Goal: Contribute content

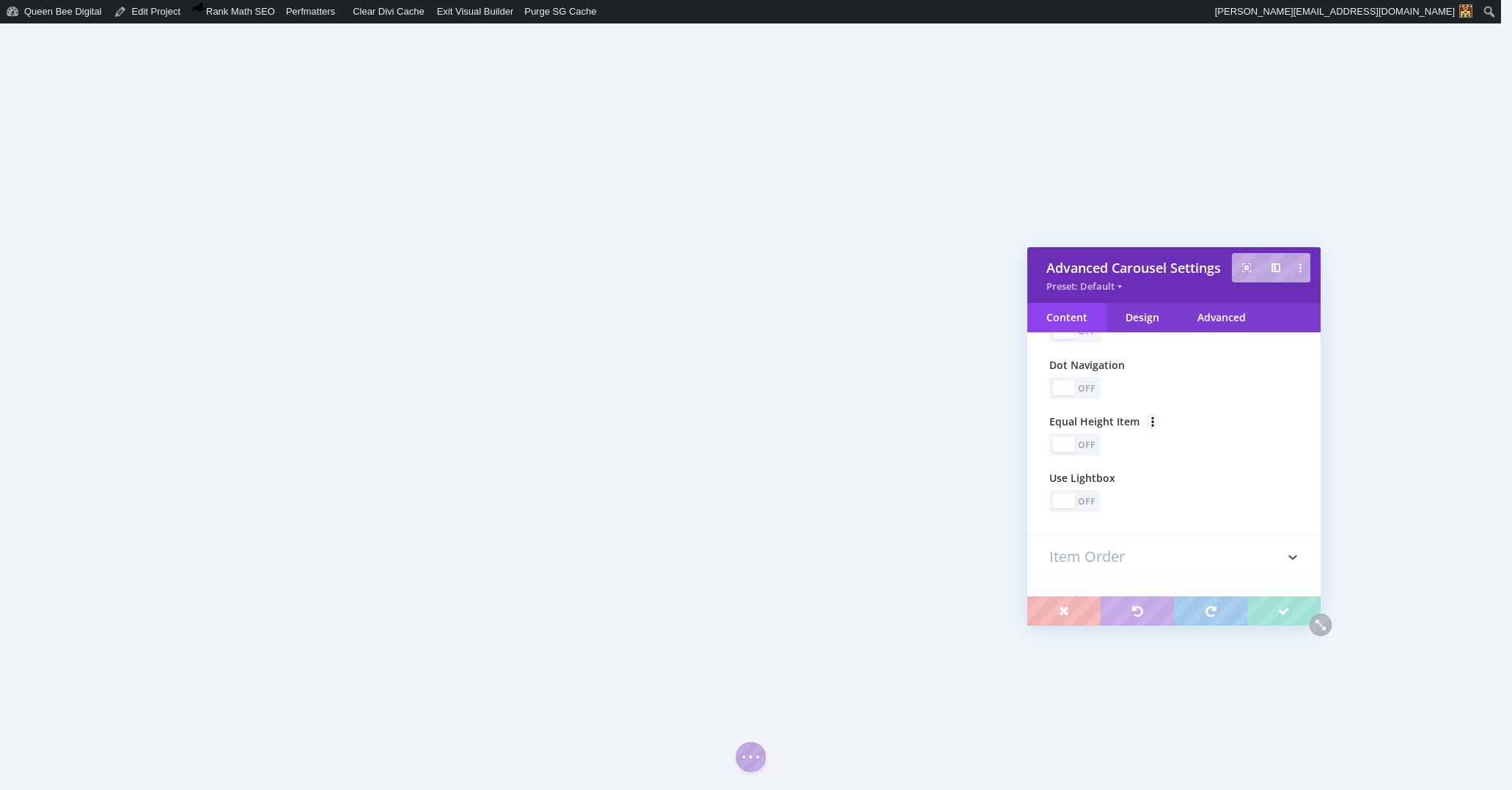
scroll to position [774, 0]
click at [1095, 503] on div "Off" at bounding box center [1087, 499] width 20 height 14
click at [1088, 561] on div "Off" at bounding box center [1087, 555] width 20 height 14
click at [1091, 448] on div "Off" at bounding box center [1087, 443] width 20 height 14
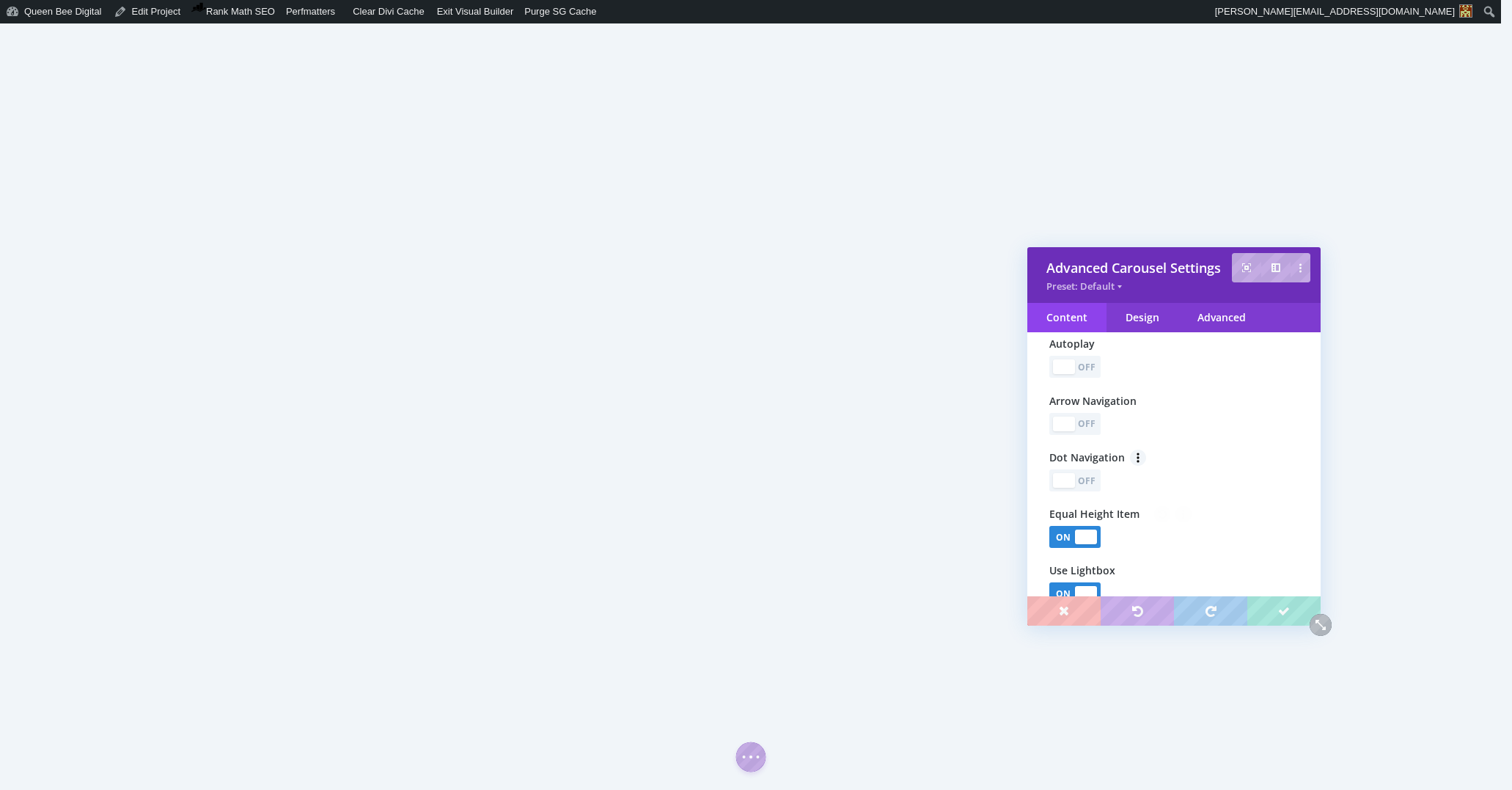
click at [1090, 483] on div "Off" at bounding box center [1087, 481] width 20 height 14
click at [1092, 422] on div "Off" at bounding box center [1087, 423] width 20 height 14
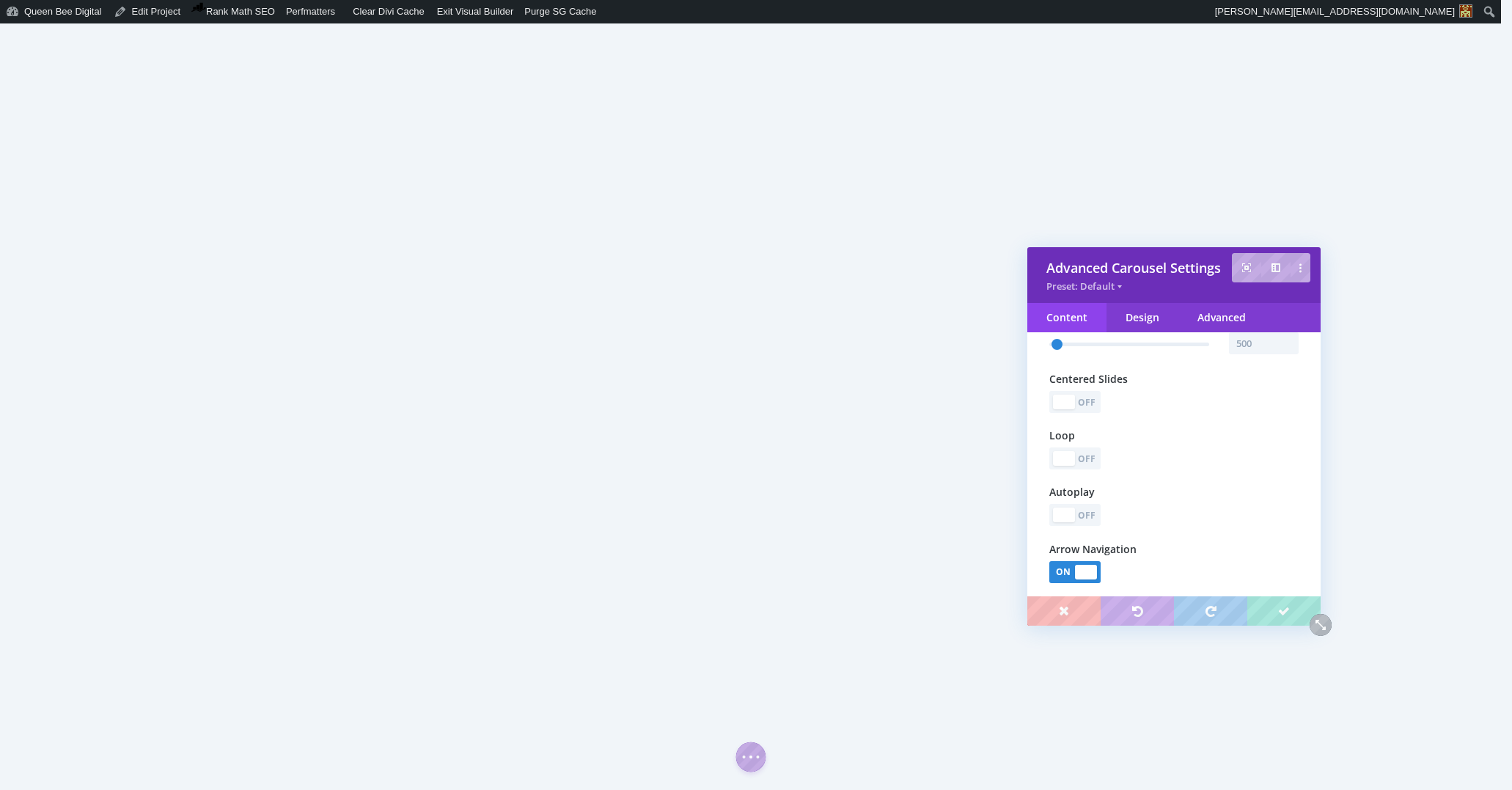
scroll to position [528, 0]
click at [1096, 525] on div "Off" at bounding box center [1087, 519] width 20 height 14
click at [1246, 575] on input "text" at bounding box center [1263, 575] width 70 height 22
type input "10000"
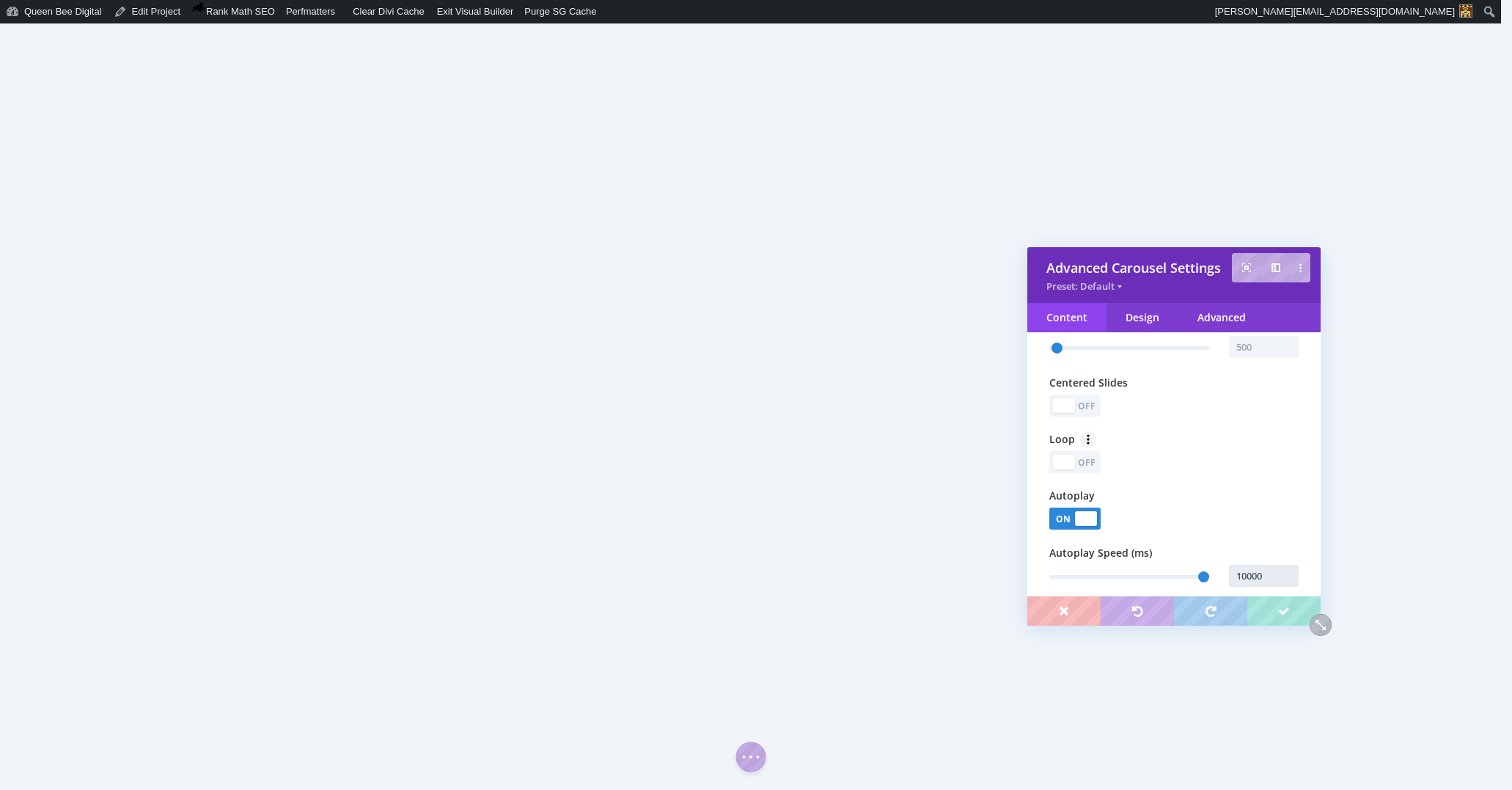
type input "10000"
click at [1096, 466] on div "Off" at bounding box center [1087, 462] width 20 height 14
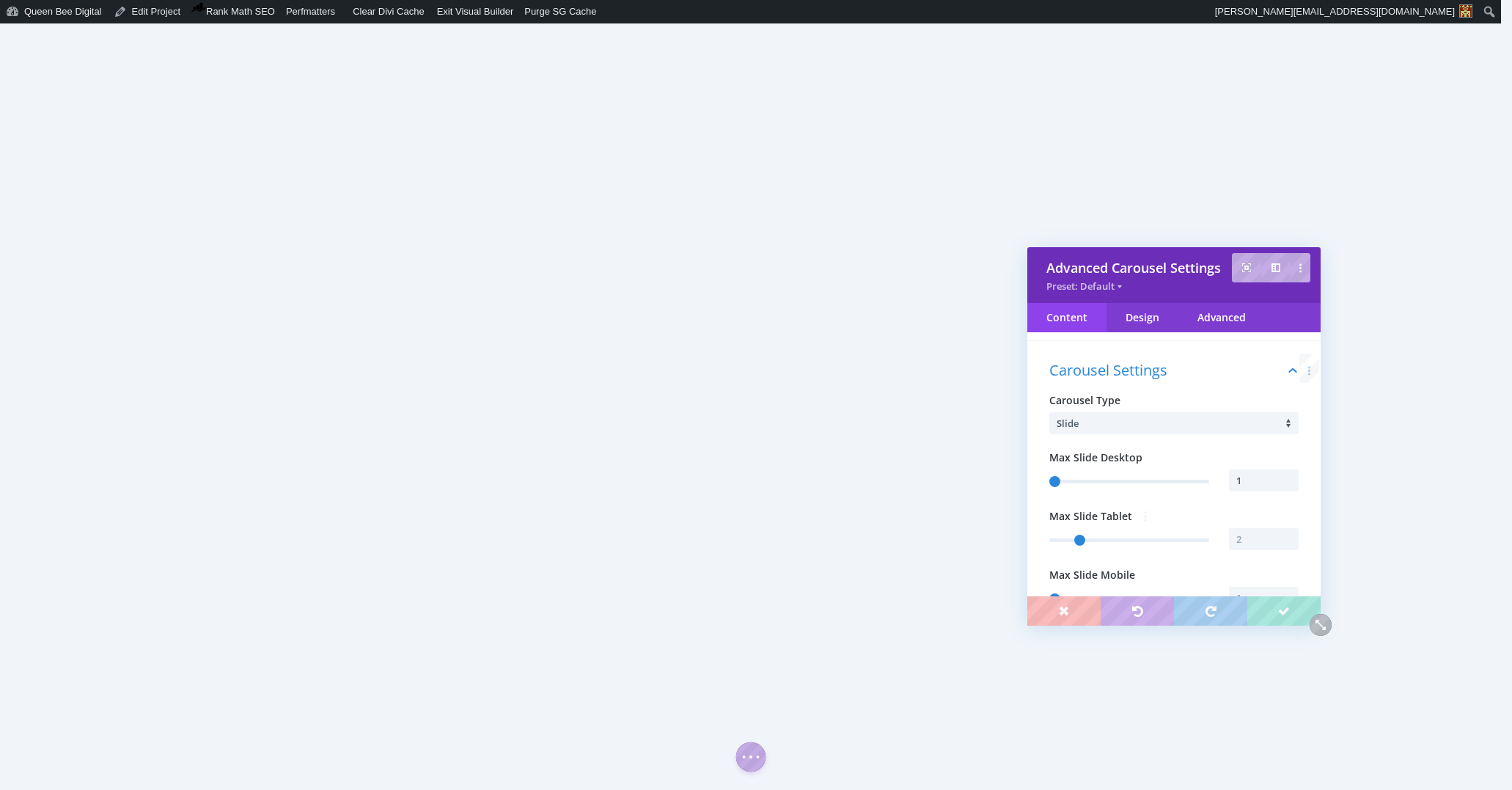
scroll to position [159, 0]
click at [1261, 539] on input "text" at bounding box center [1263, 540] width 70 height 22
type input "1"
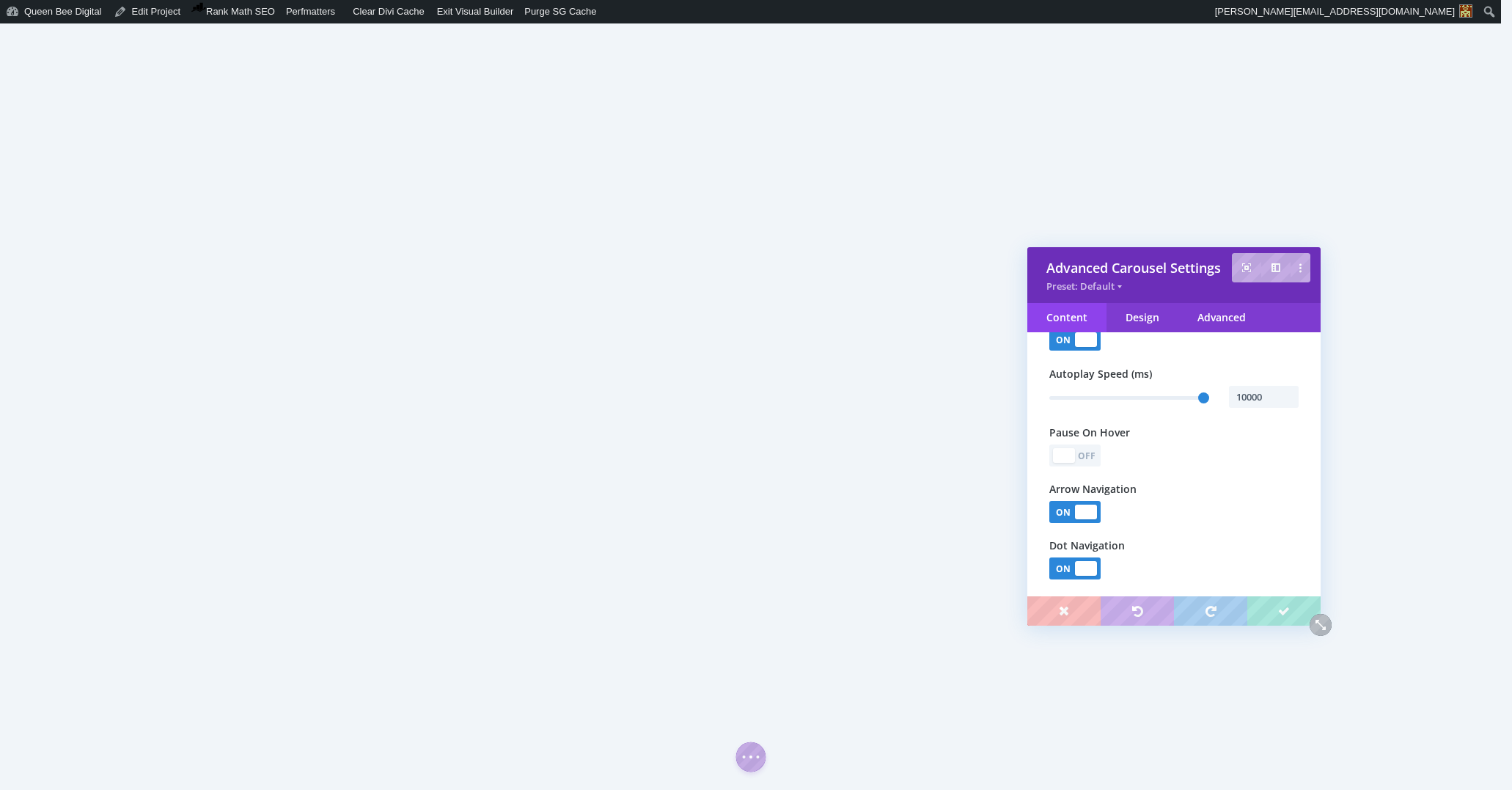
scroll to position [714, 0]
type input "1"
click at [1093, 451] on div "Off" at bounding box center [1087, 449] width 20 height 14
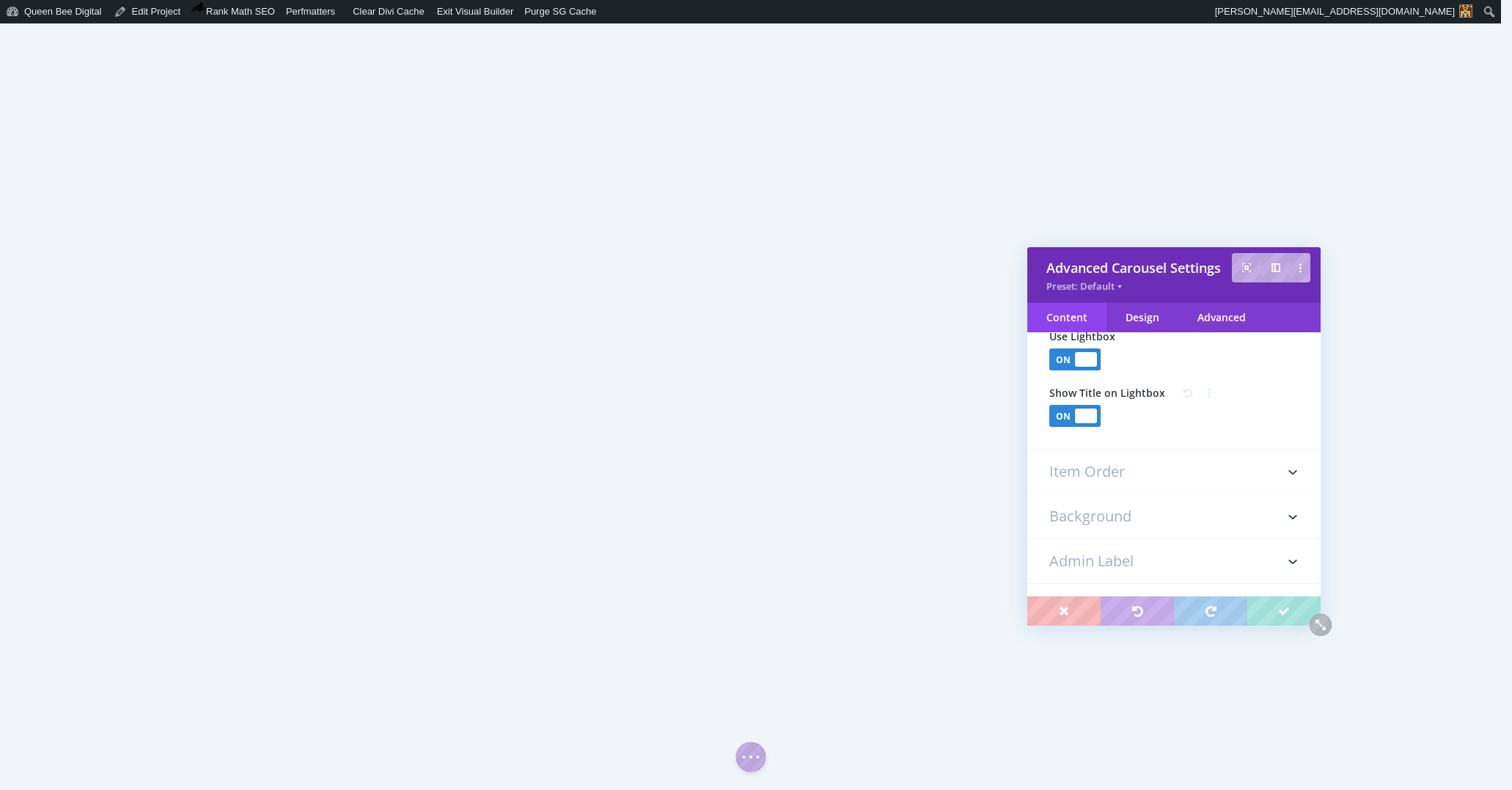
scroll to position [1030, 0]
click at [1135, 475] on h3 "Item Order" at bounding box center [1173, 471] width 250 height 44
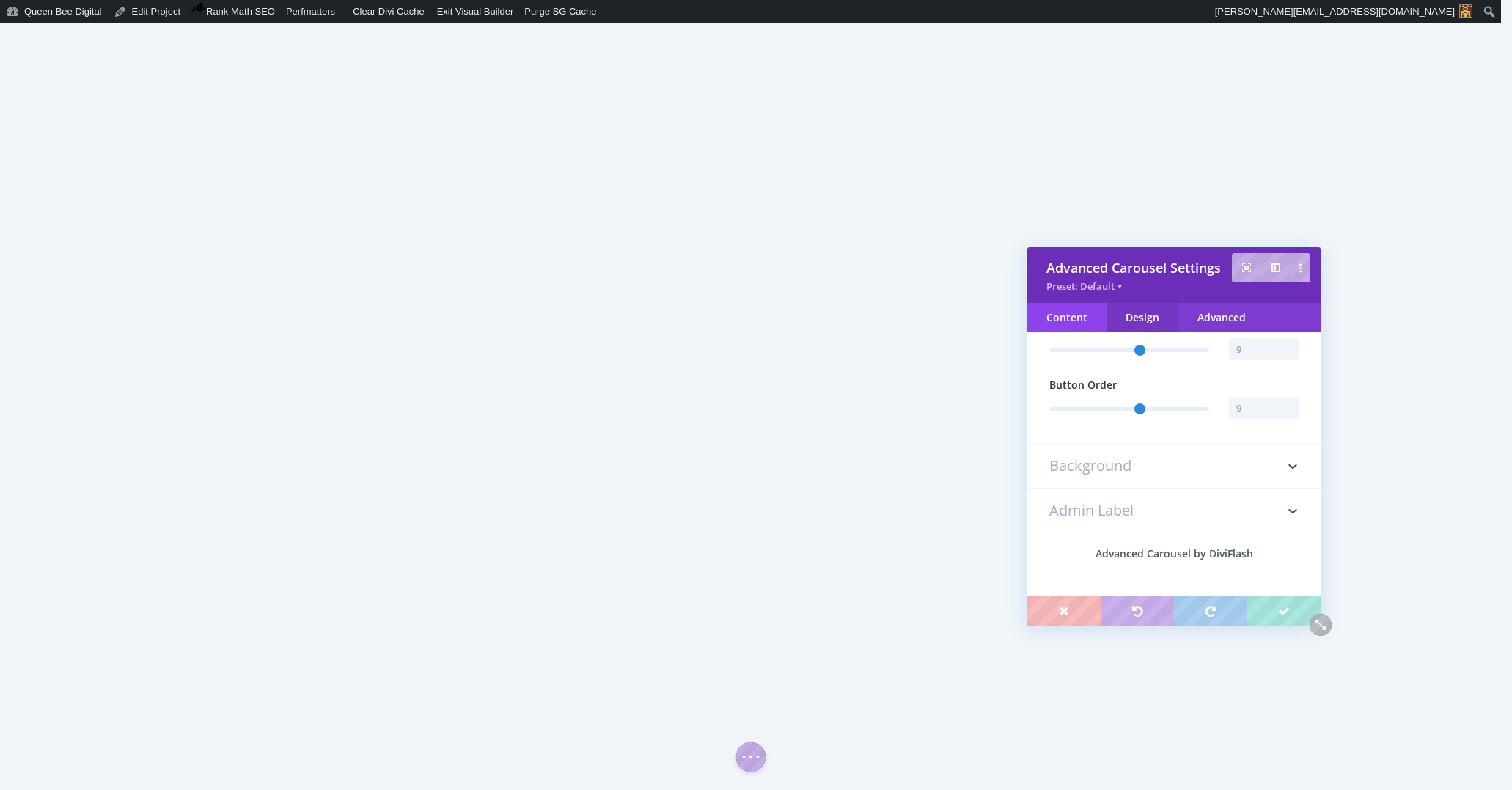
click at [1146, 311] on div "Design" at bounding box center [1143, 317] width 72 height 29
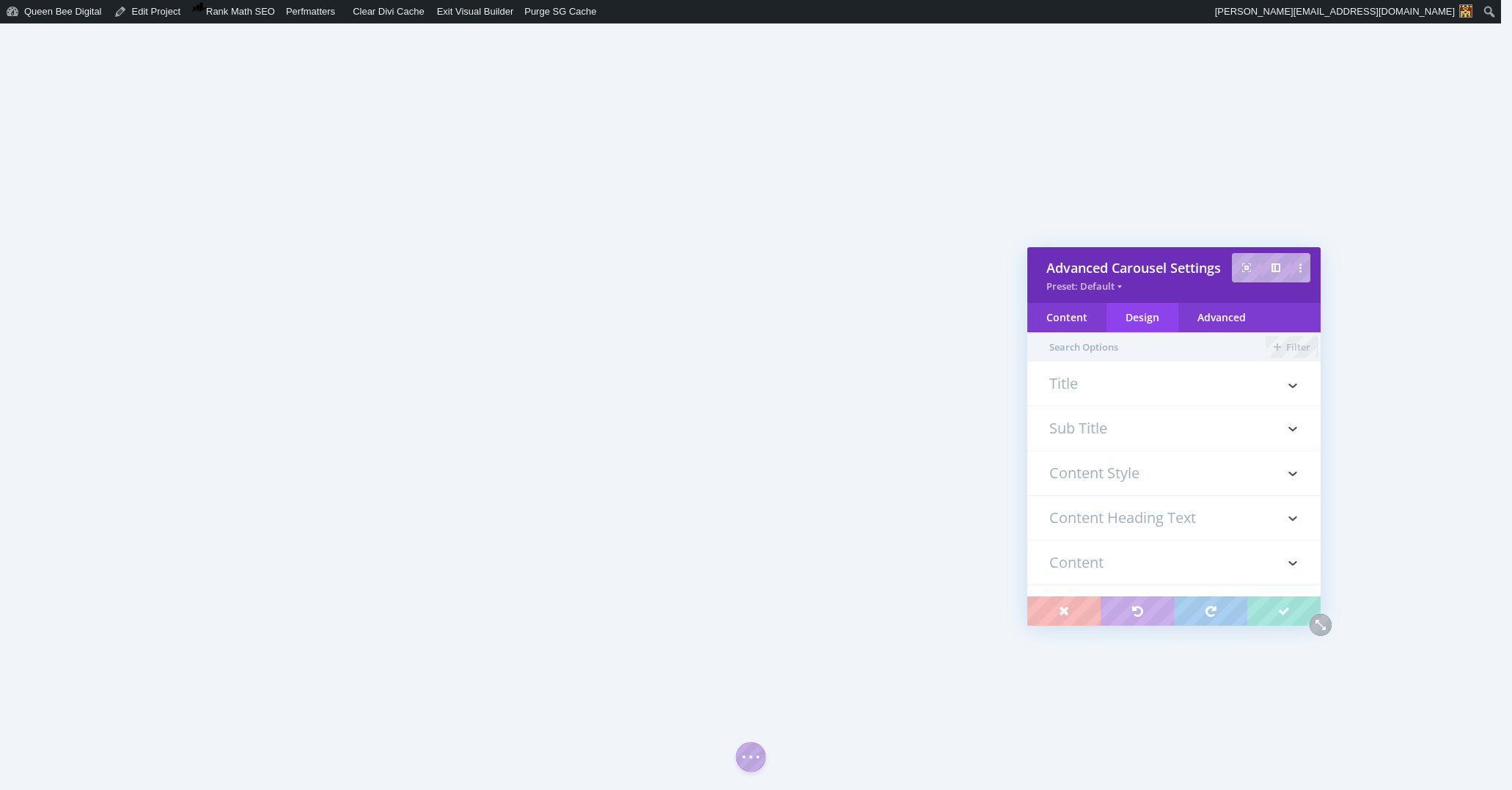
scroll to position [0, 0]
click at [1143, 376] on h3 "Title" at bounding box center [1173, 391] width 250 height 29
click at [1141, 374] on h3 "Content Style" at bounding box center [1173, 371] width 250 height 44
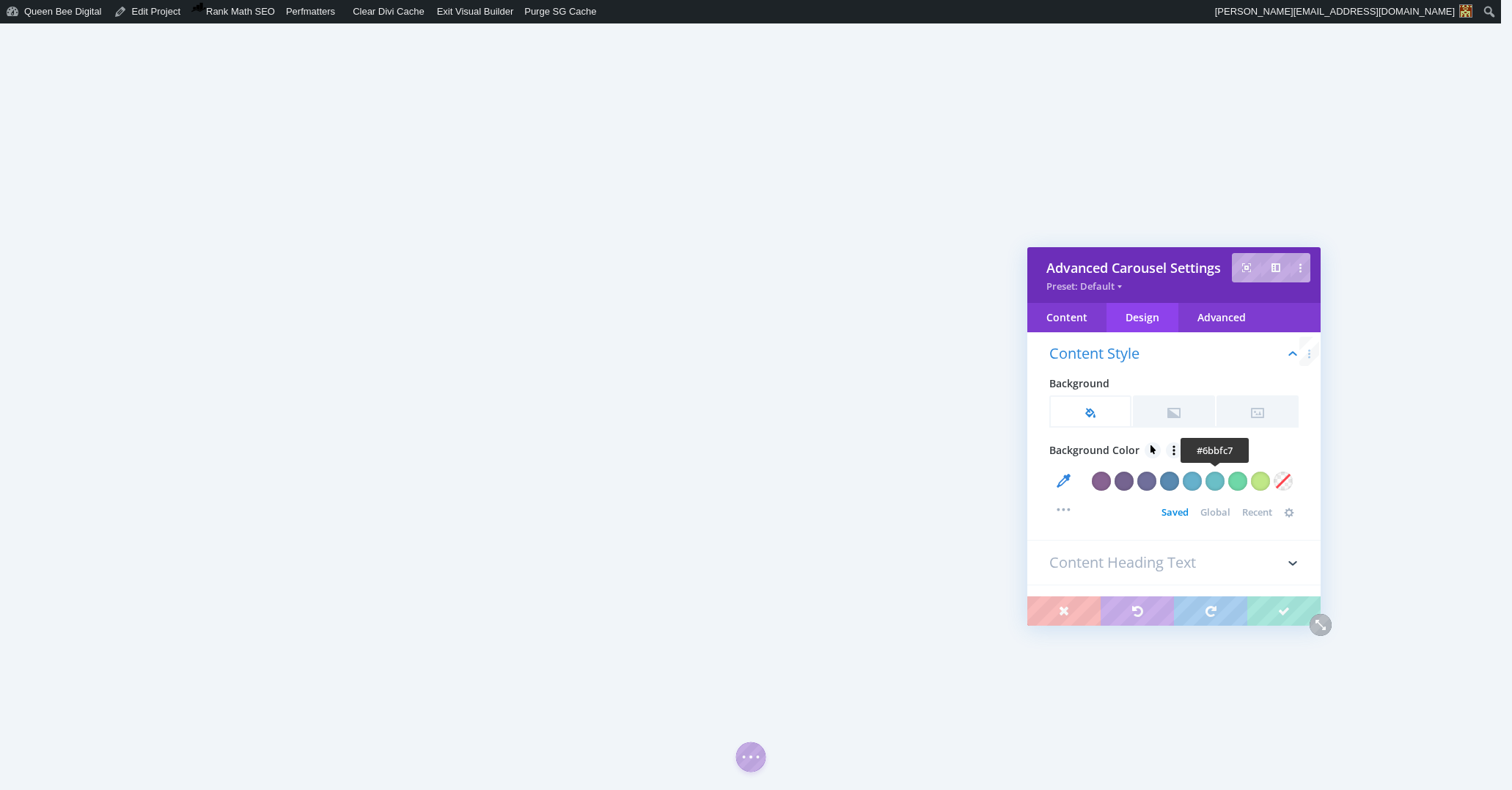
click at [1213, 479] on div at bounding box center [1215, 481] width 19 height 19
click at [1210, 508] on span "Global" at bounding box center [1215, 511] width 30 height 11
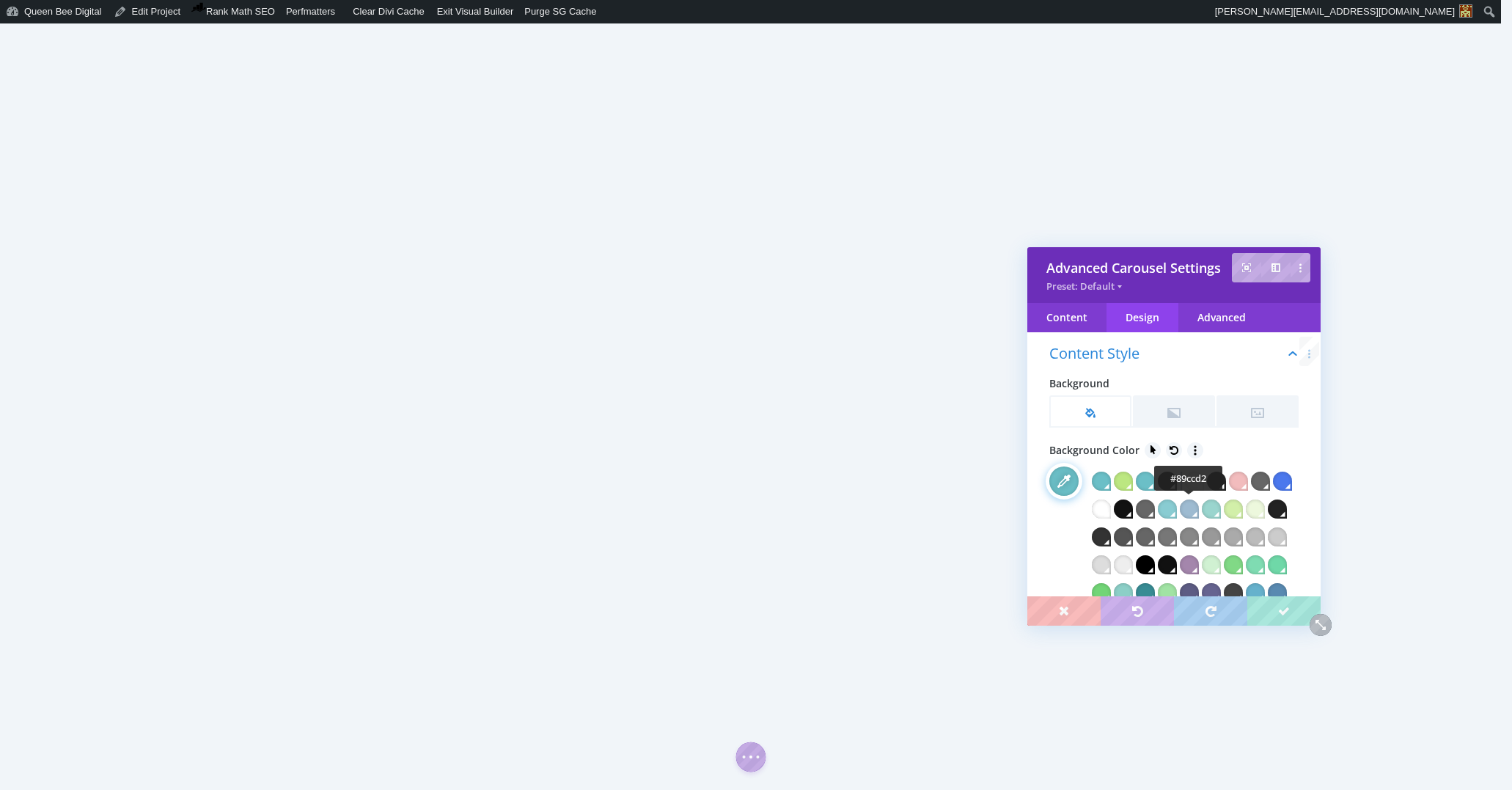
click at [1177, 509] on div at bounding box center [1167, 509] width 19 height 19
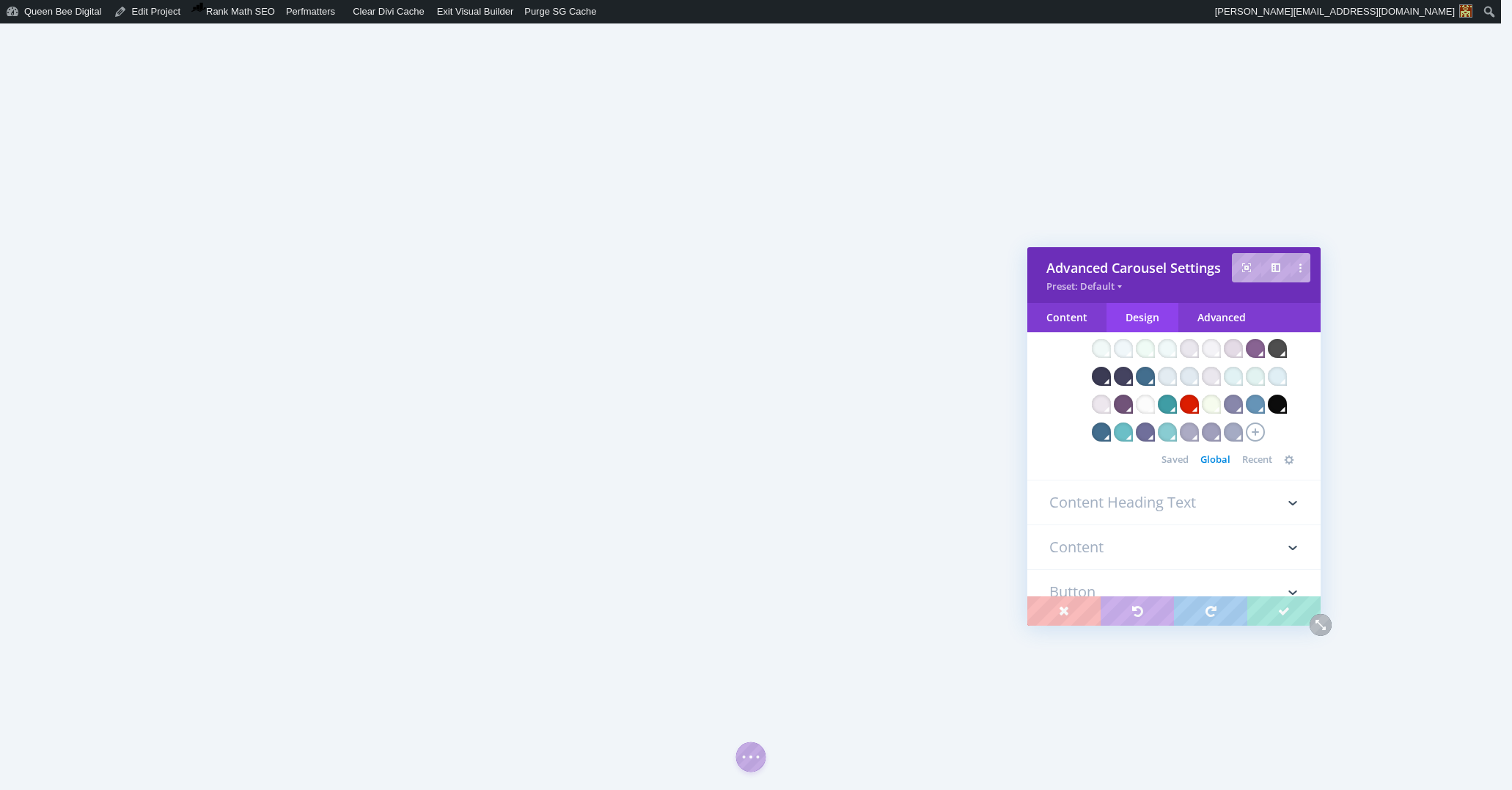
scroll to position [622, 0]
click at [1173, 546] on h3 "Content" at bounding box center [1173, 547] width 250 height 44
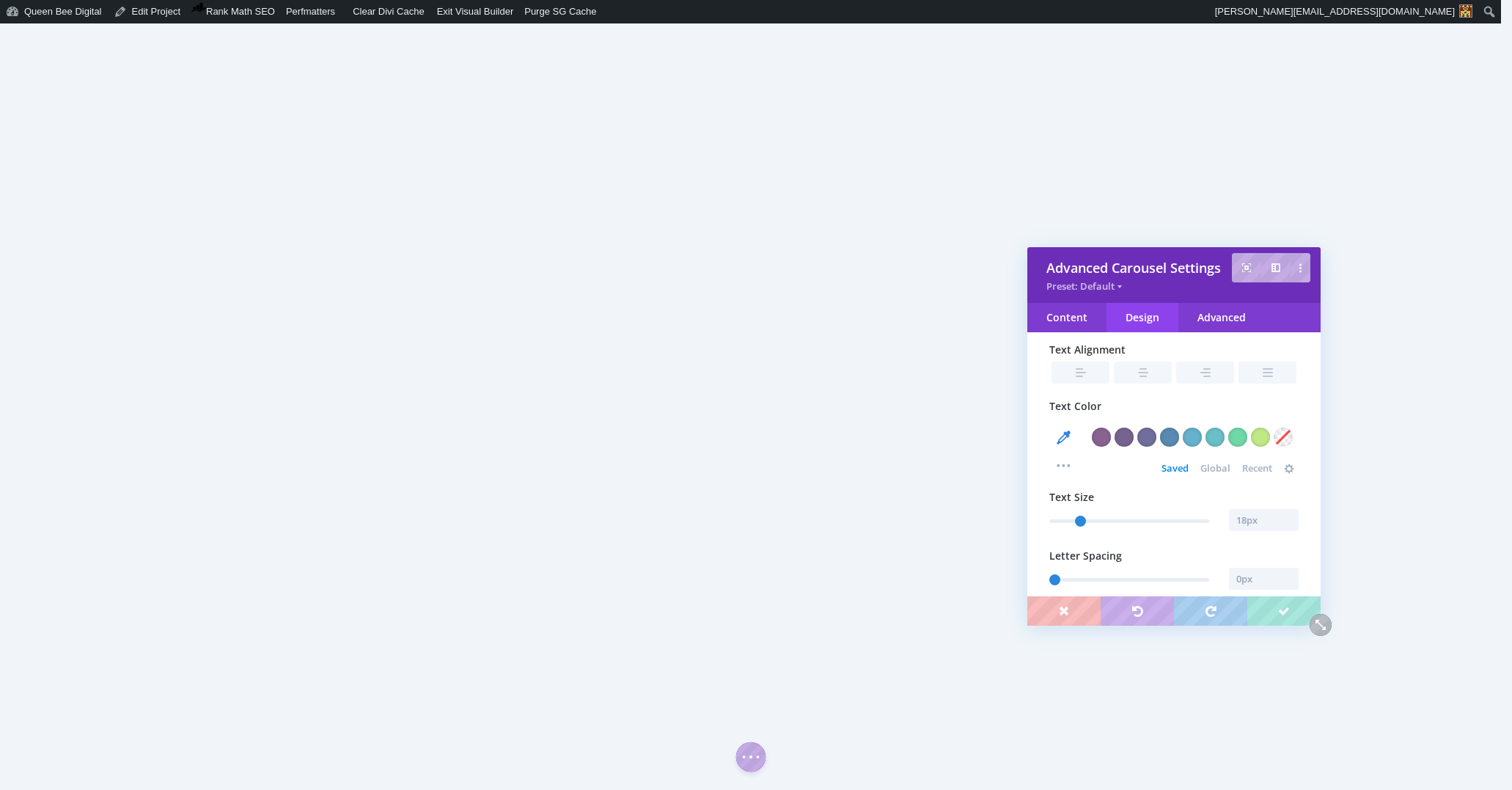
scroll to position [466, 0]
click at [1067, 315] on div "Content" at bounding box center [1067, 317] width 79 height 29
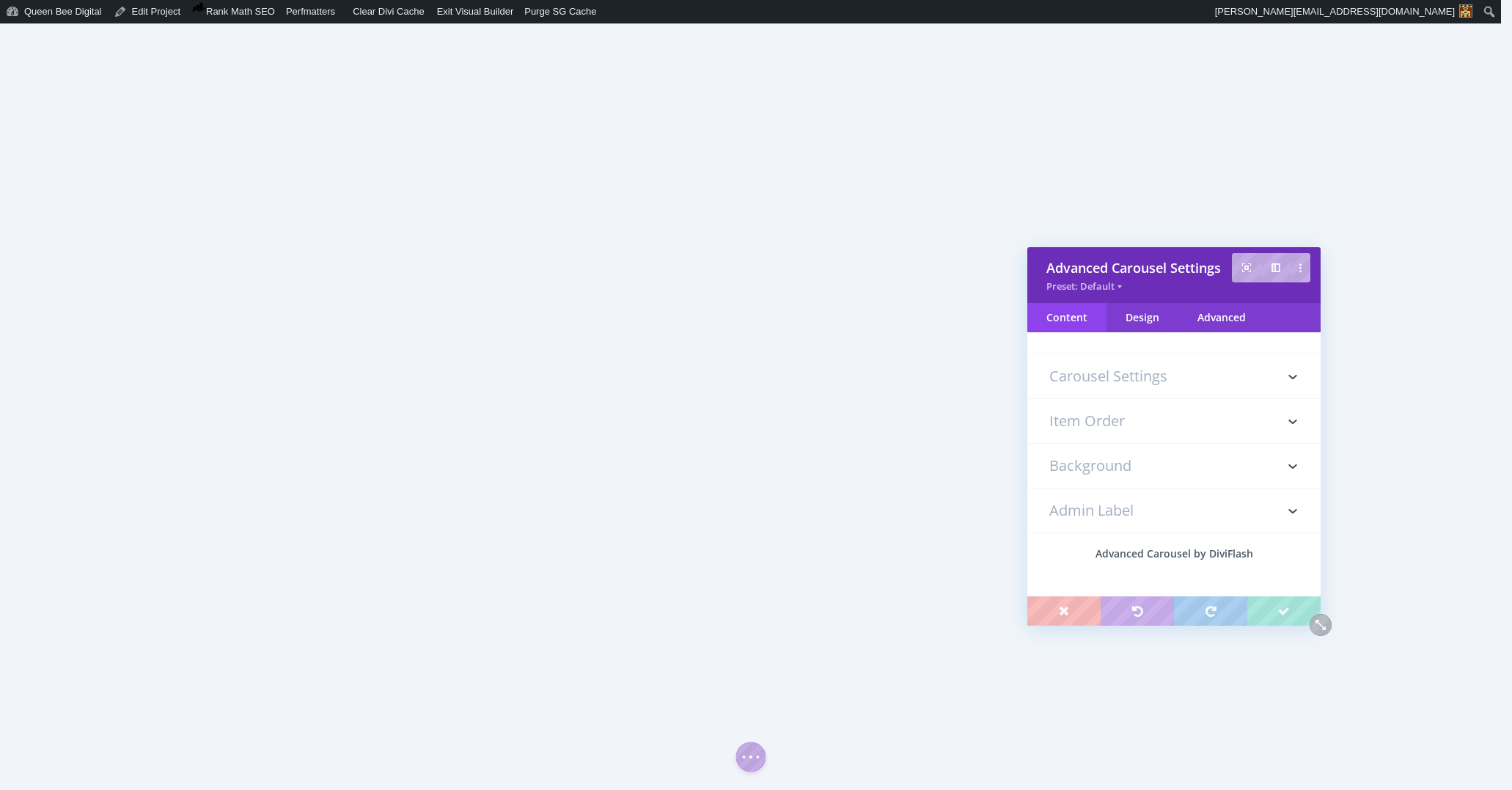
scroll to position [0, 0]
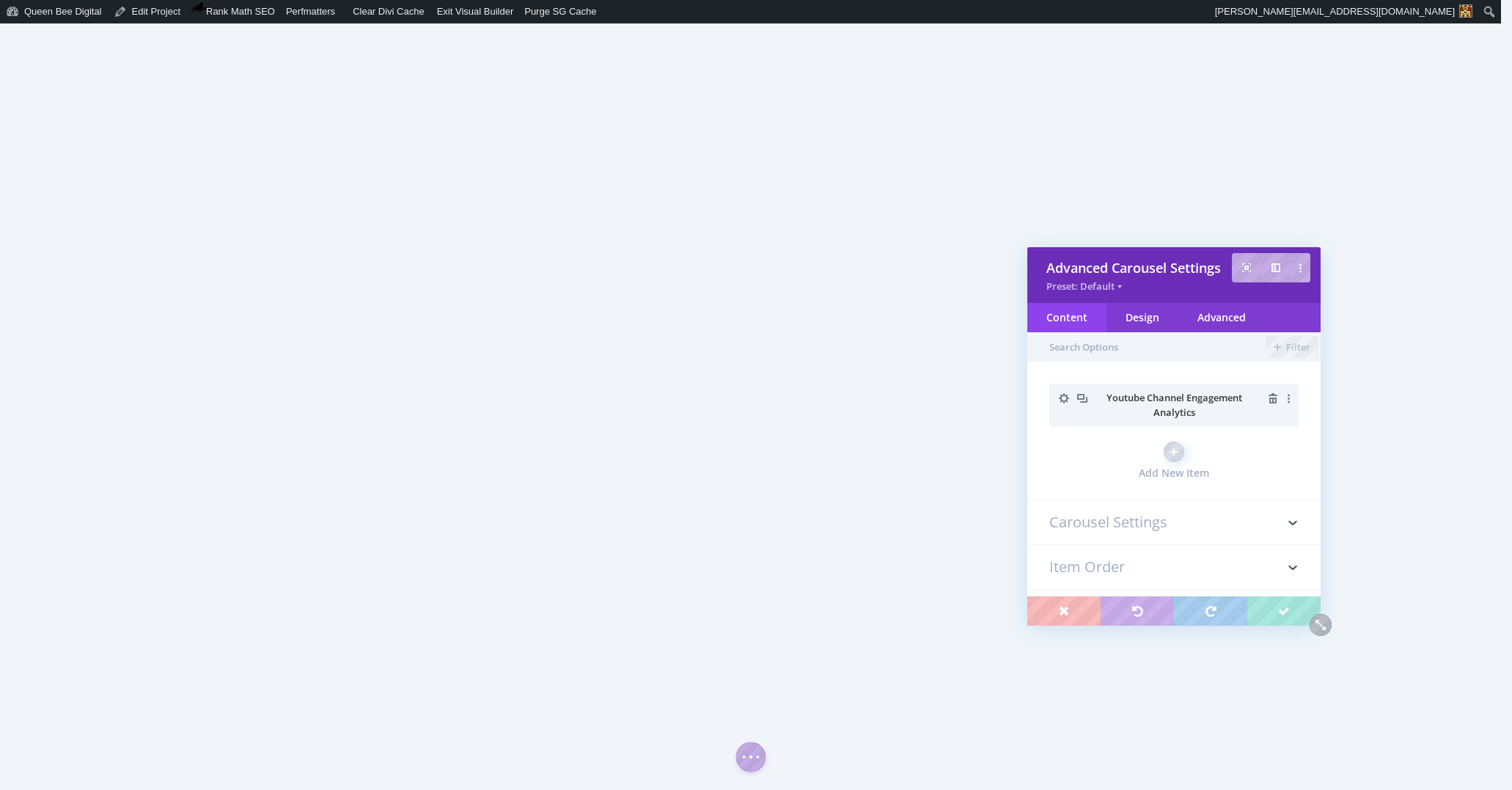
click at [1061, 396] on icon "button" at bounding box center [1063, 398] width 20 height 20
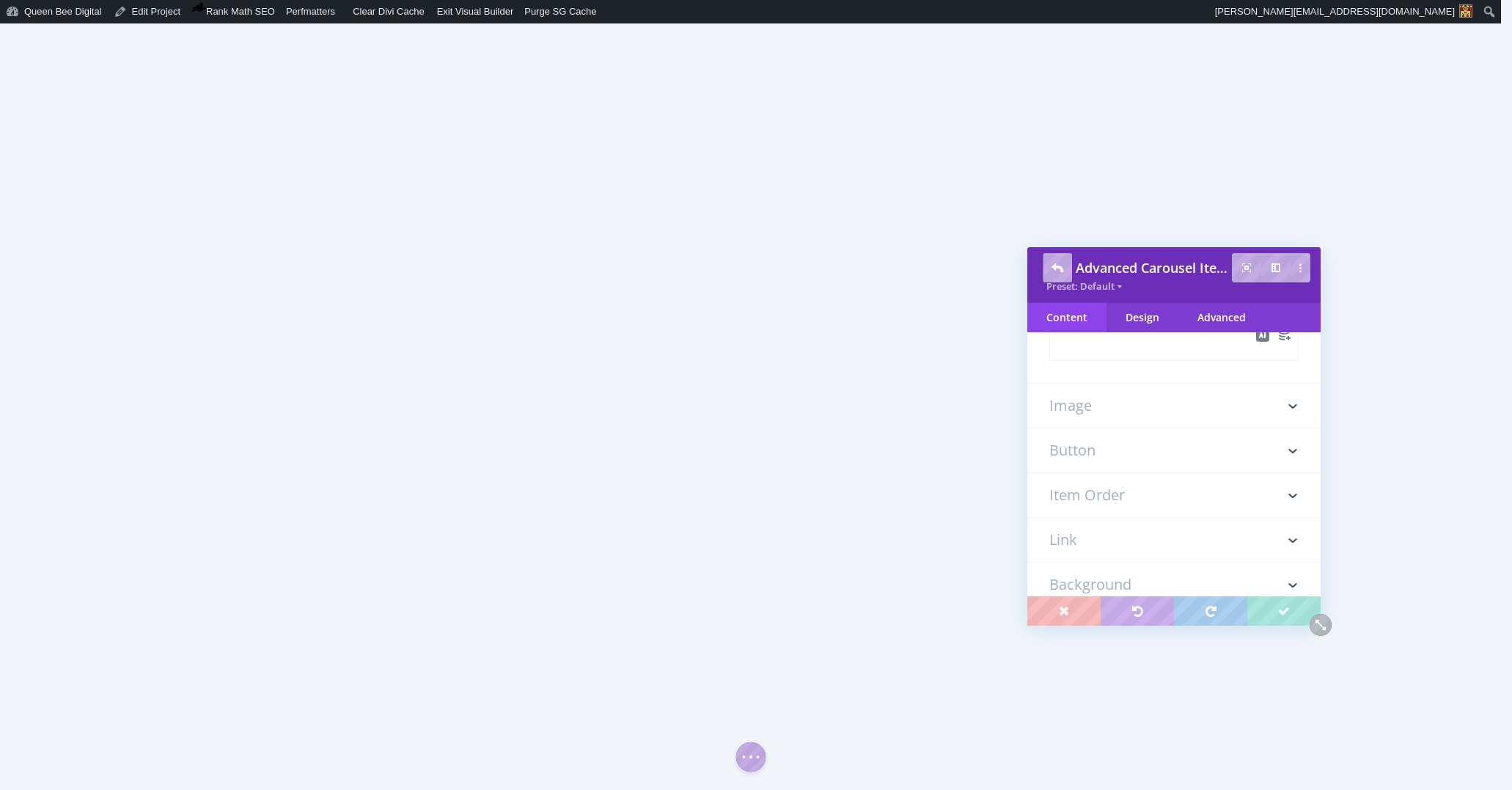
scroll to position [320, 0]
click at [1091, 447] on h3 "Button" at bounding box center [1173, 445] width 250 height 44
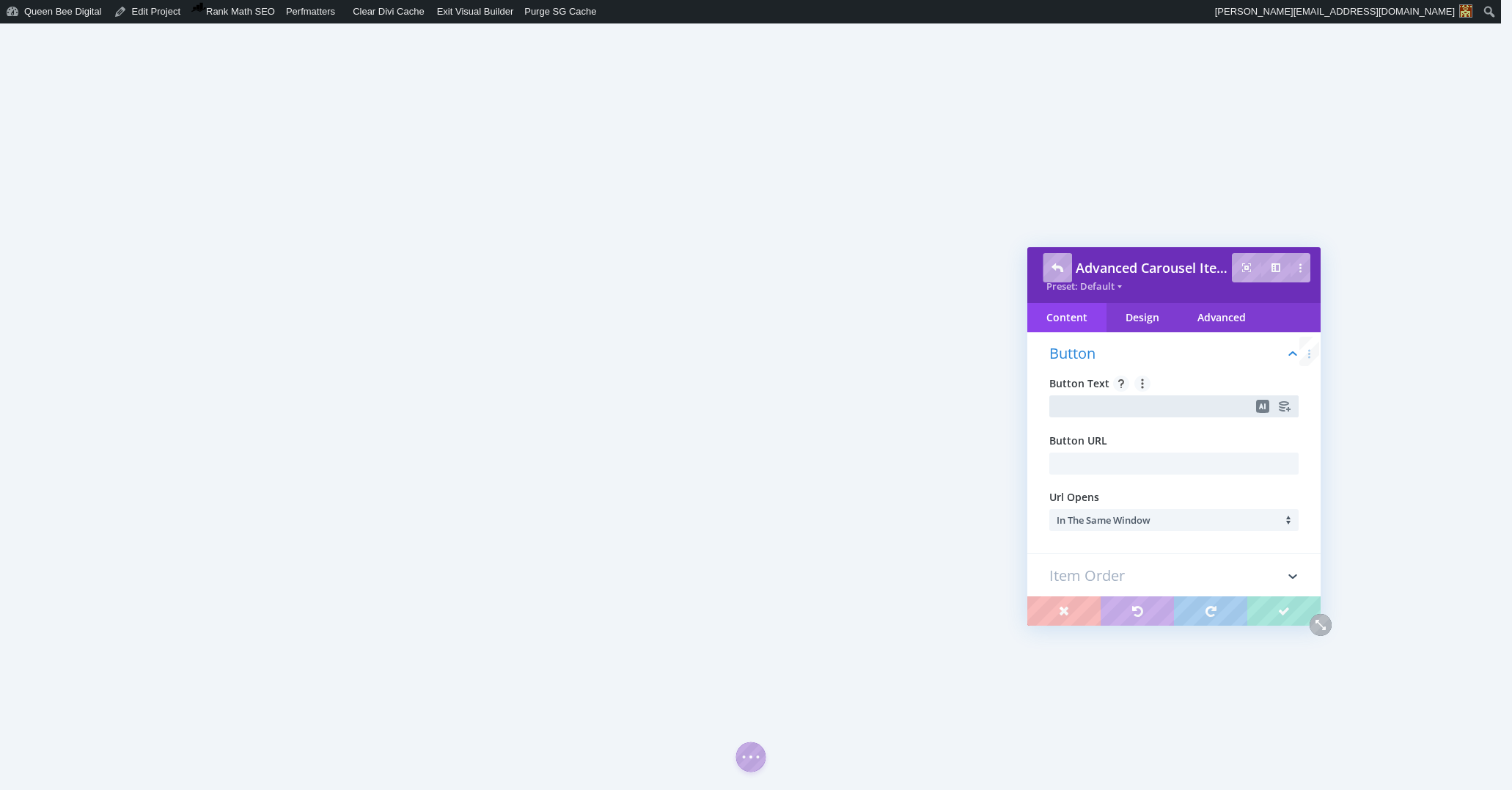
click at [1106, 404] on input "text" at bounding box center [1173, 406] width 250 height 22
type input "View More"
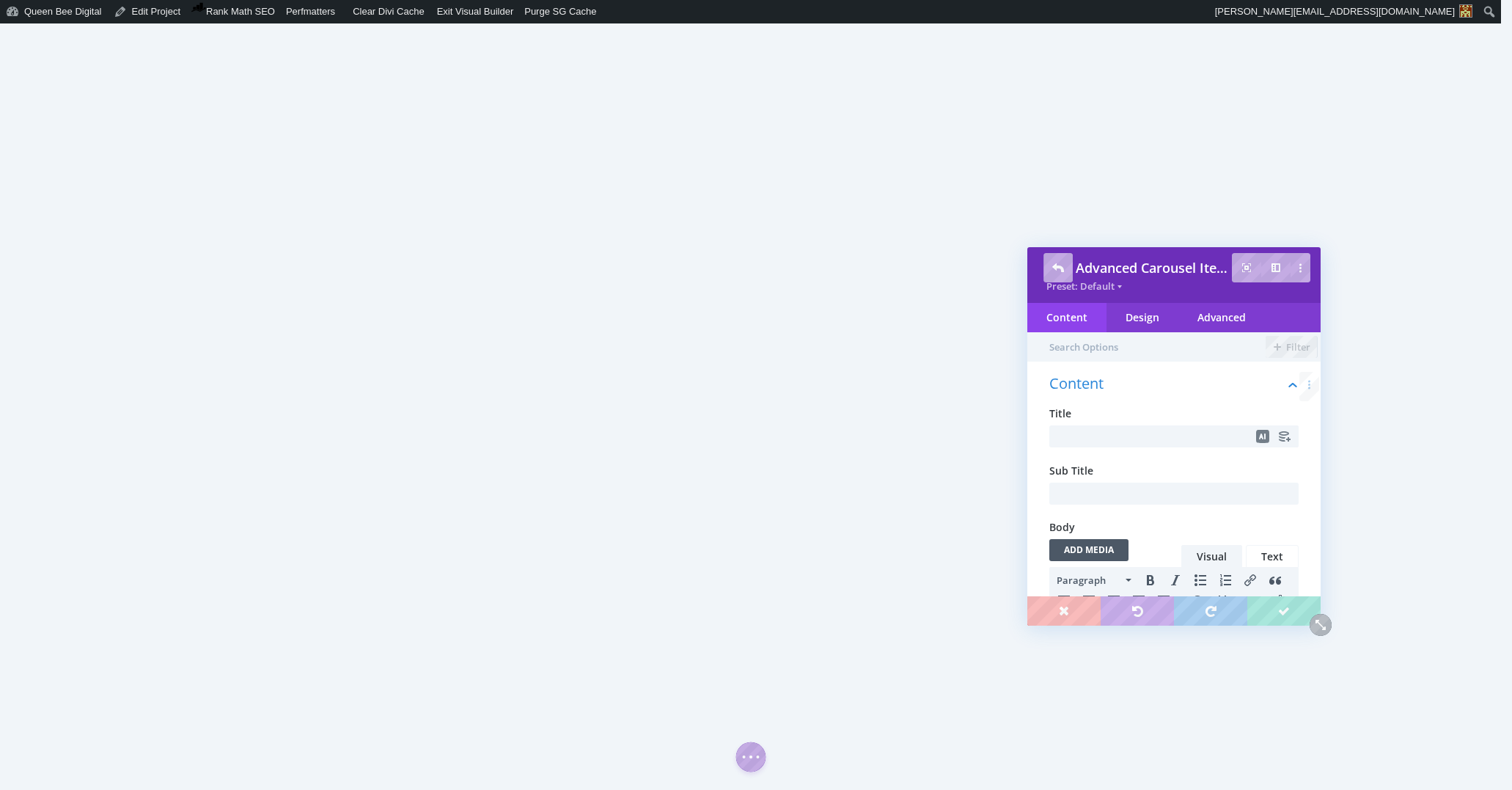
scroll to position [0, 0]
click at [1132, 439] on input "text" at bounding box center [1173, 436] width 250 height 22
type input "1-Page Google Ads Campaign Performance Snapshot"
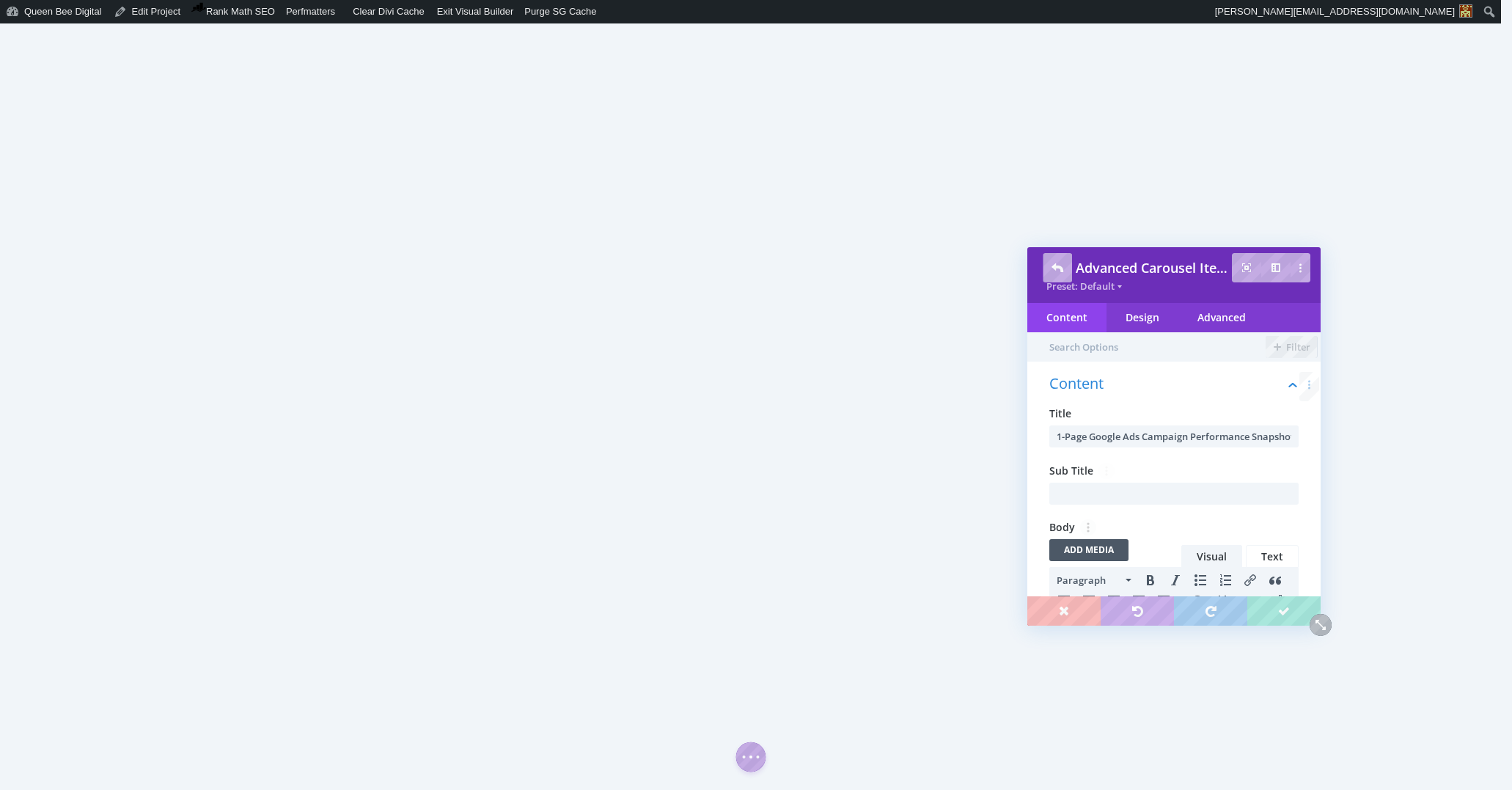
click at [1152, 520] on span "Body" at bounding box center [1173, 527] width 250 height 16
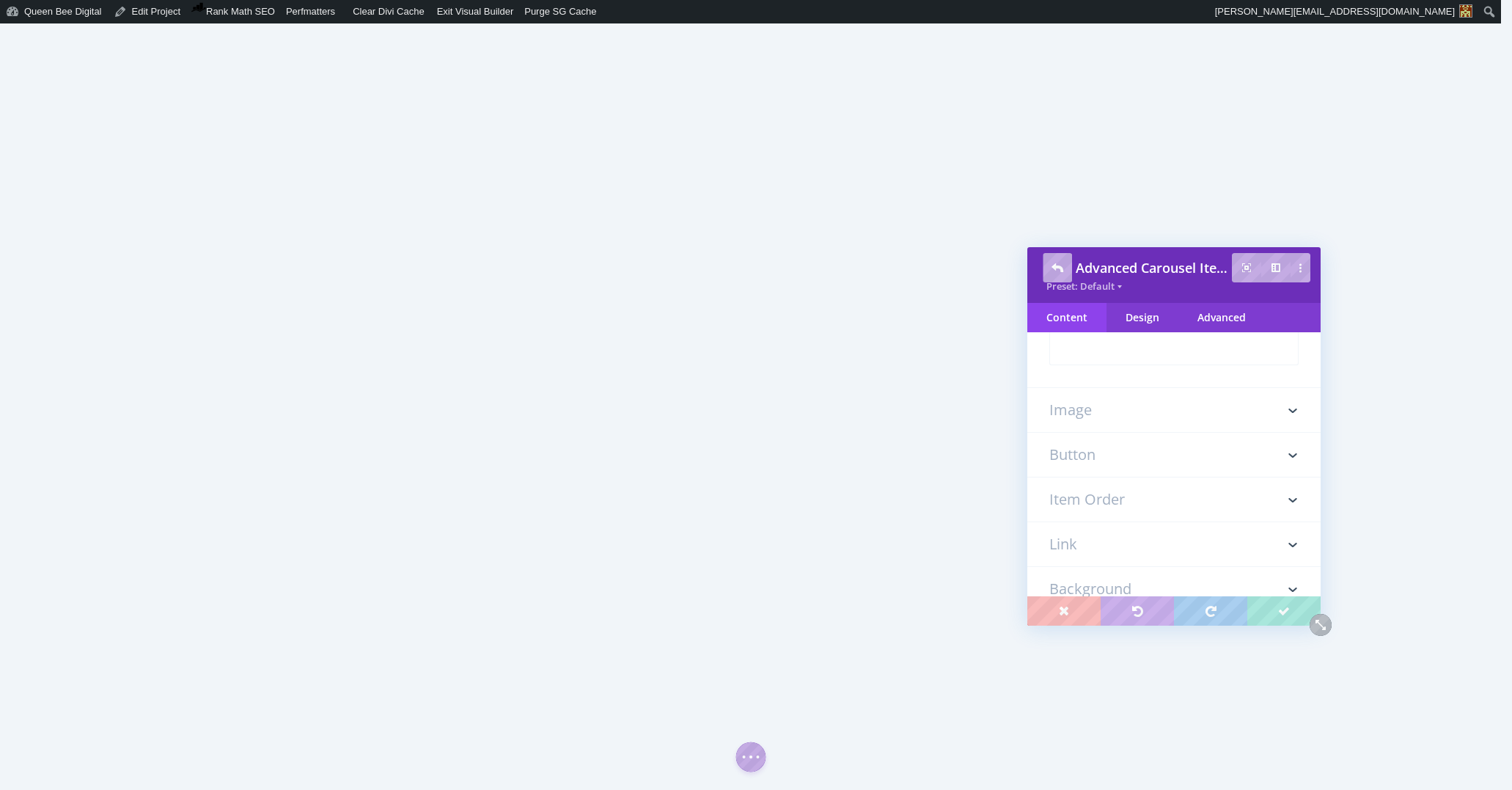
scroll to position [322, 0]
click at [1091, 403] on h3 "Image" at bounding box center [1173, 399] width 250 height 44
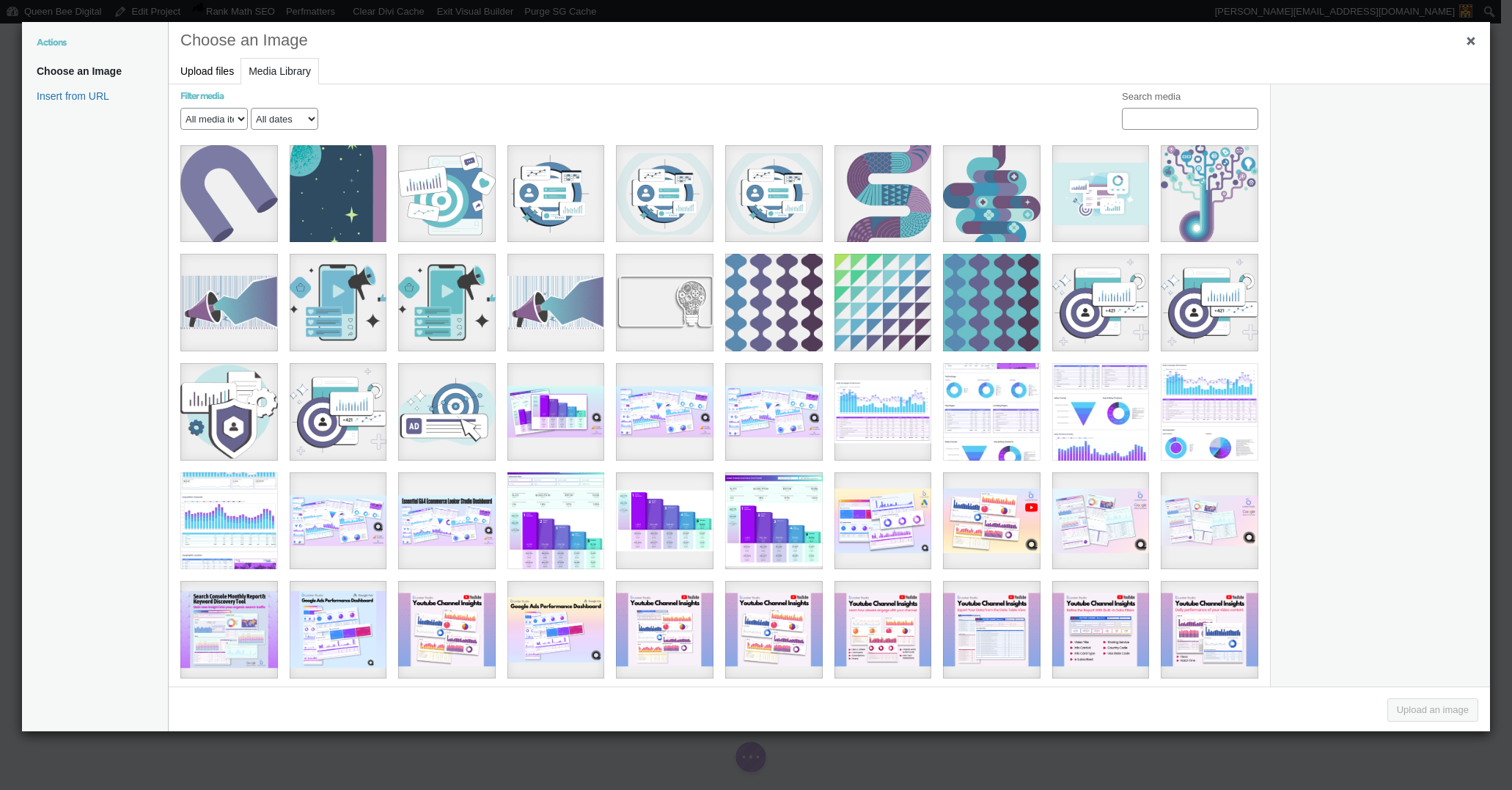
scroll to position [874, 0]
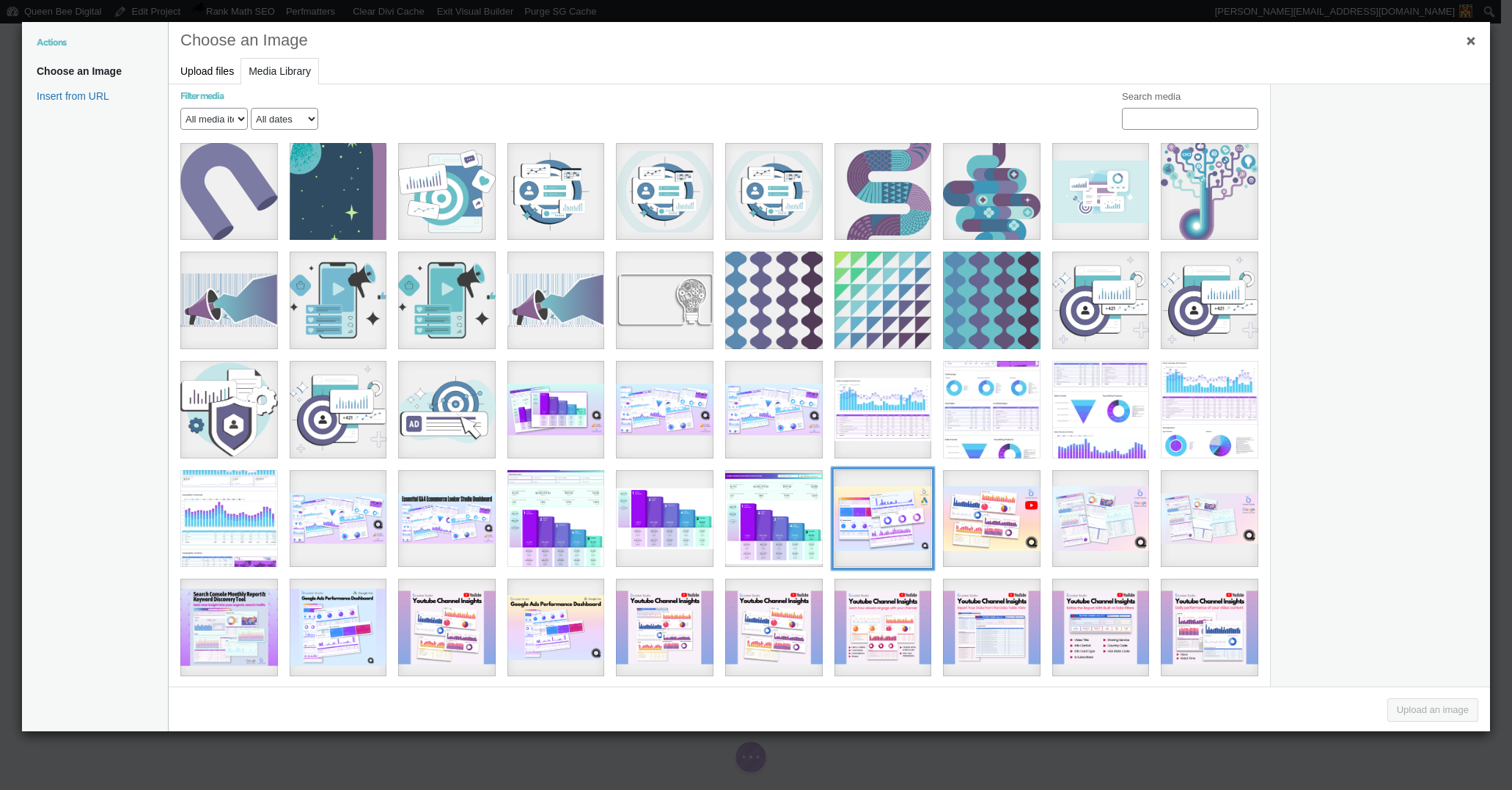
click at [890, 511] on div "[QBD] Looker Studio Dashboard Reseale Cover Shots (956 x 504 px) - Google Ads L…" at bounding box center [883, 518] width 98 height 98
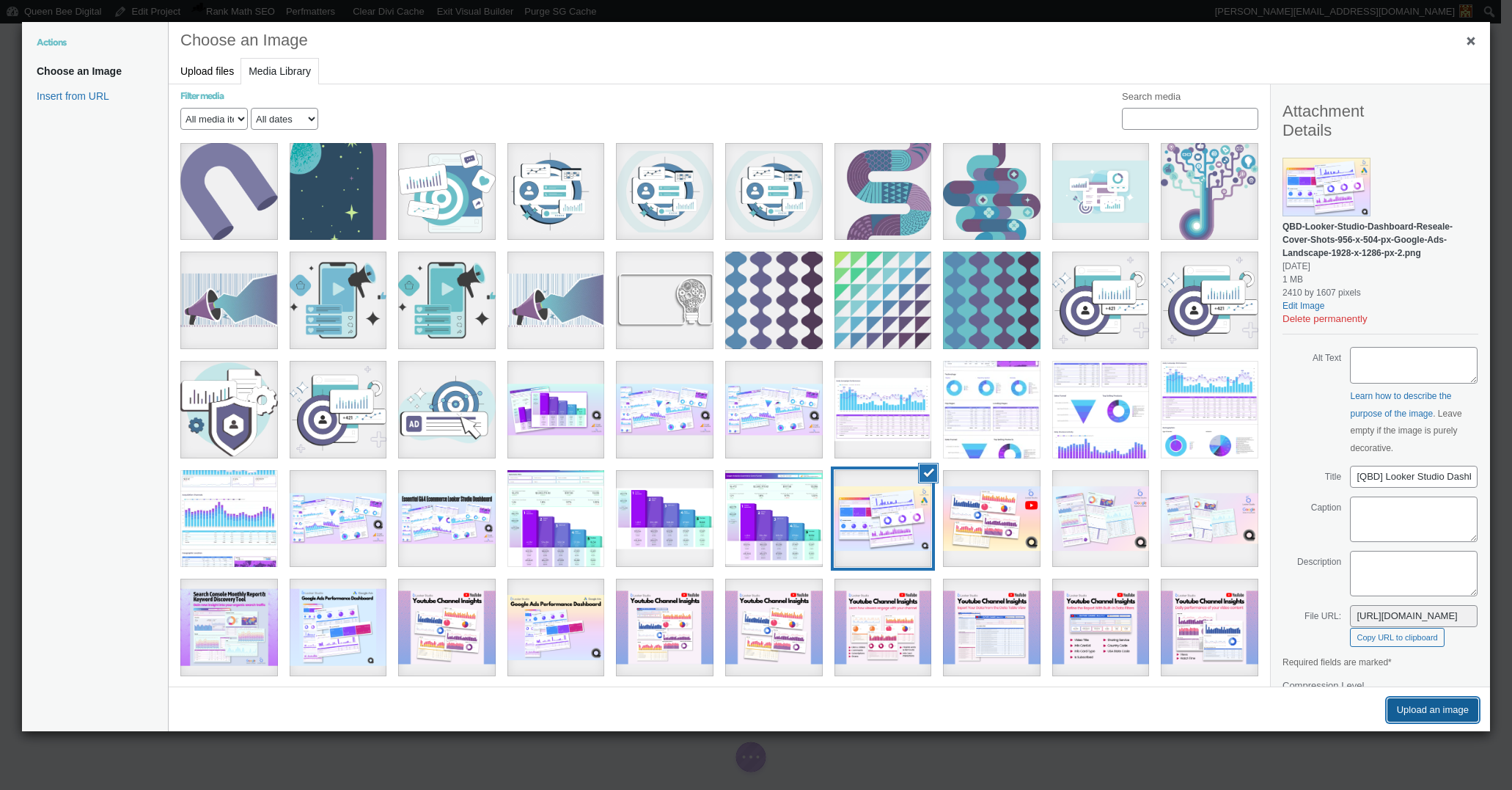
click at [1448, 708] on button "Upload an image" at bounding box center [1433, 710] width 91 height 24
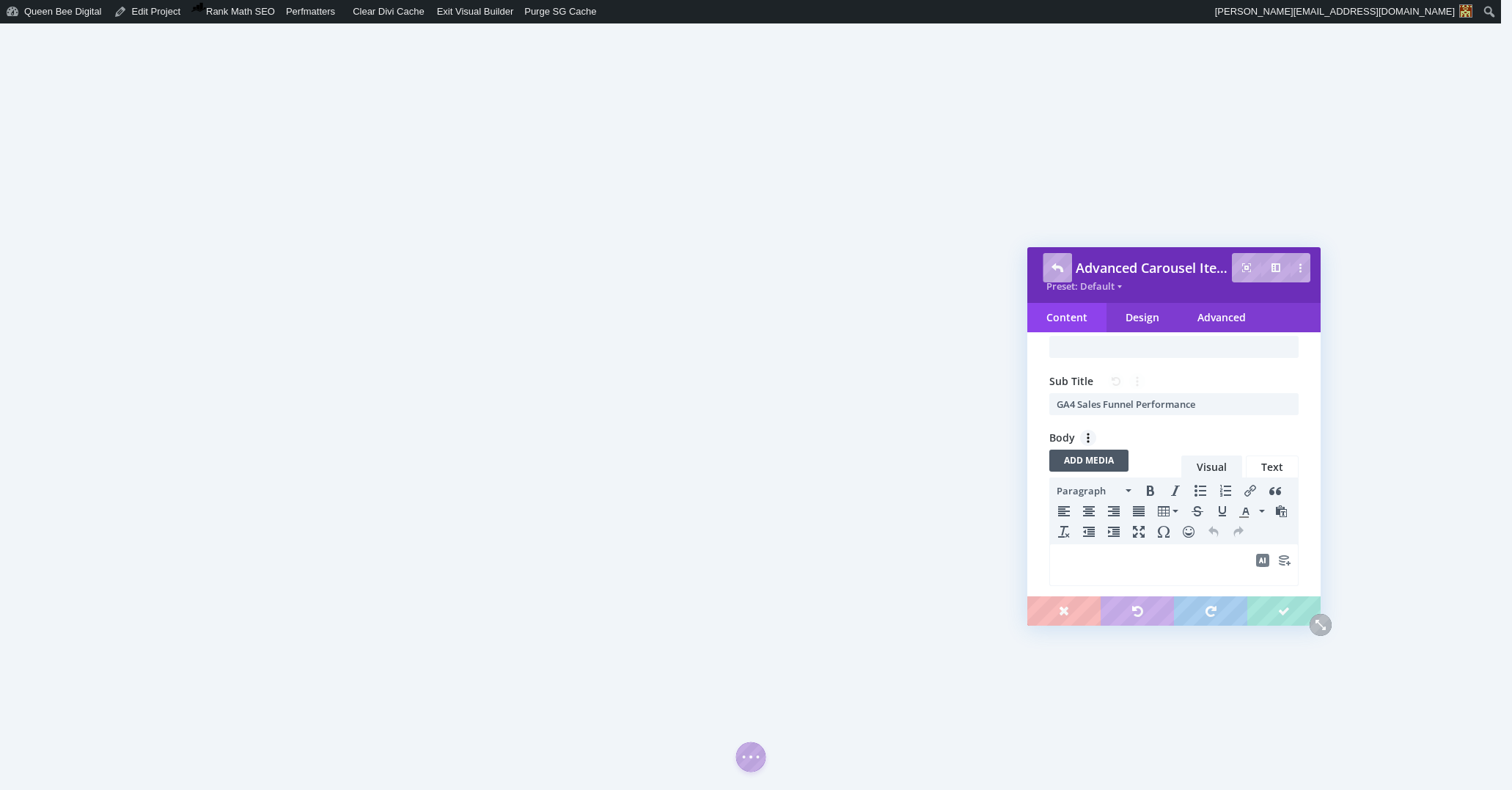
scroll to position [100, 0]
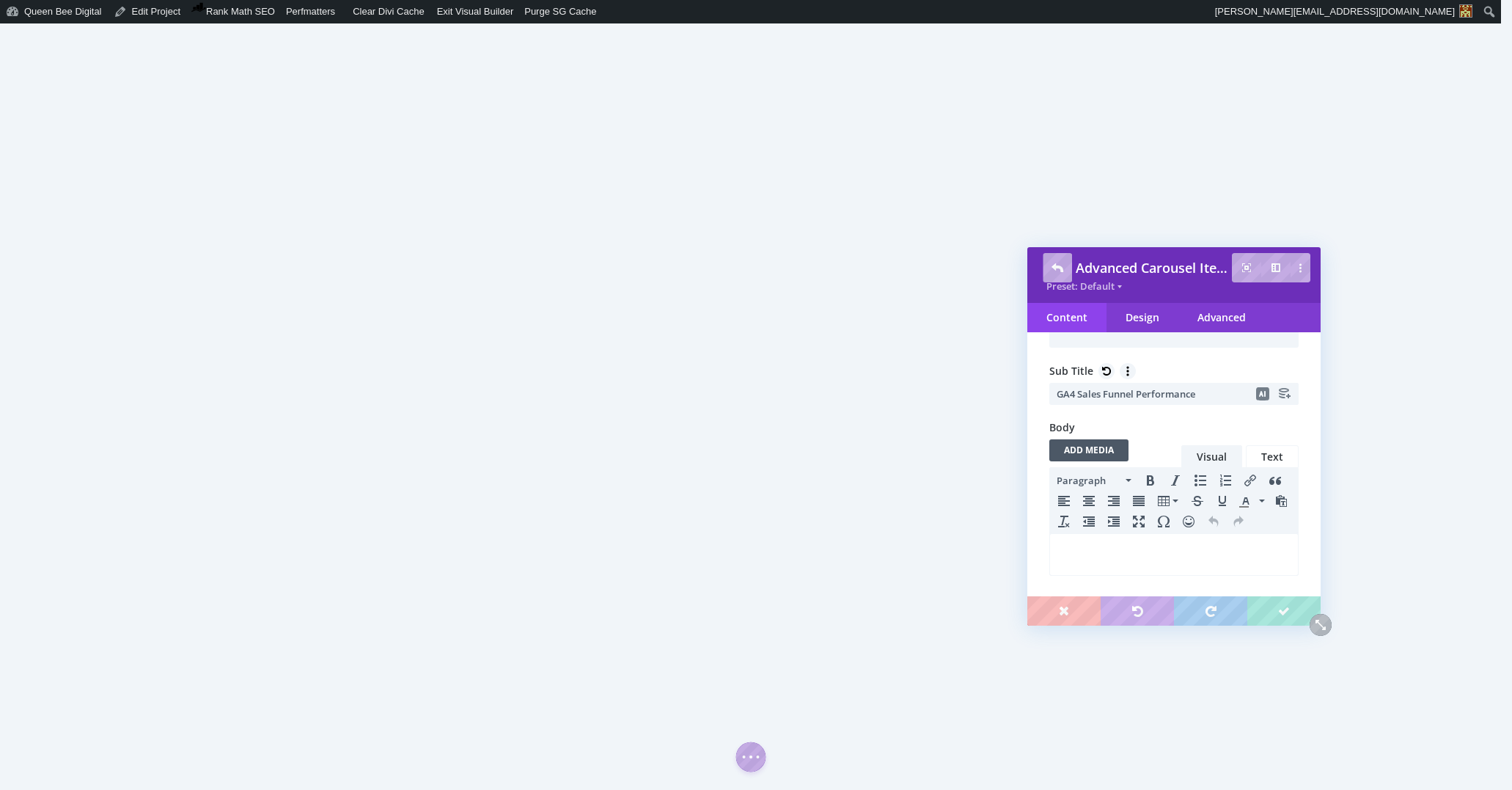
drag, startPoint x: 1078, startPoint y: 393, endPoint x: 1101, endPoint y: 394, distance: 23.0
click at [1101, 394] on input "GA4 Sales Funnel Performance" at bounding box center [1173, 393] width 250 height 22
drag, startPoint x: 1076, startPoint y: 394, endPoint x: 1087, endPoint y: 393, distance: 11.0
click at [1076, 394] on input "GA4 Sales Funnel Performance" at bounding box center [1173, 393] width 250 height 22
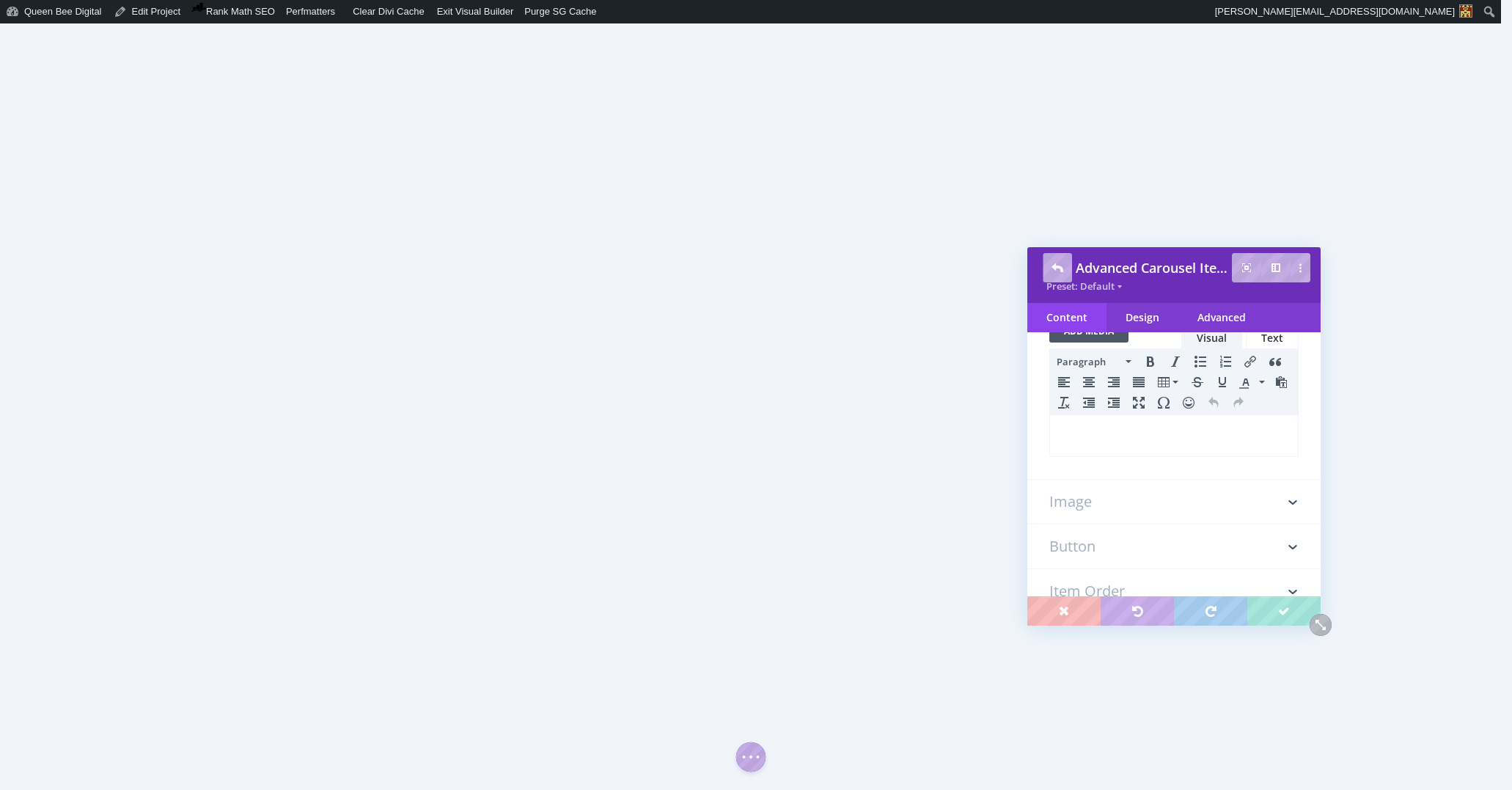
scroll to position [280, 0]
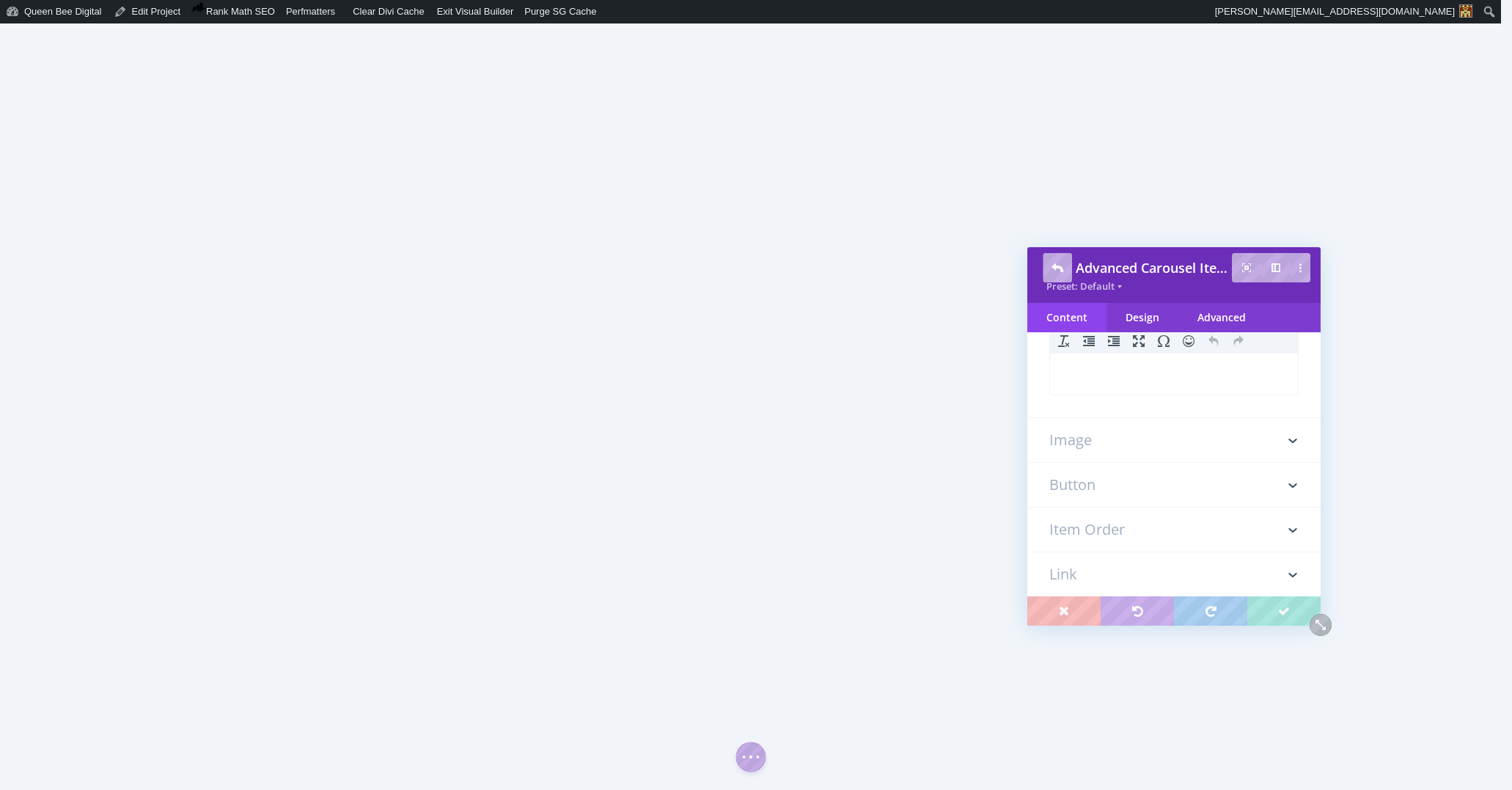
type input "GA4 E-commerce Sales Funnel Performance"
click at [1110, 450] on h3 "Image" at bounding box center [1173, 440] width 250 height 44
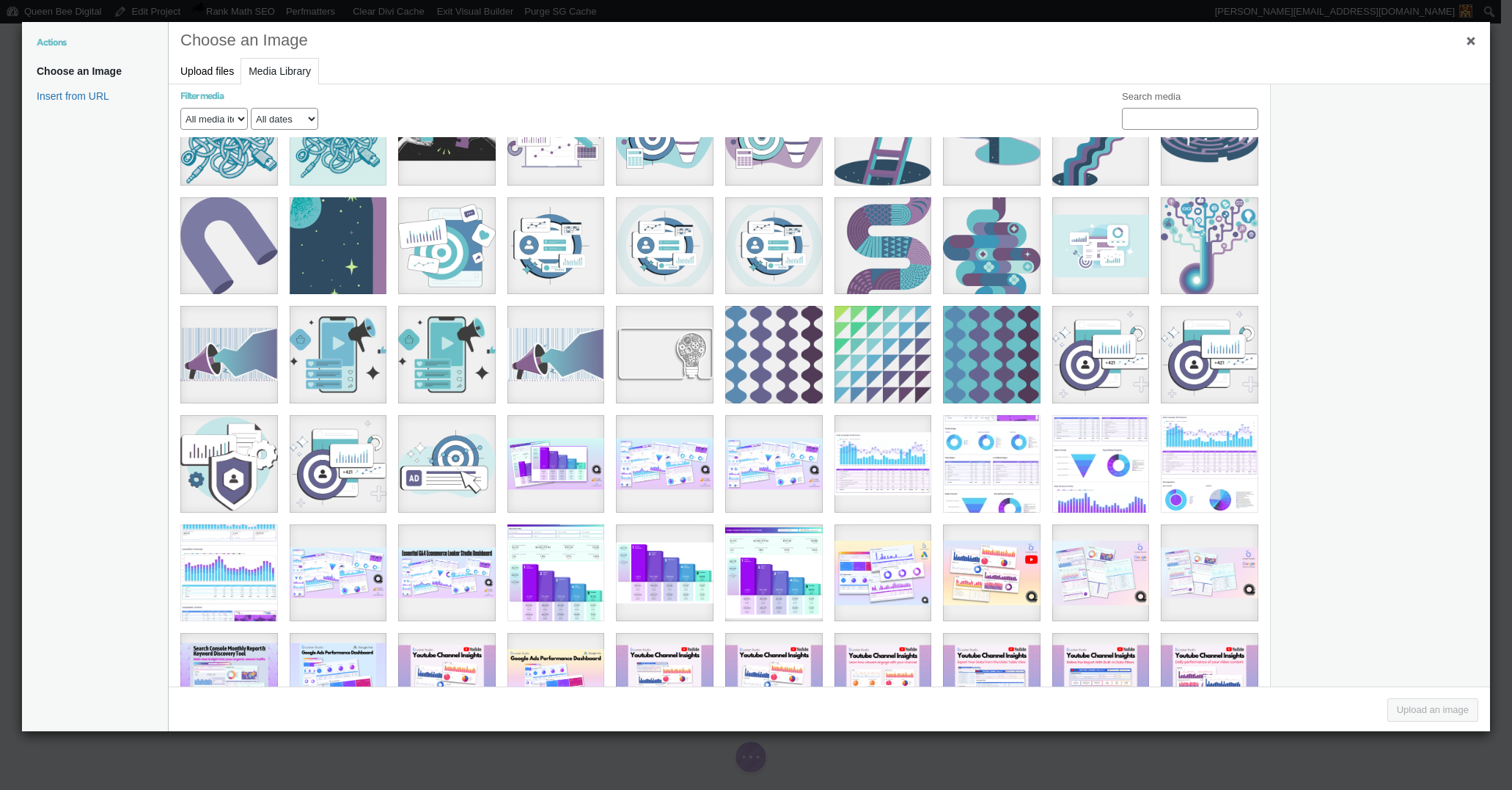
scroll to position [825, 0]
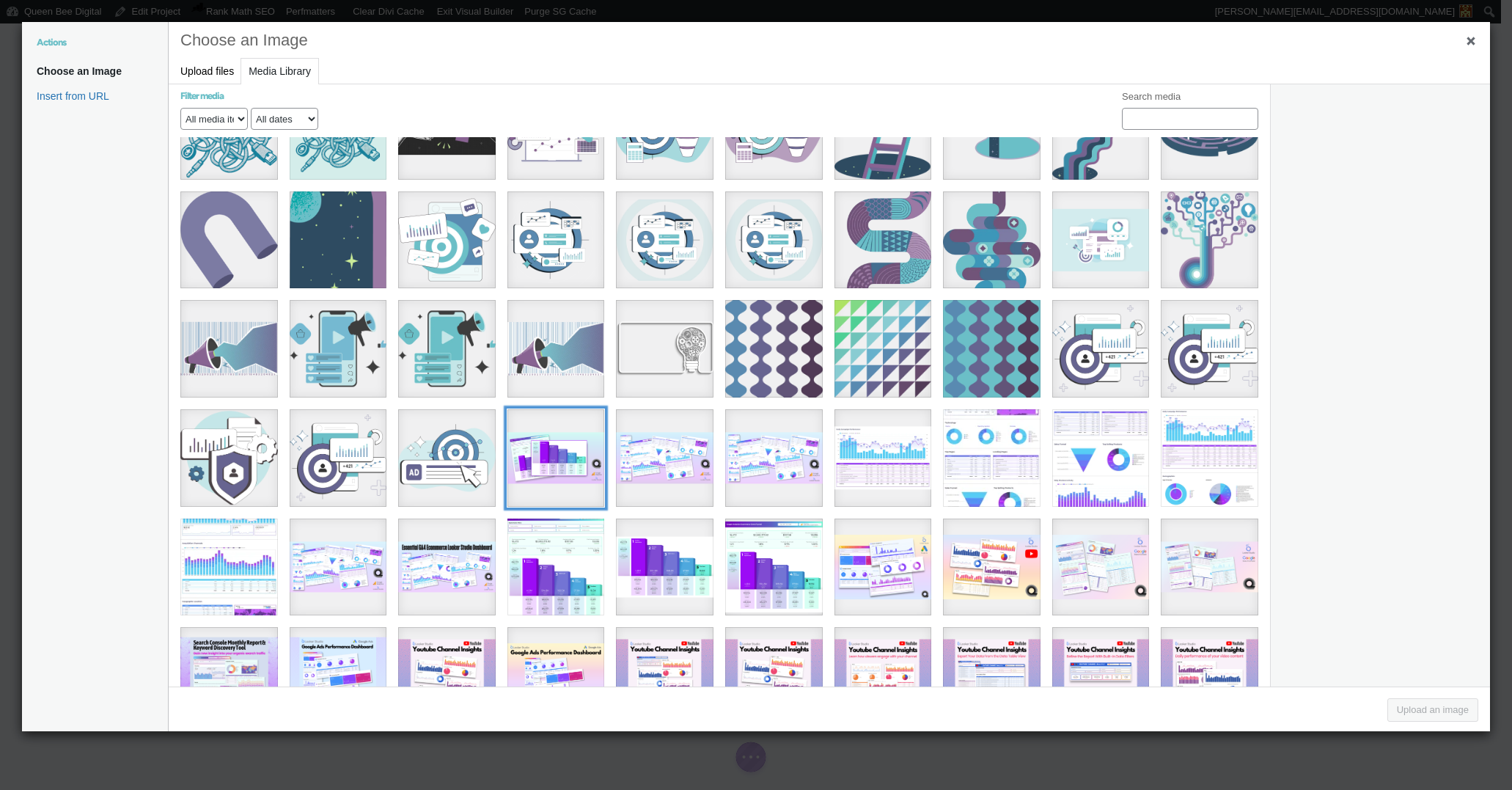
click at [537, 449] on div "11" at bounding box center [556, 458] width 98 height 98
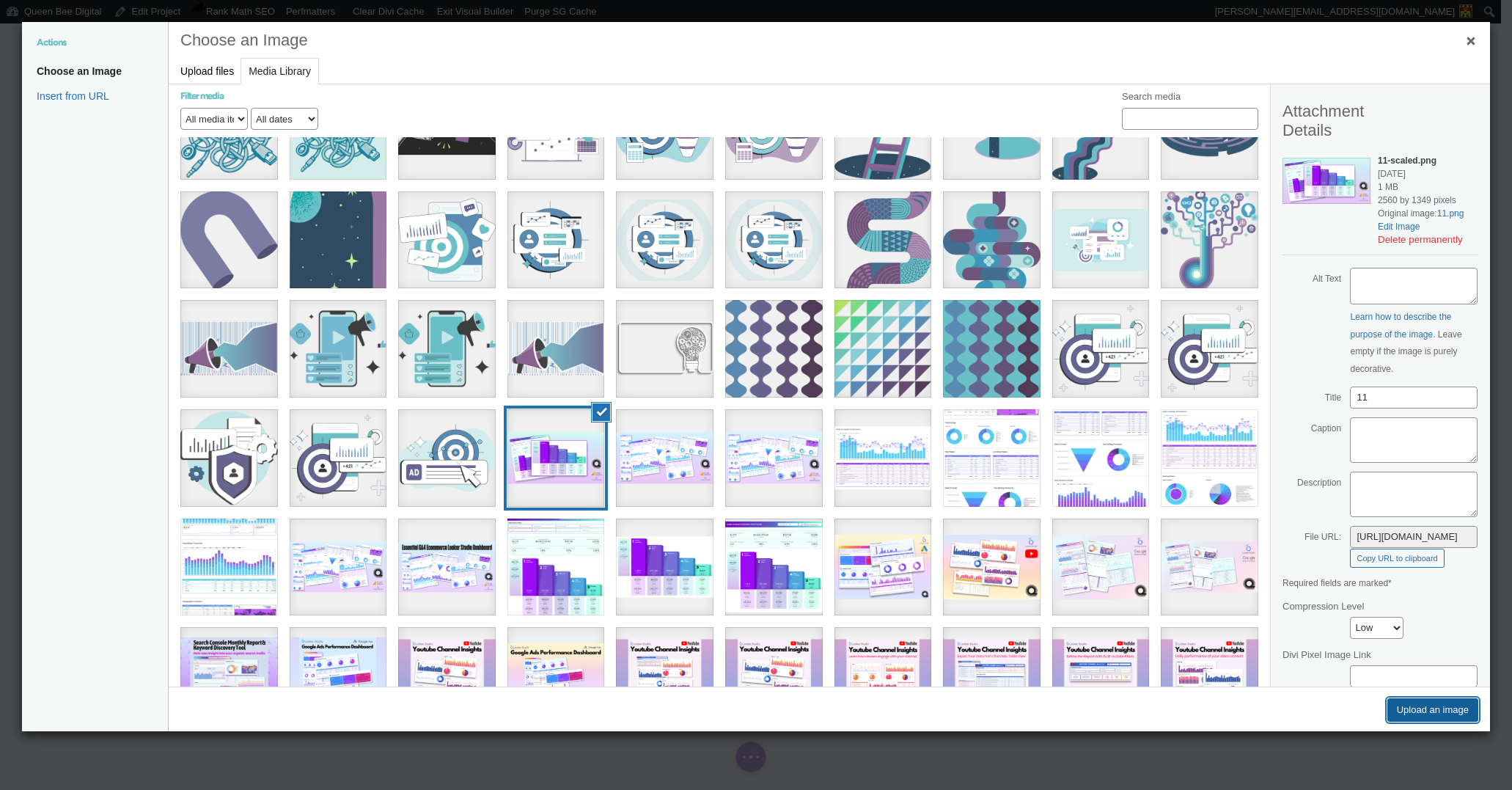
click at [1435, 700] on button "Upload an image" at bounding box center [1433, 710] width 91 height 24
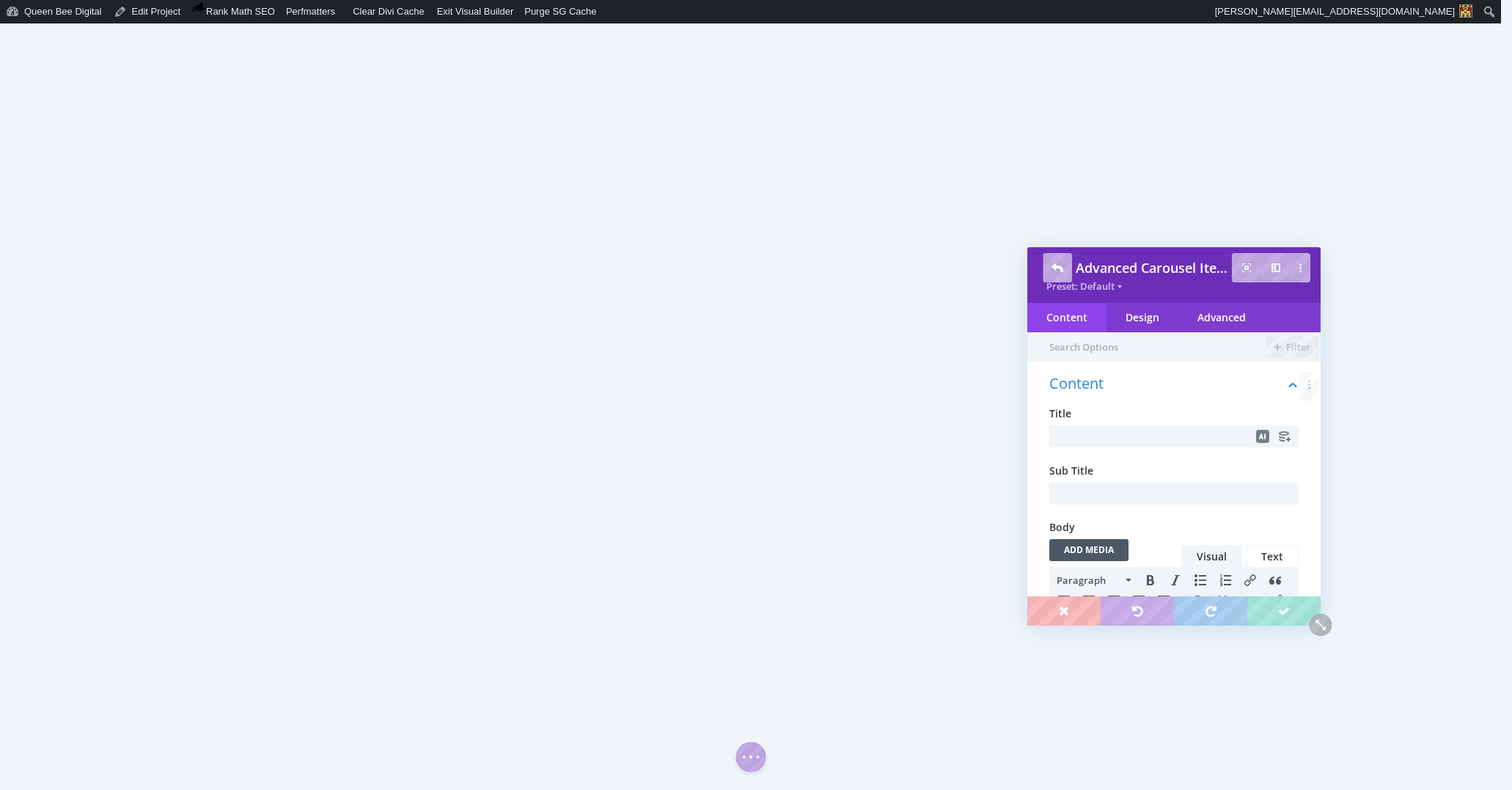
scroll to position [0, 0]
click at [1079, 430] on input "text" at bounding box center [1173, 436] width 250 height 22
type input "1-Page GA4 E-commerce Shop Performance Snapshot"
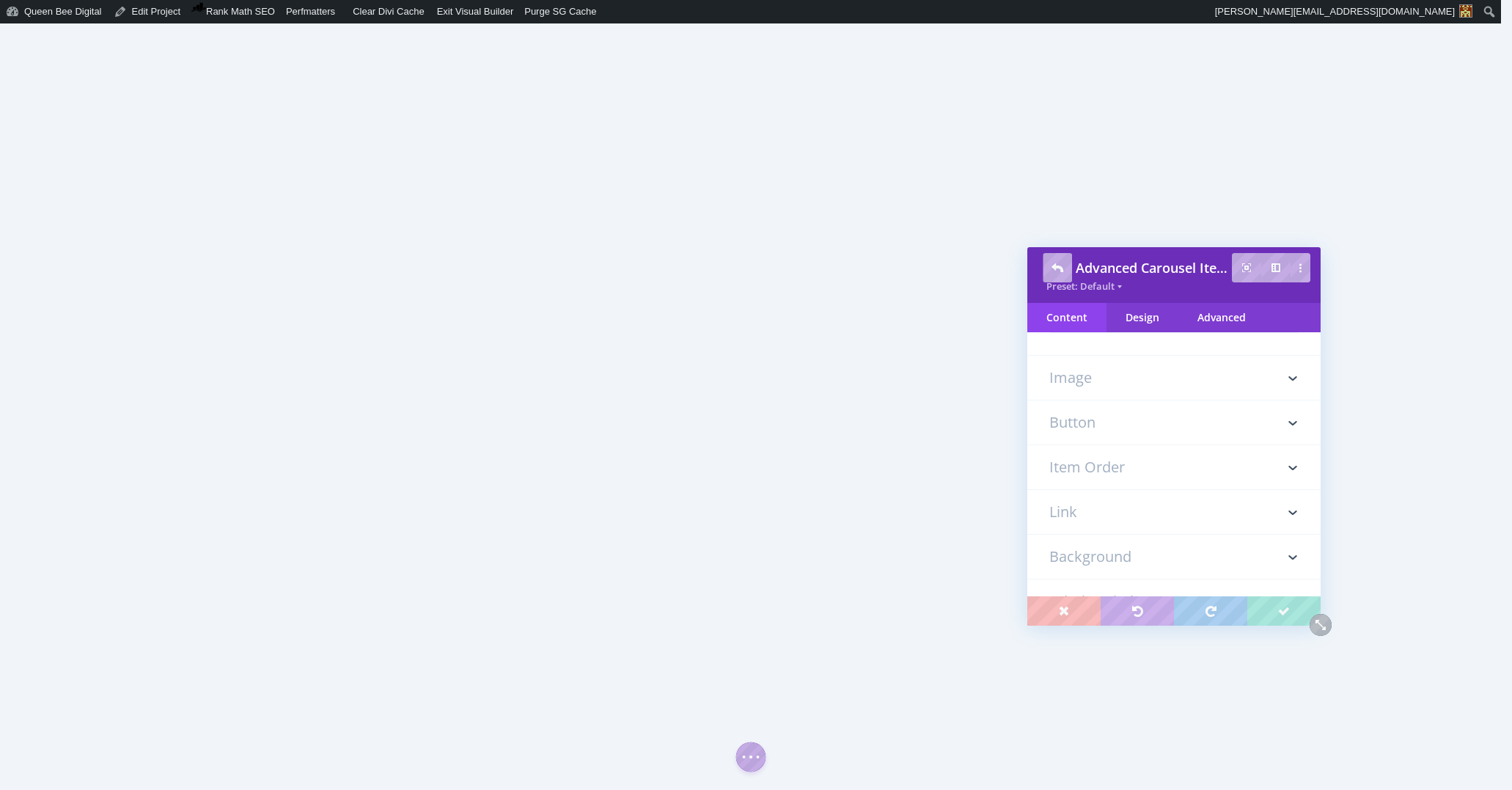
scroll to position [360, 0]
click at [1116, 367] on h3 "Image" at bounding box center [1173, 360] width 250 height 44
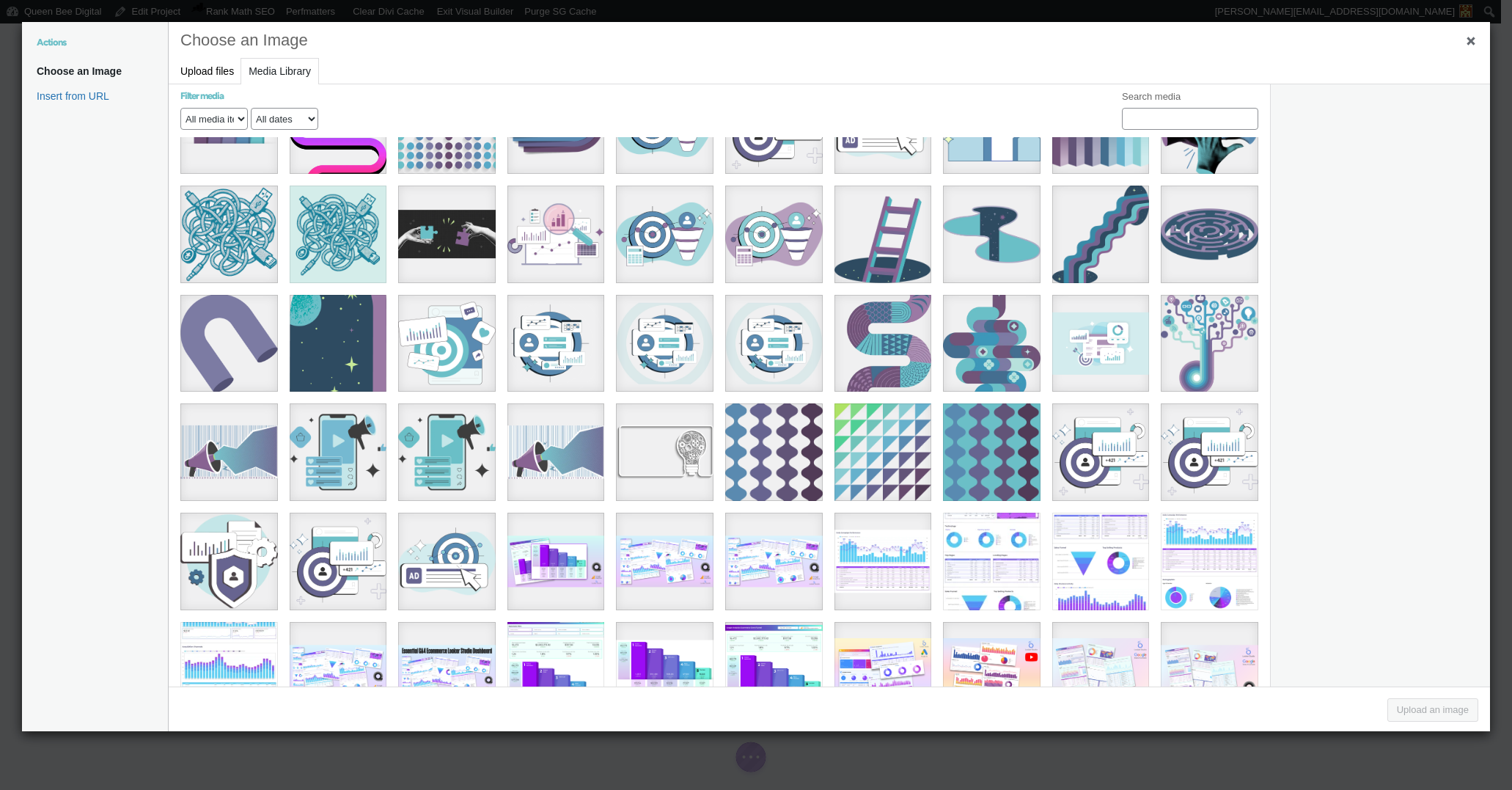
scroll to position [722, 0]
click at [667, 542] on div "10" at bounding box center [665, 561] width 98 height 98
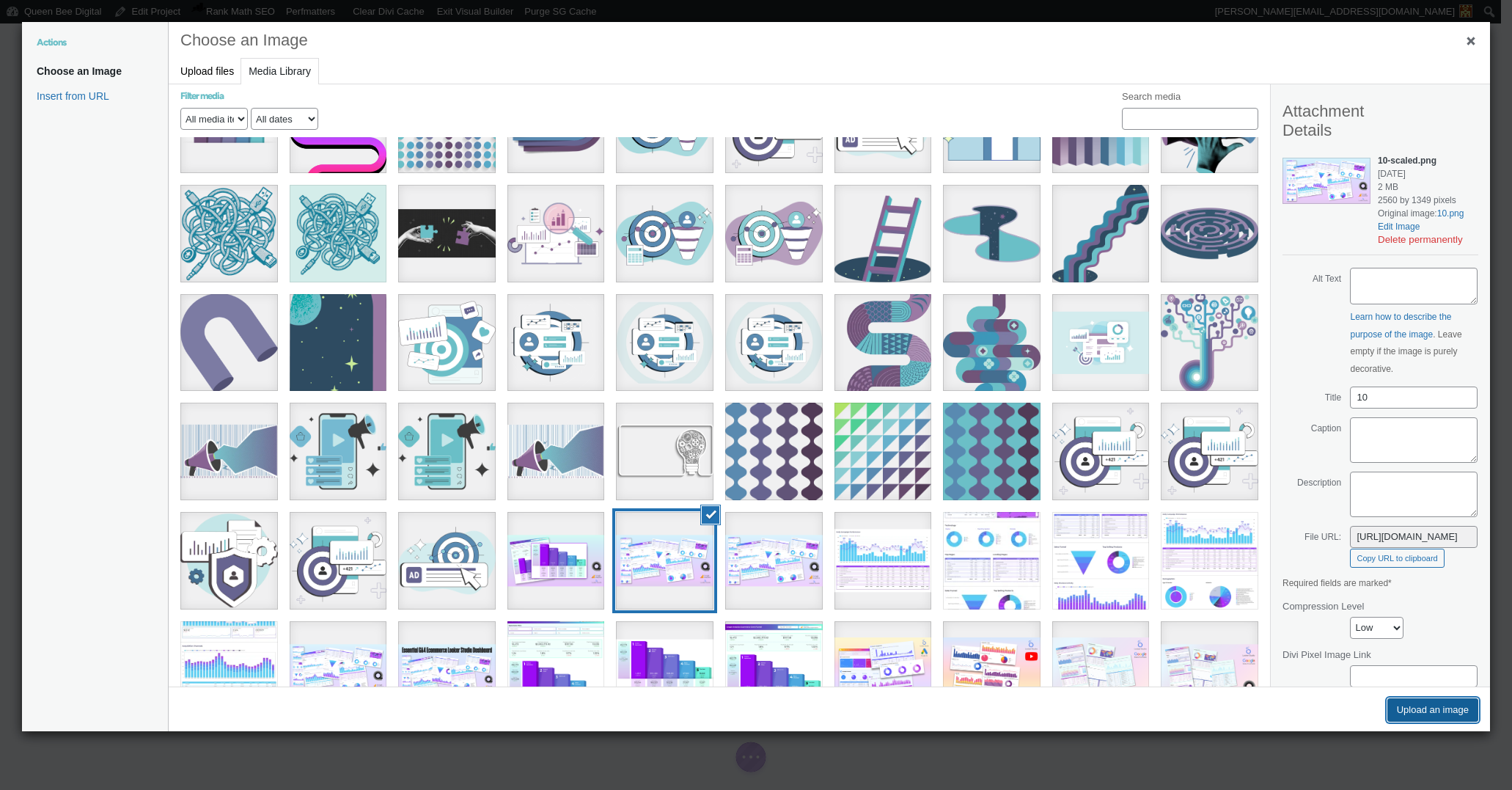
click at [1439, 707] on button "Upload an image" at bounding box center [1433, 710] width 91 height 24
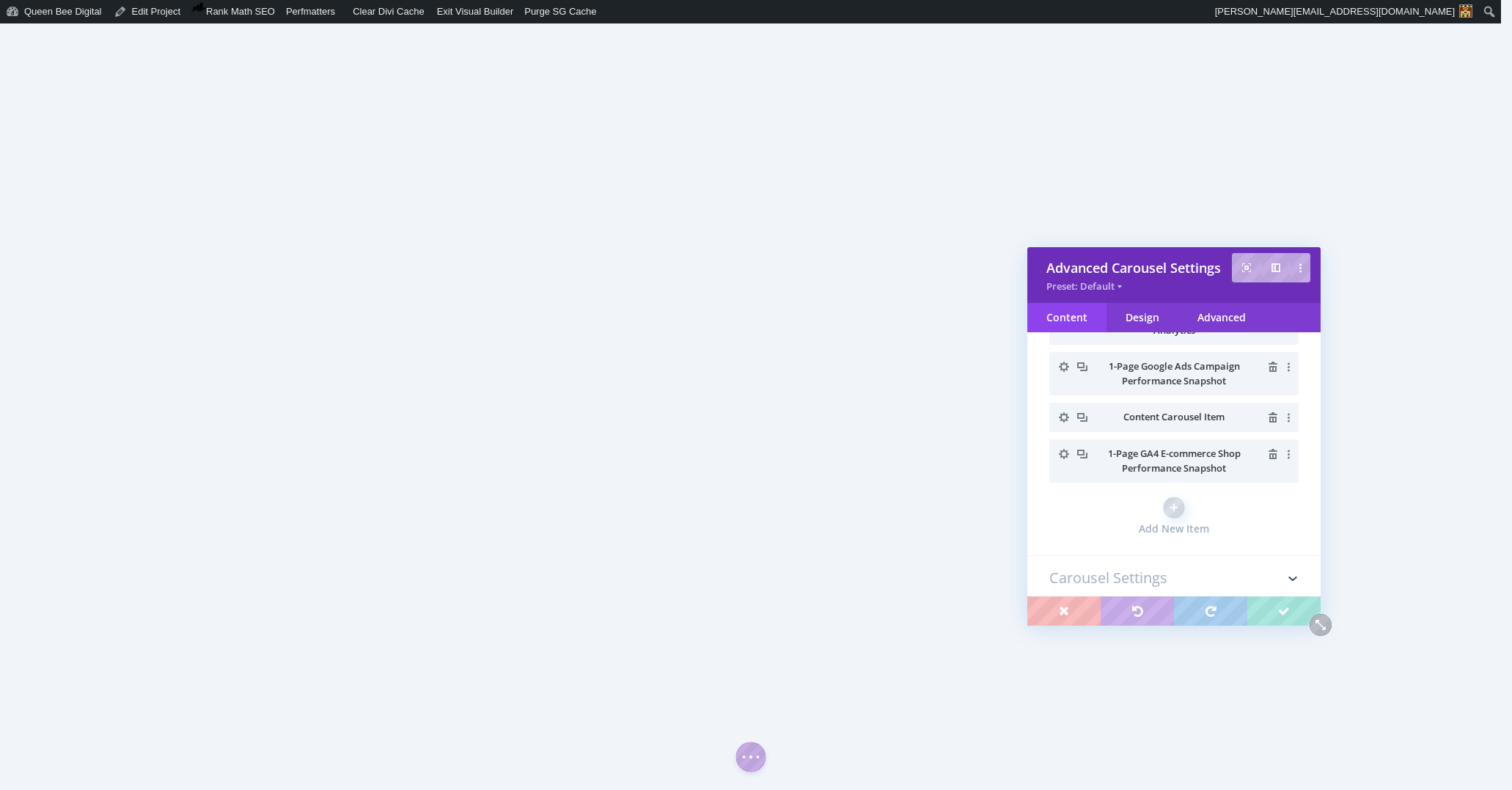
scroll to position [89, 0]
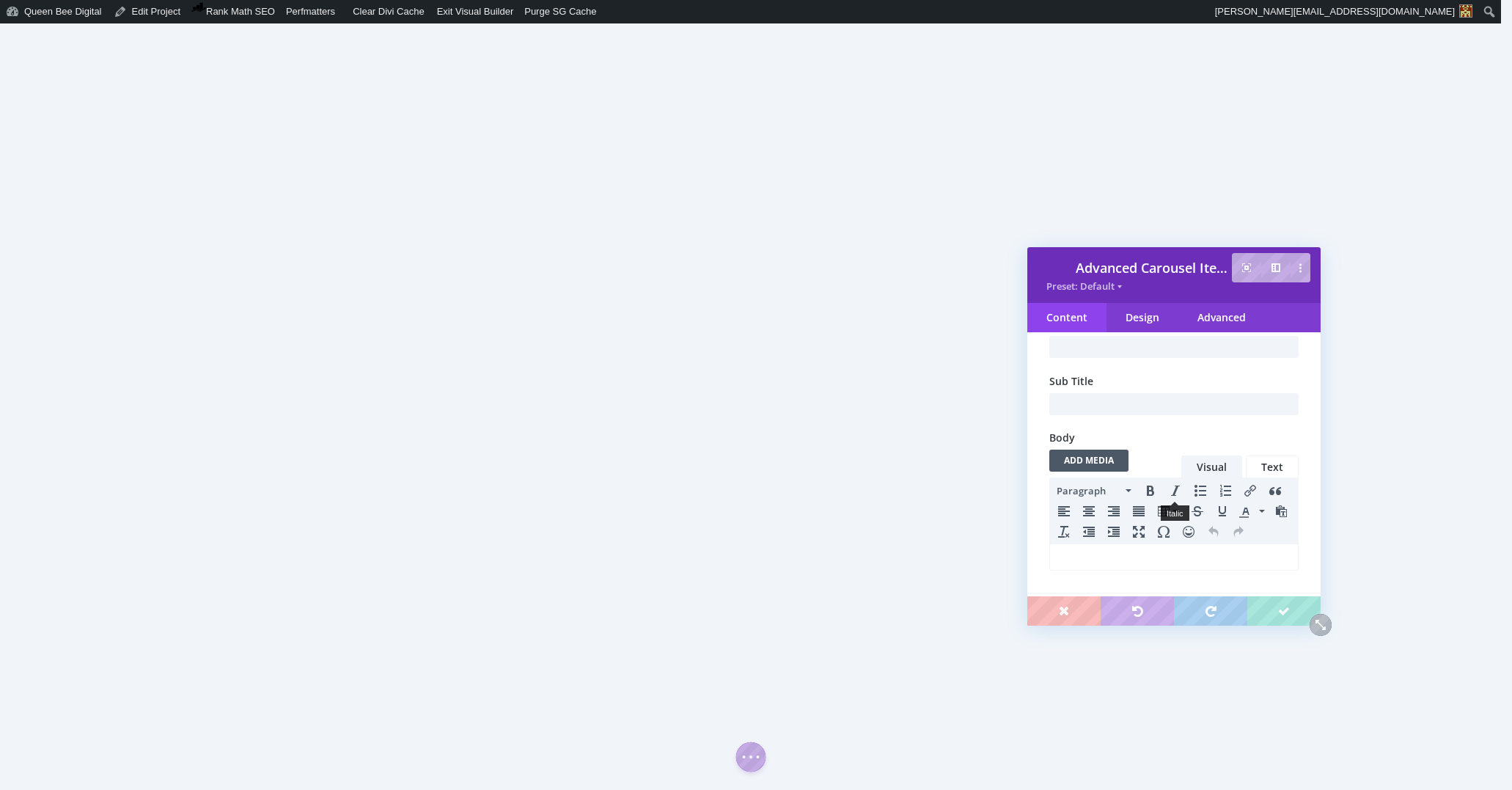
click at [1169, 498] on button "Italic" at bounding box center [1175, 490] width 24 height 20
click at [1134, 358] on input "text" at bounding box center [1173, 347] width 250 height 22
click at [1137, 358] on input "text" at bounding box center [1173, 347] width 250 height 22
click at [1135, 358] on input "text" at bounding box center [1173, 347] width 250 height 22
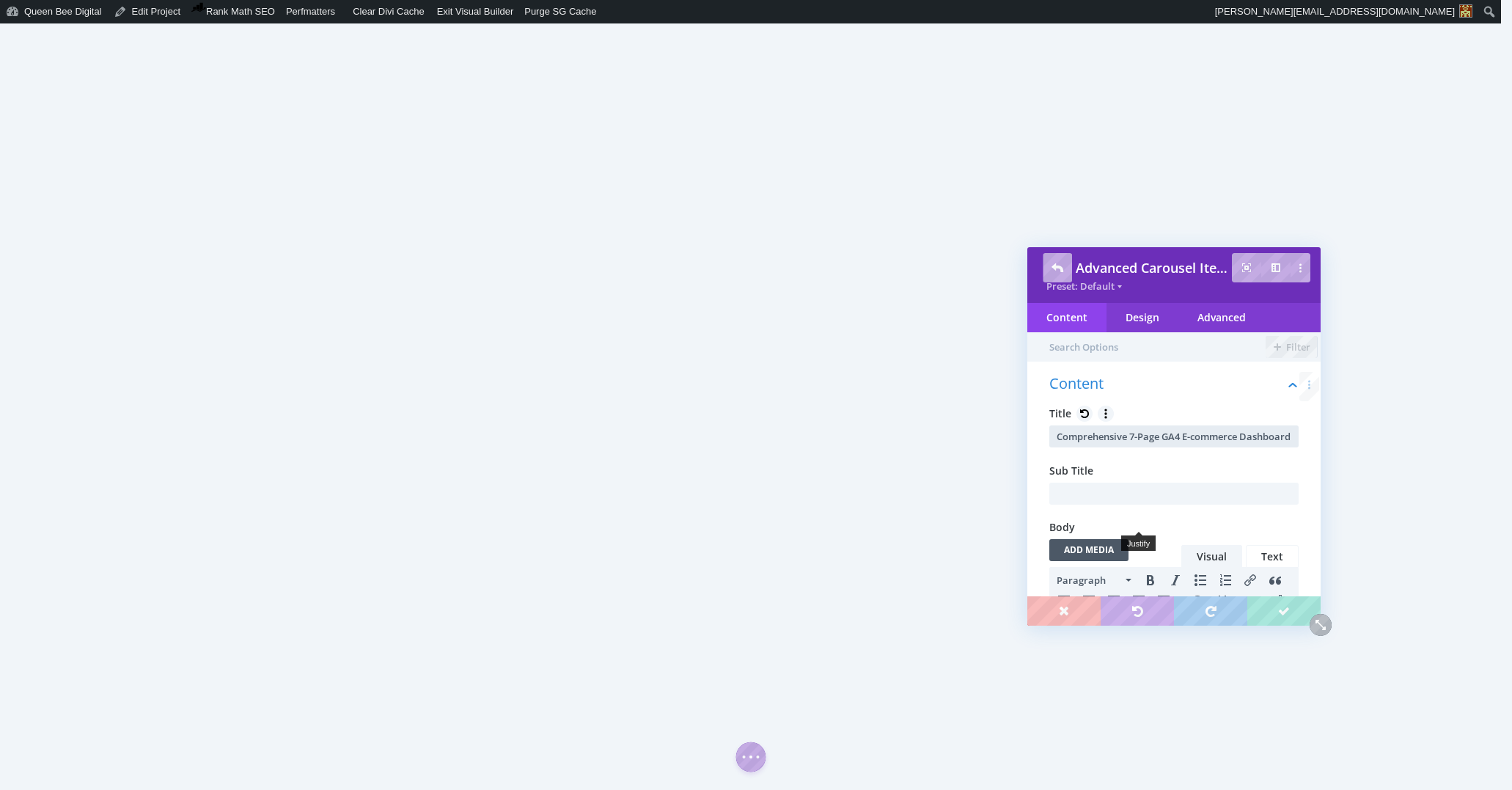
scroll to position [0, 9]
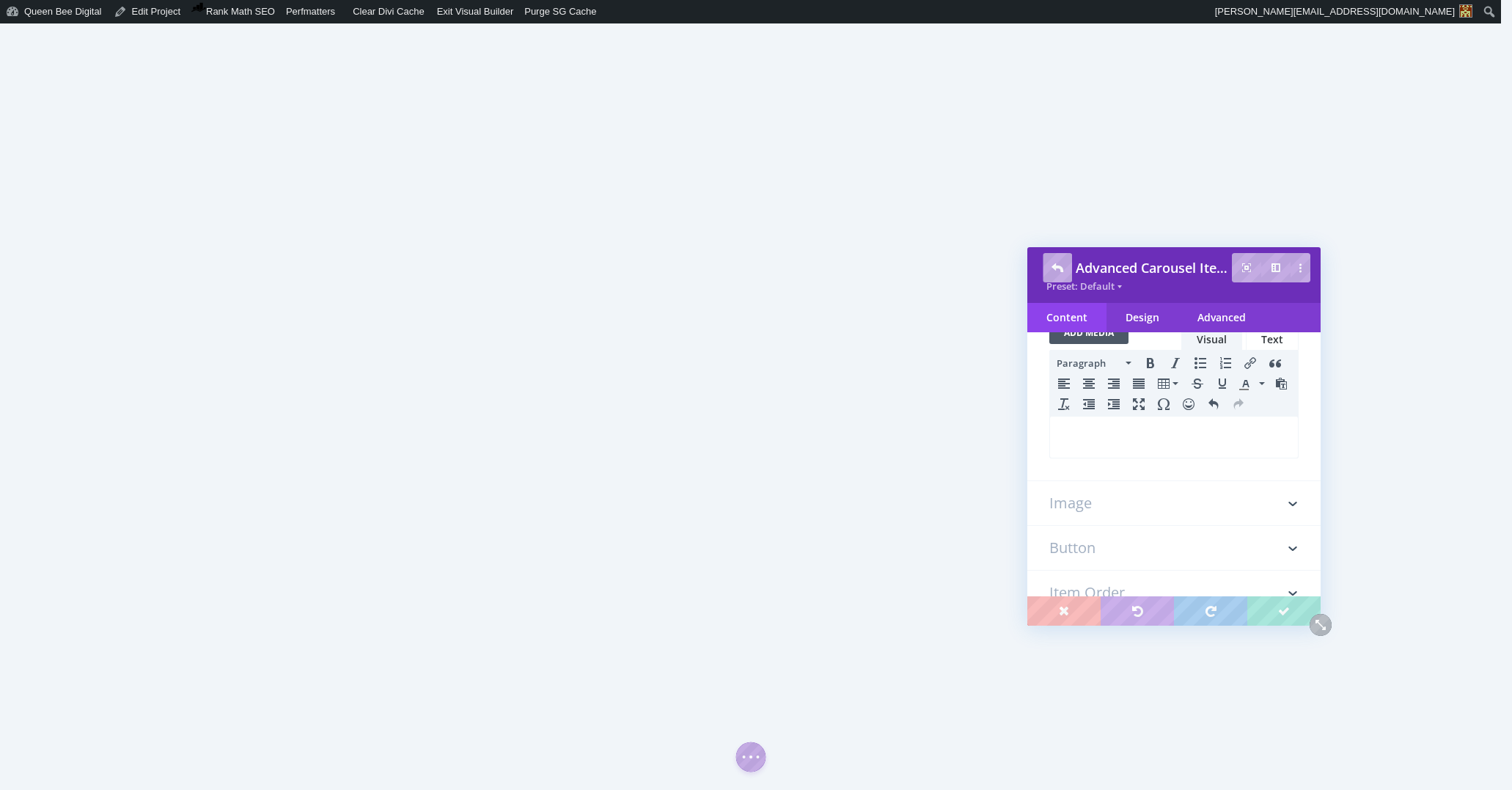
type input "Comprehensive 7-Page GA4 E-commerce Dashboard"
click at [1088, 495] on h3 "Image" at bounding box center [1173, 503] width 250 height 44
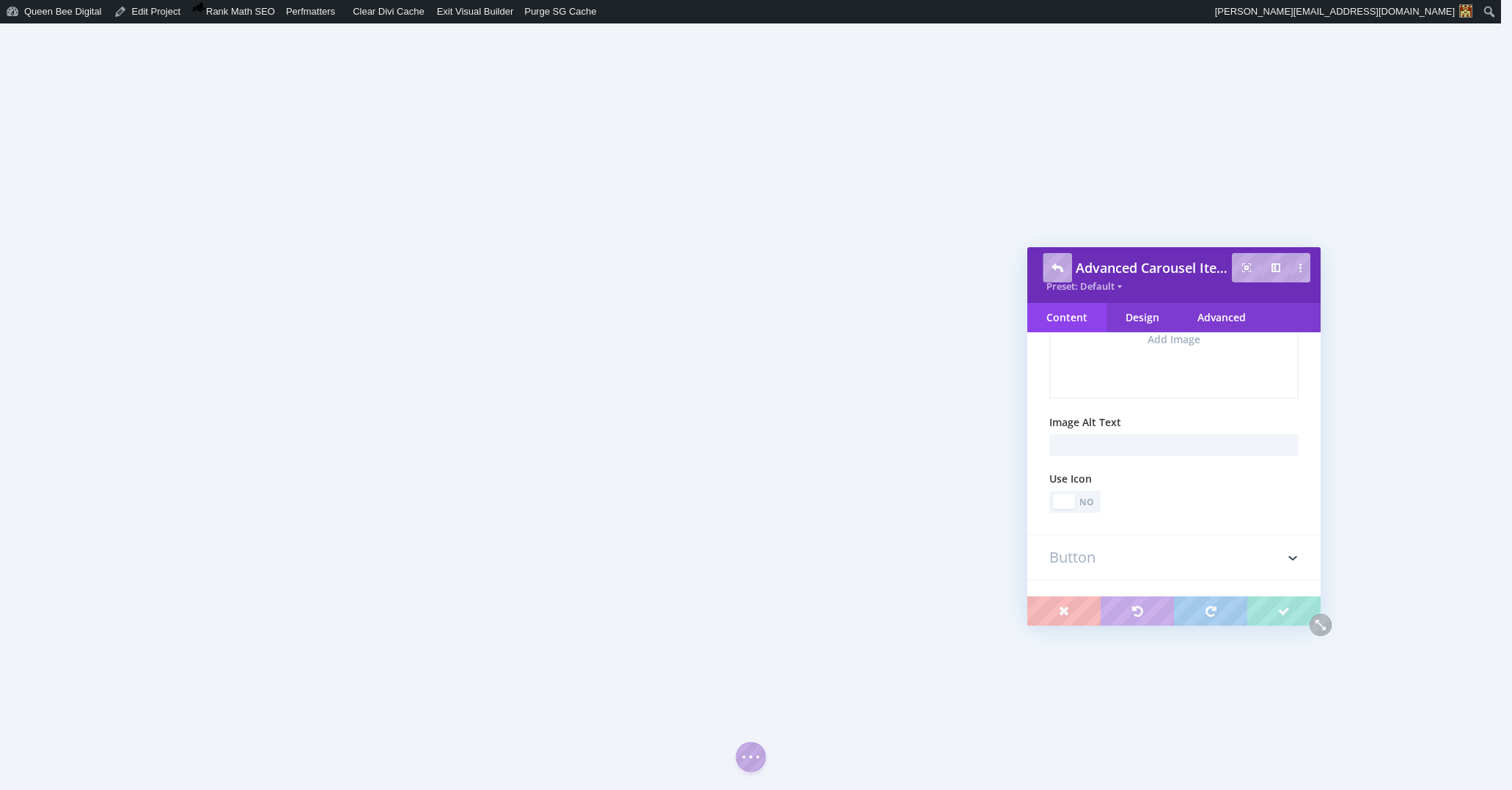
scroll to position [82, 0]
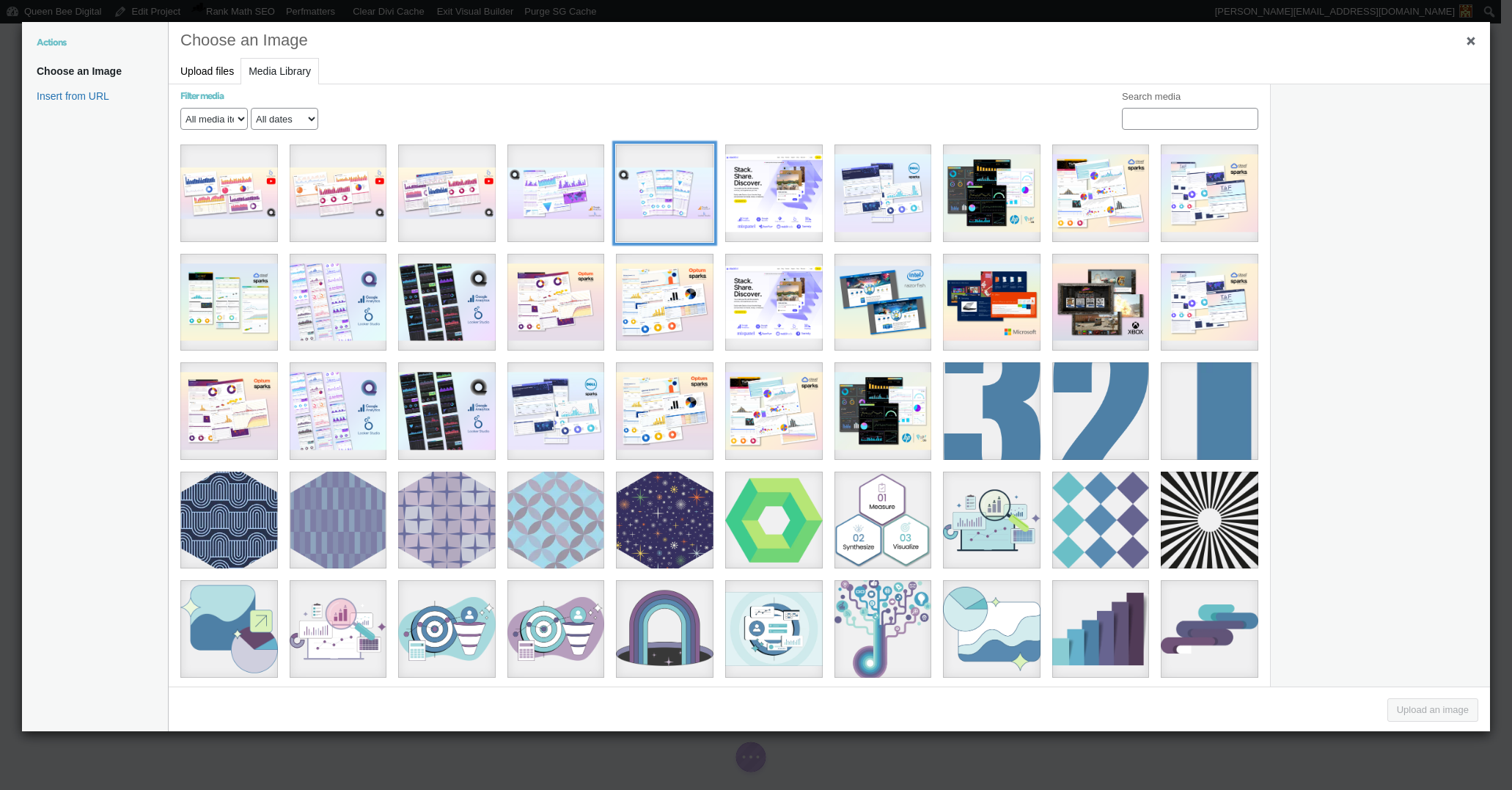
click at [674, 194] on div "[QBD] Looker Studio Dashboard Reseale Cover Shots (956 x 504 px) - Google Ads L…" at bounding box center [665, 193] width 98 height 98
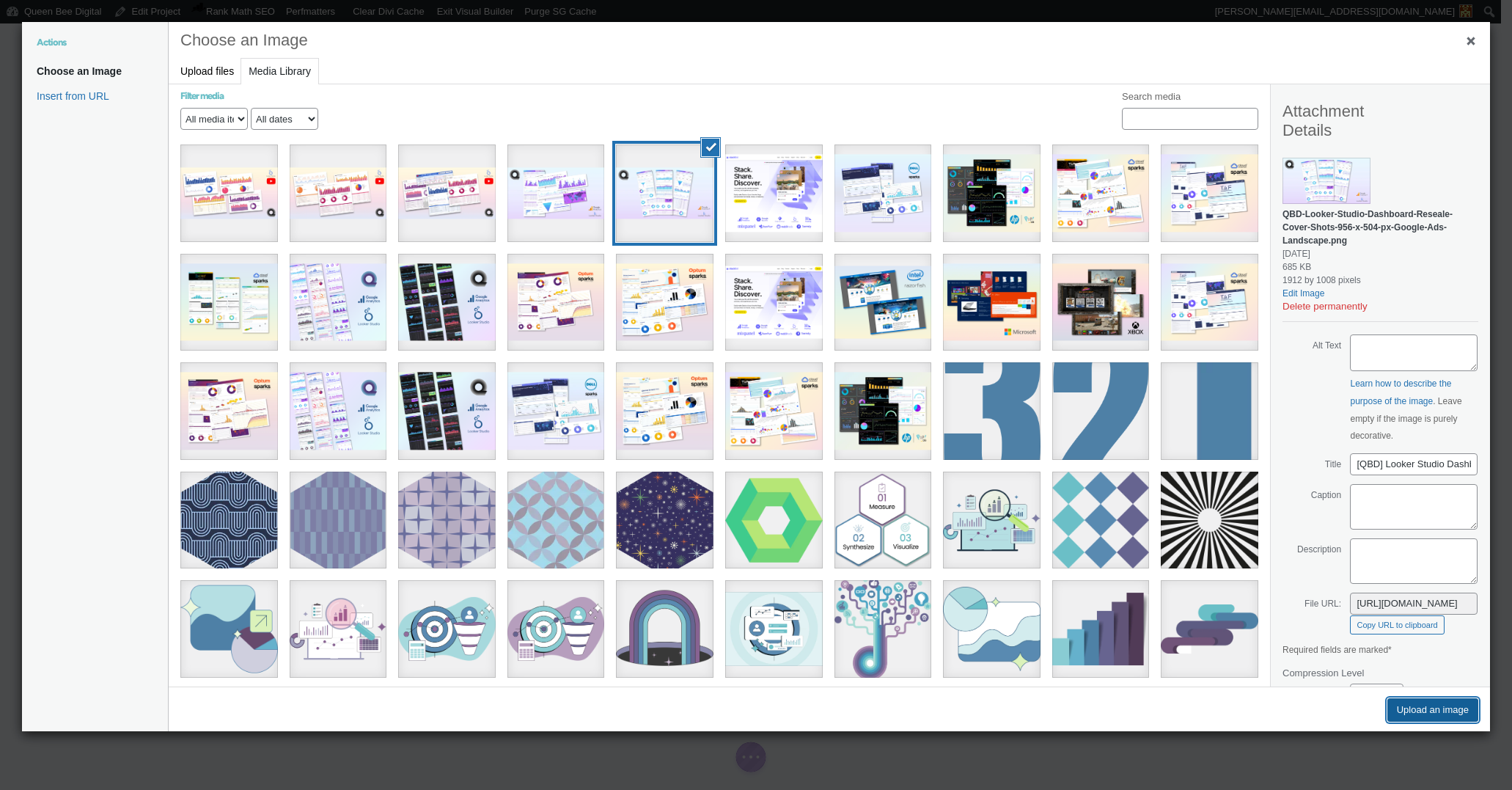
click at [1441, 708] on button "Upload an image" at bounding box center [1433, 710] width 91 height 24
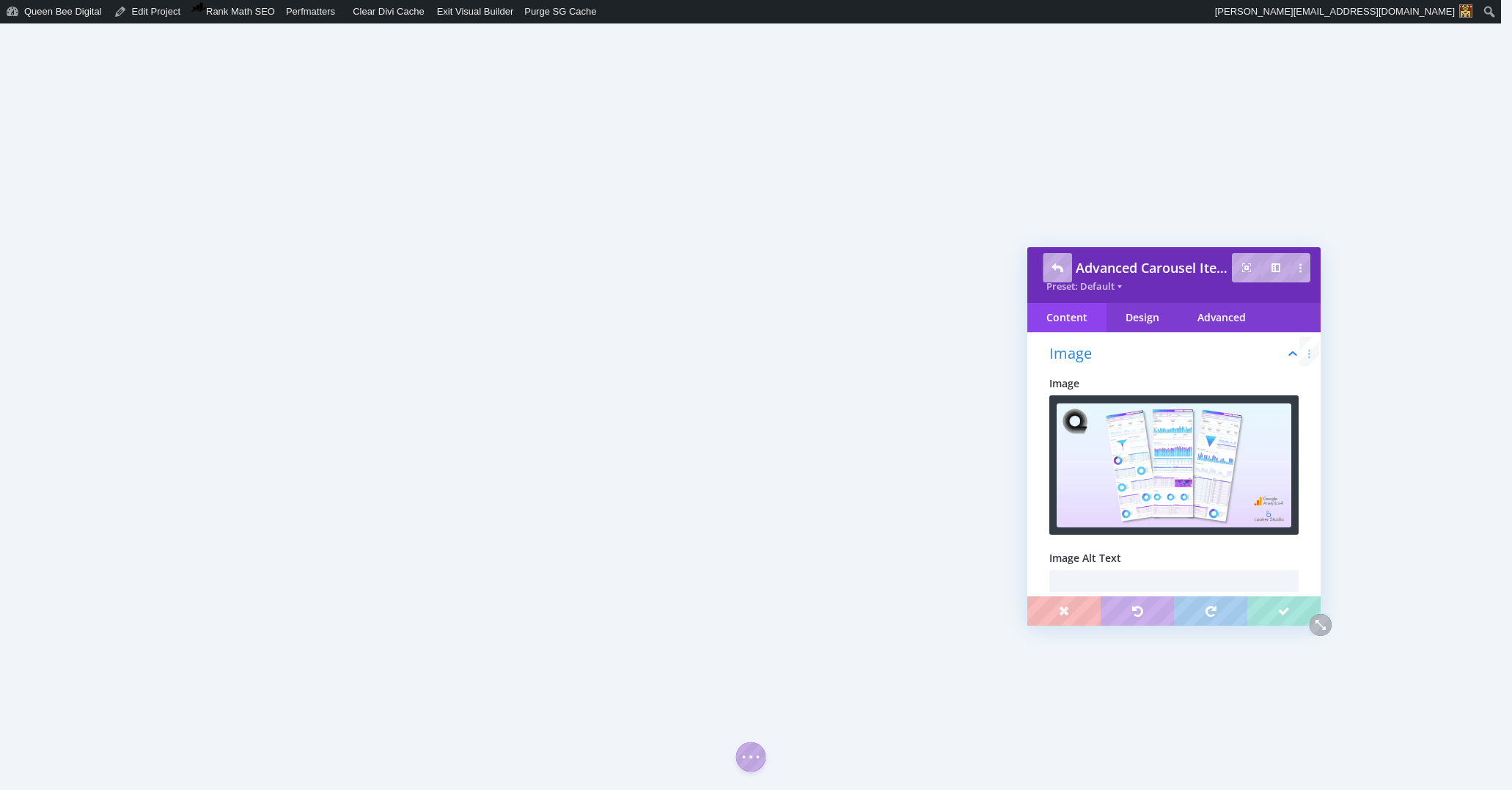
scroll to position [0, 0]
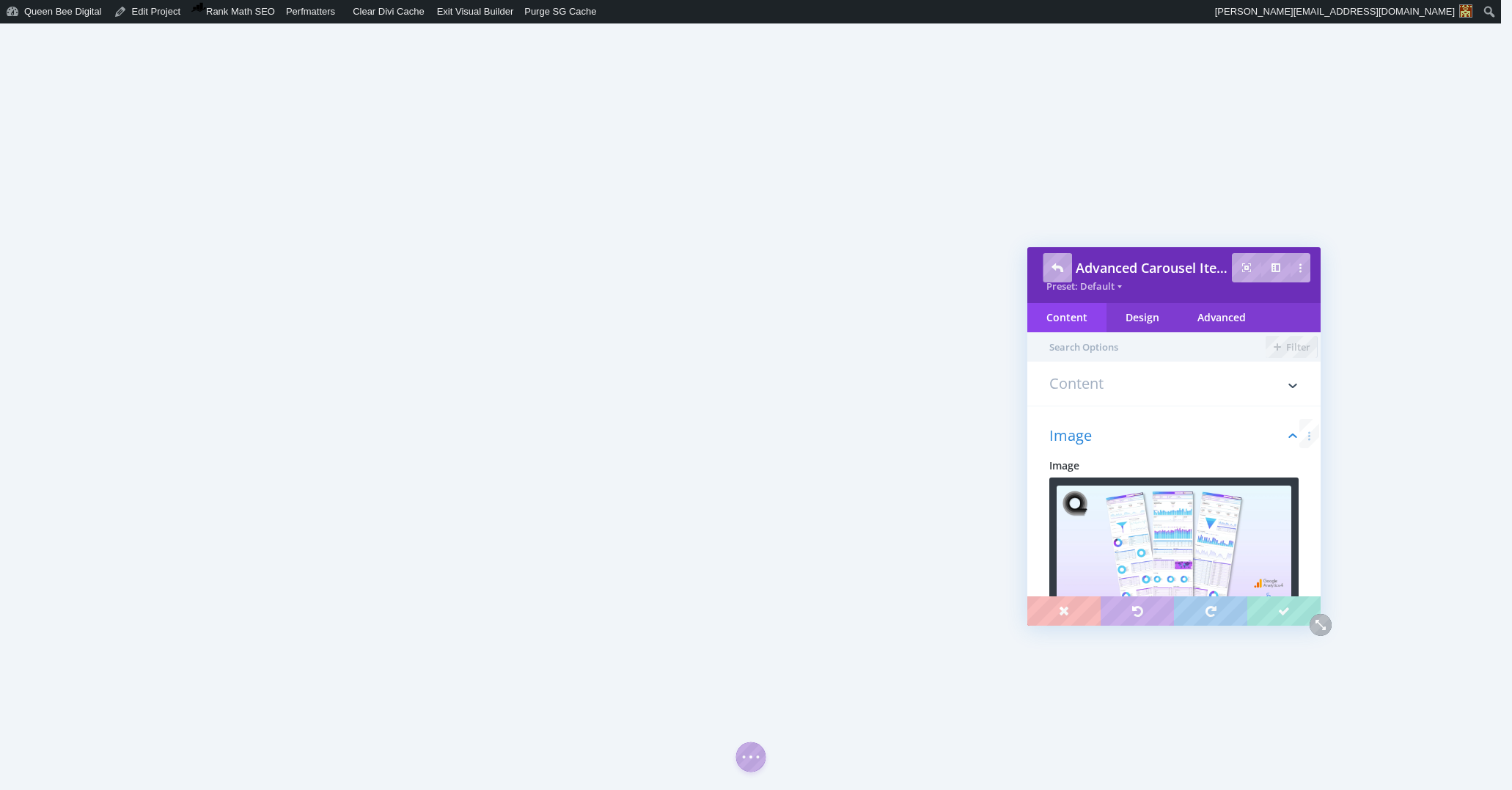
click at [1108, 384] on h3 "Content" at bounding box center [1173, 391] width 250 height 29
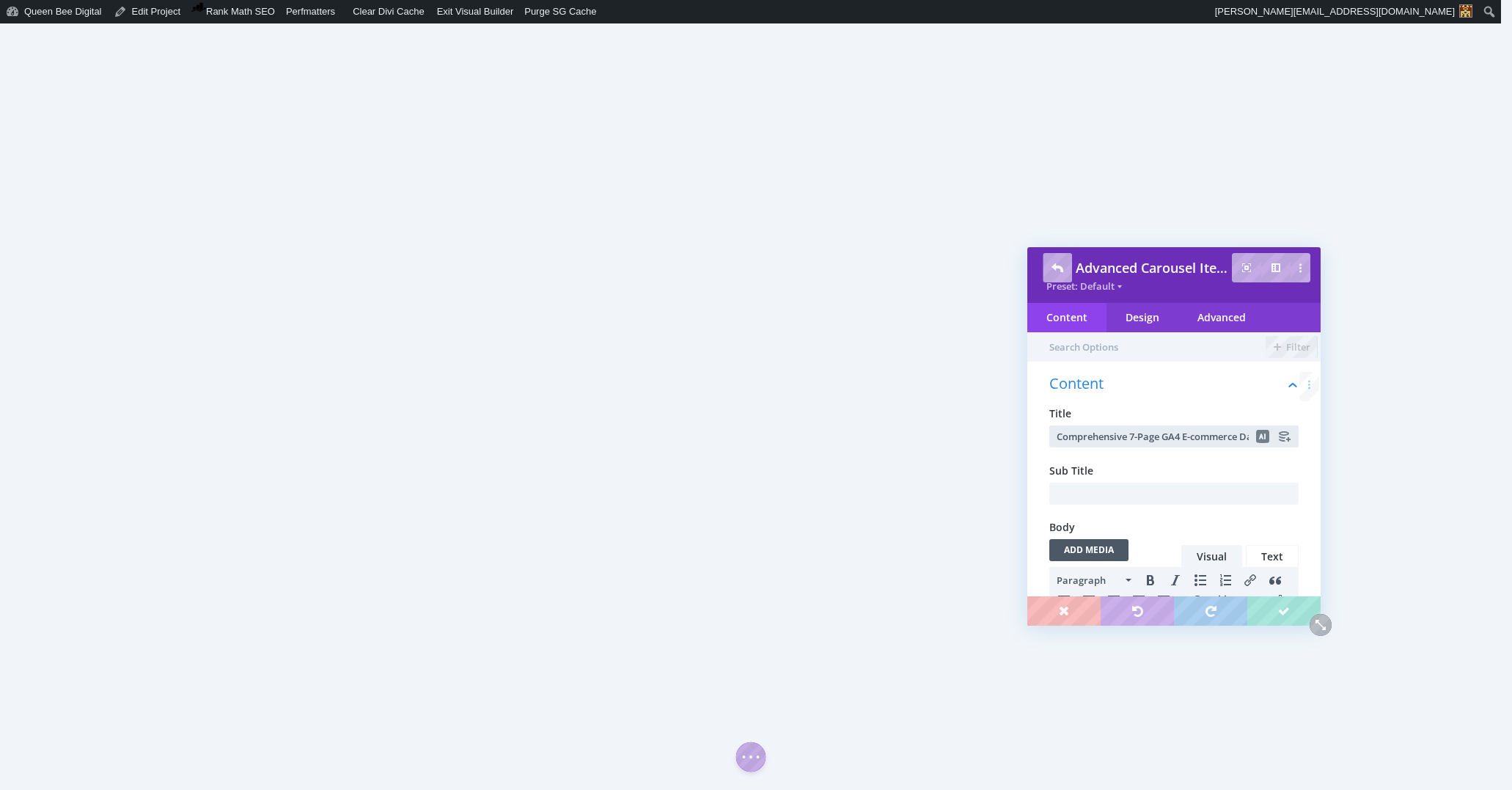
click at [1204, 434] on input "Comprehensive 7-Page GA4 E-commerce Dashboard" at bounding box center [1173, 436] width 250 height 22
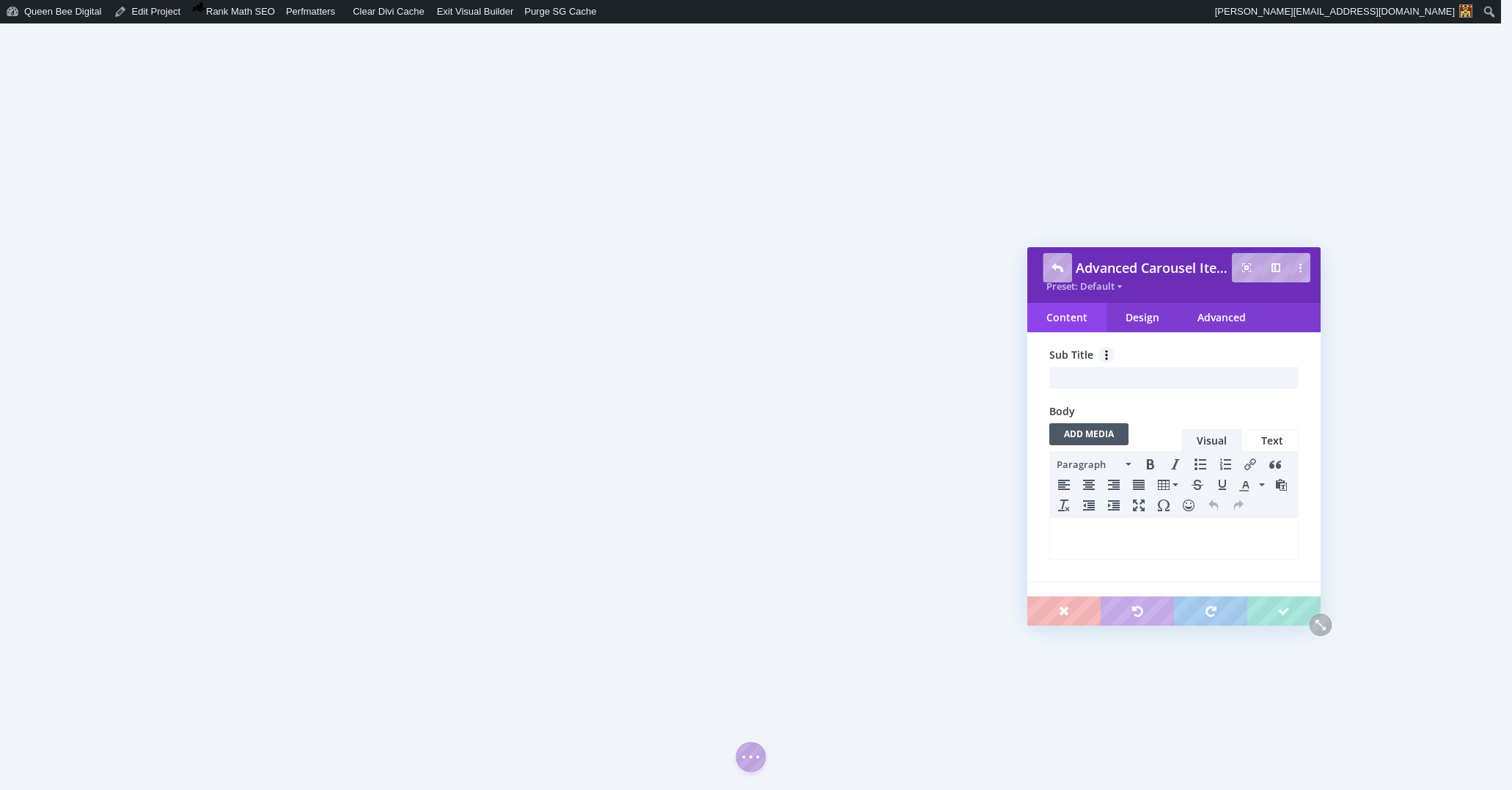
click at [1092, 332] on input "text" at bounding box center [1173, 320] width 250 height 22
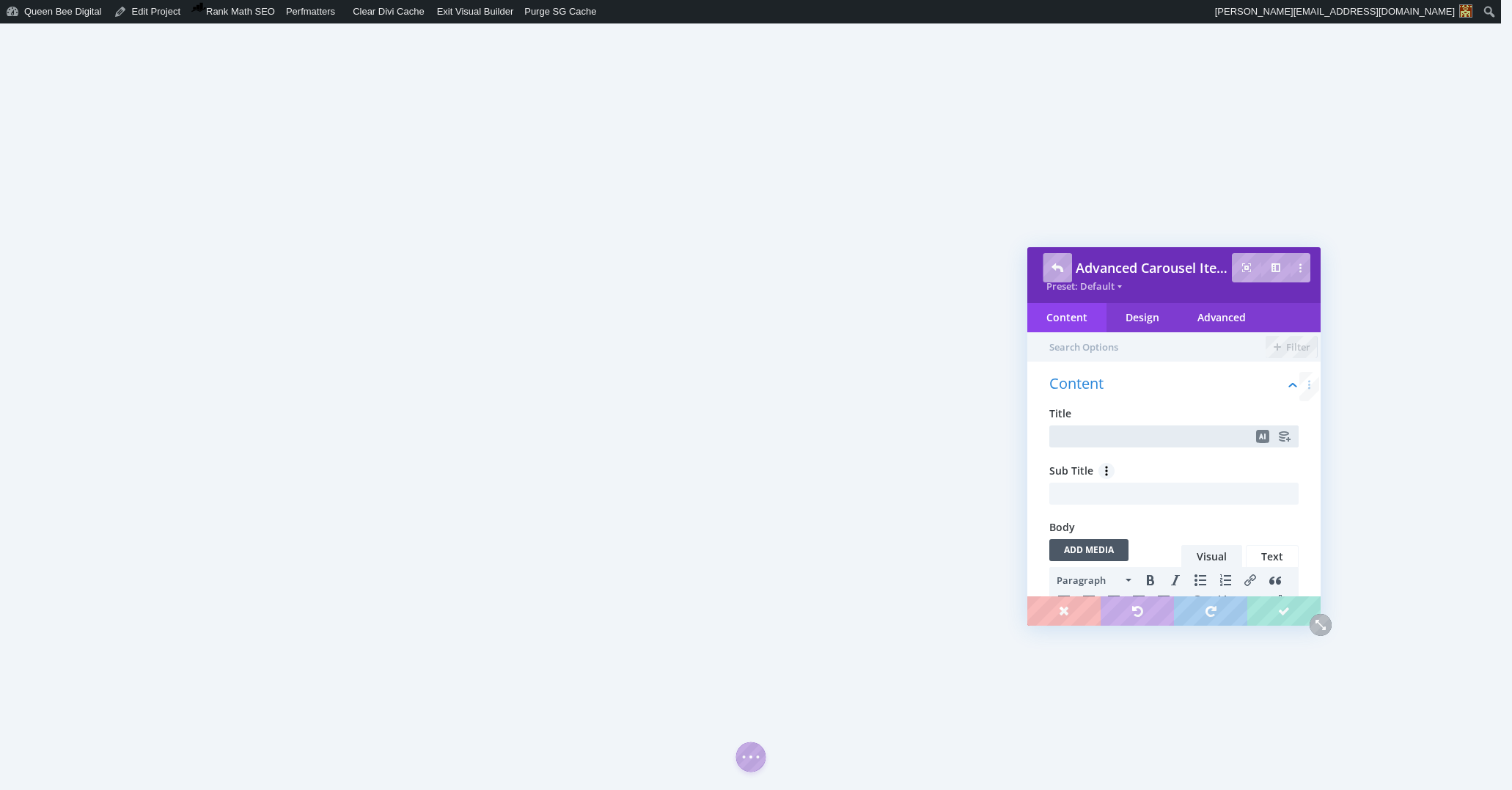
paste input "Comprehensive 7-Page GA4 E-commerce Dashboard"
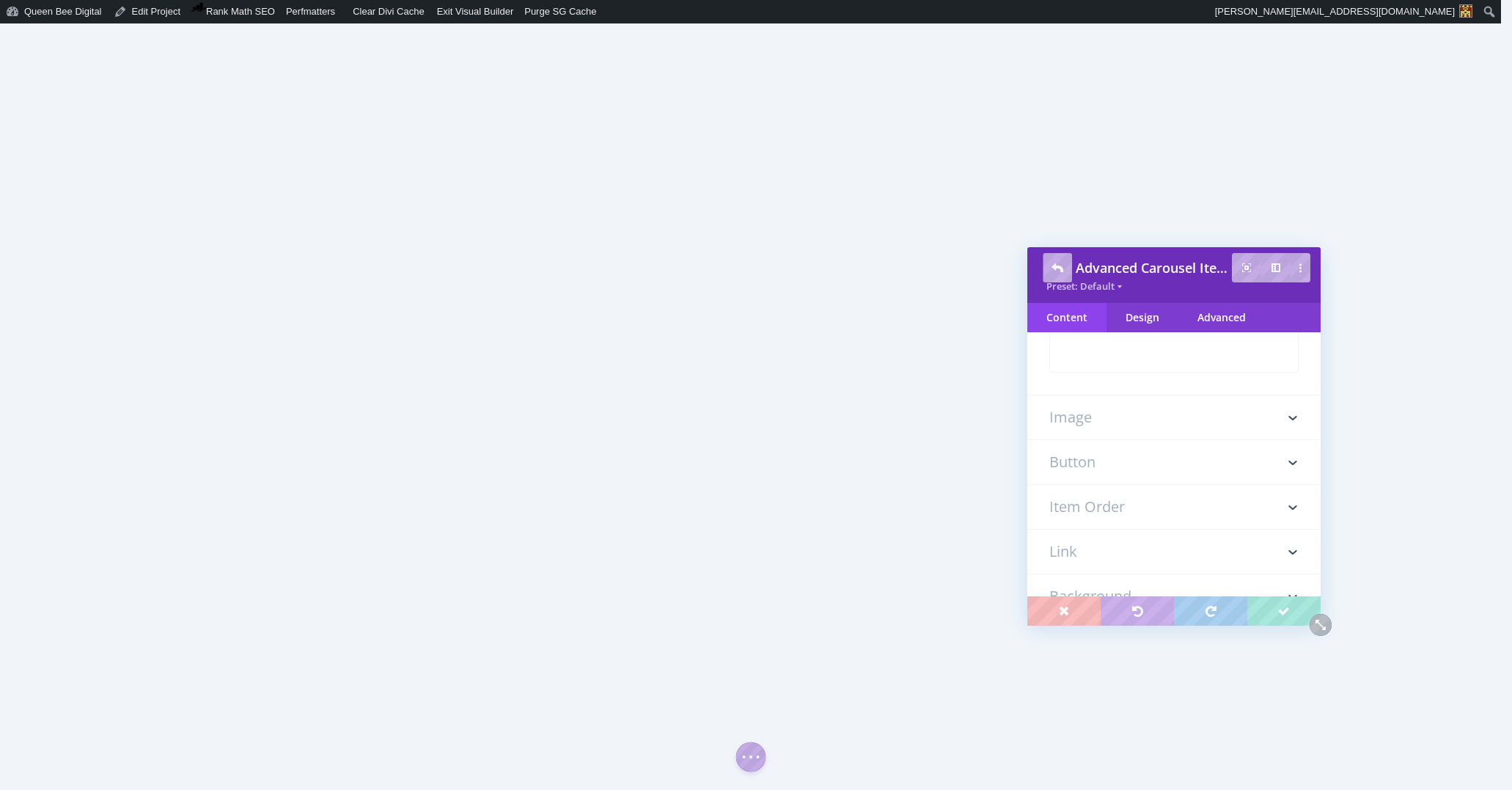
scroll to position [350, 0]
type input "Comprehensive 7-Page GA4 E-commerce Dashboard - Dark Theme"
click at [1099, 374] on h3 "Image" at bounding box center [1173, 370] width 250 height 44
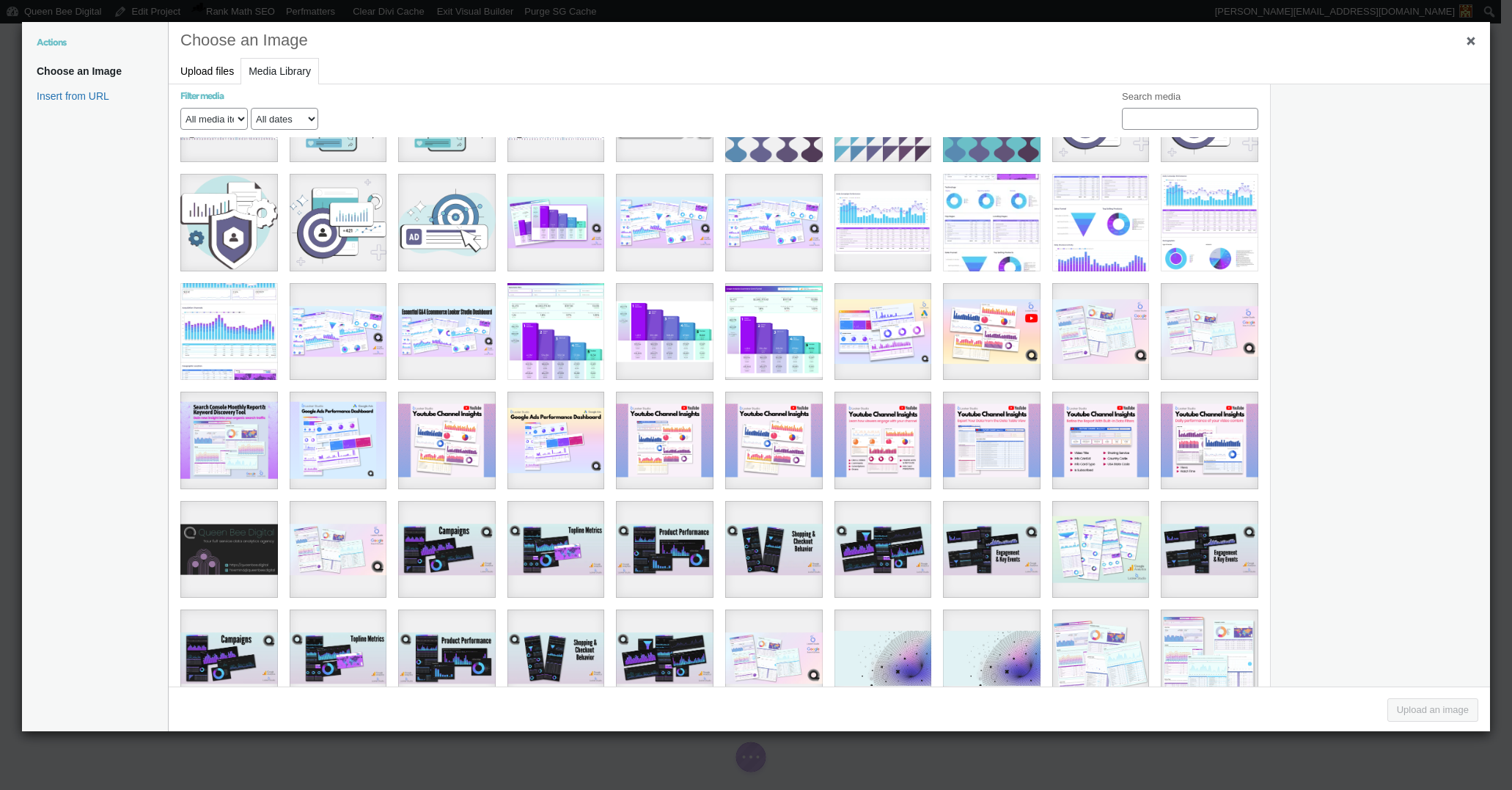
scroll to position [1108, 0]
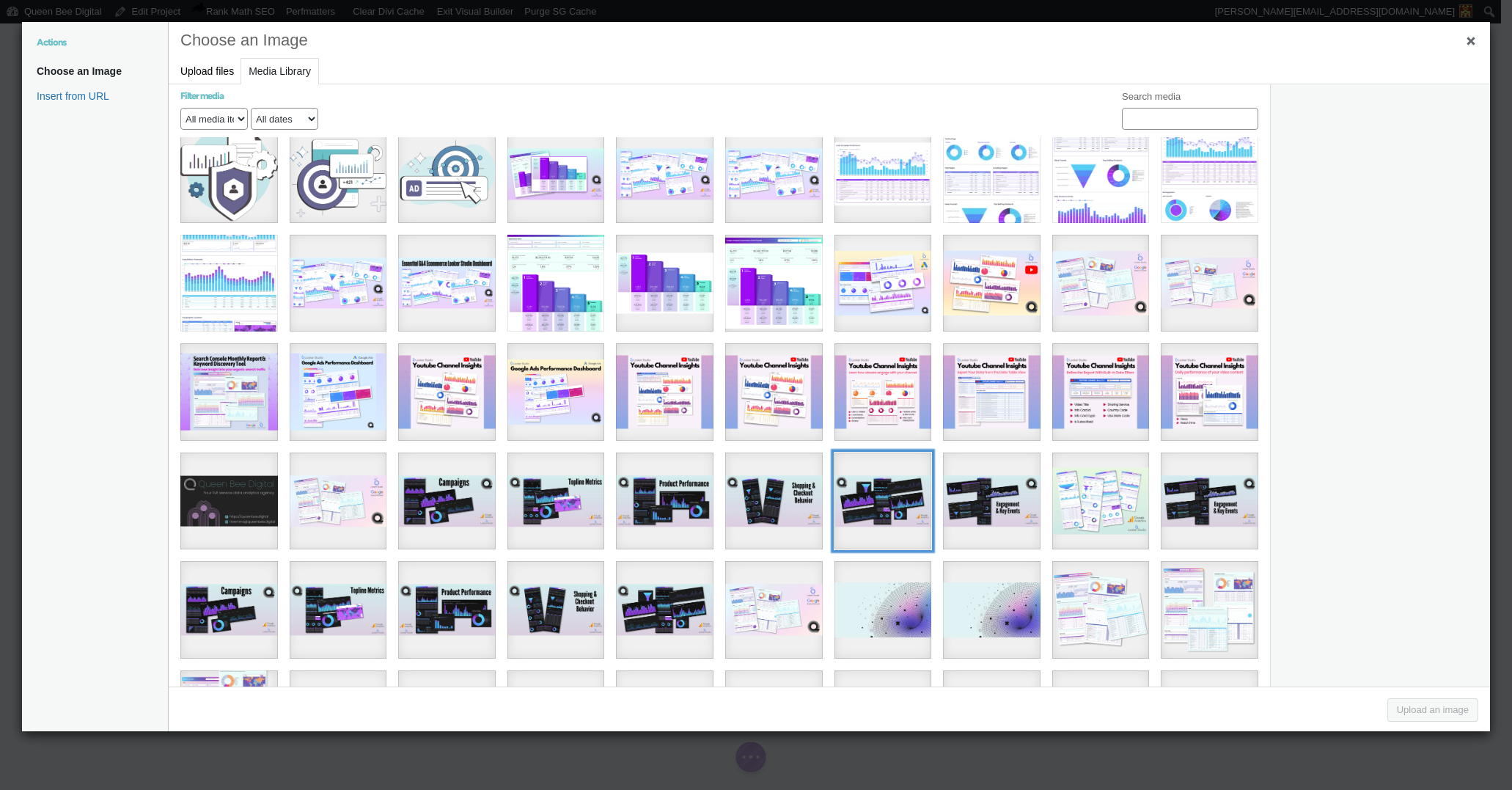
drag, startPoint x: 875, startPoint y: 486, endPoint x: 1088, endPoint y: 525, distance: 216.5
click at [875, 486] on div "QBD-Looker-Studio-Dashboard-Reseale-Cover-Shots-956-x-504-px-1" at bounding box center [883, 501] width 98 height 98
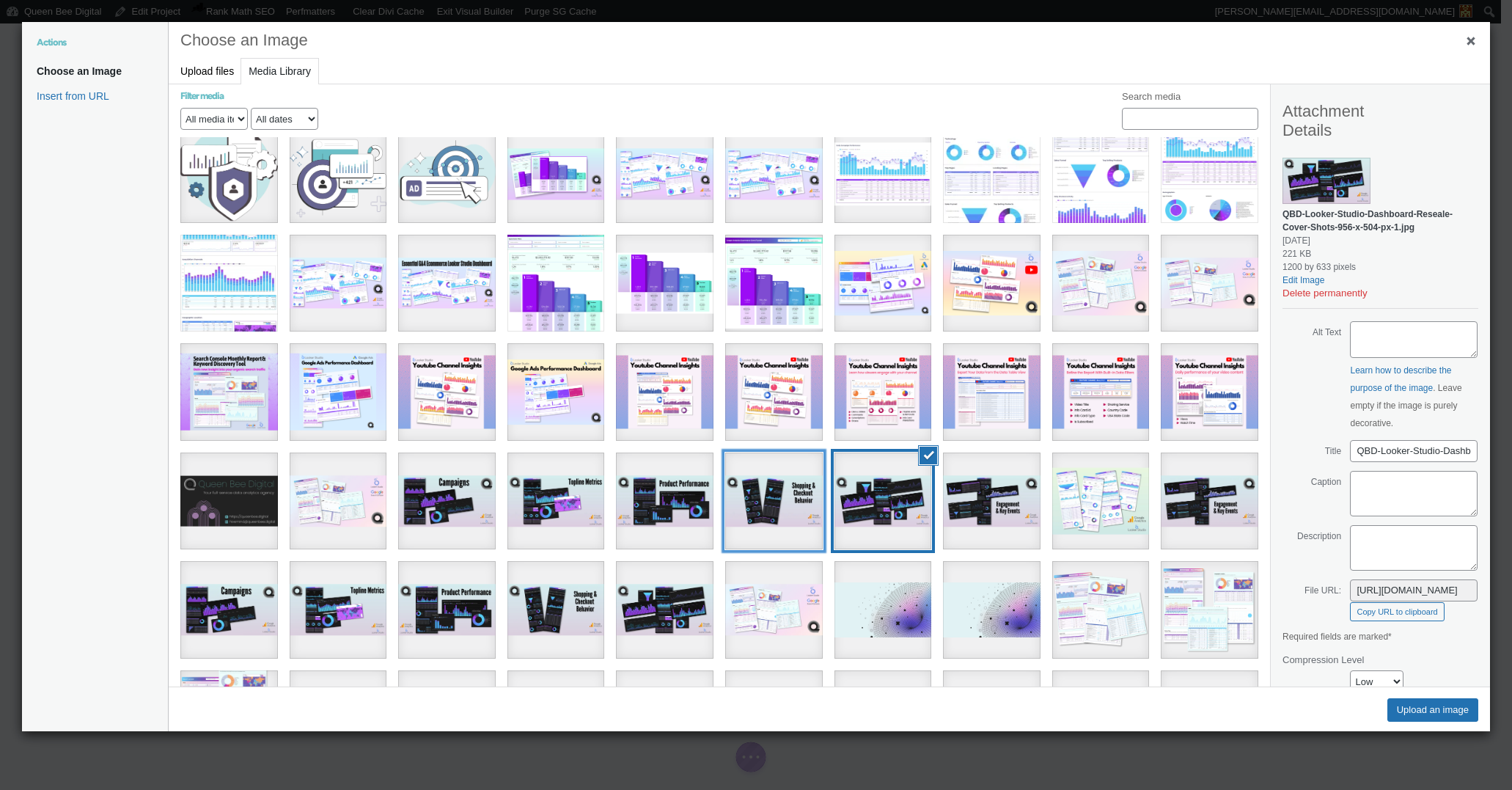
click at [766, 474] on div "15" at bounding box center [774, 501] width 98 height 98
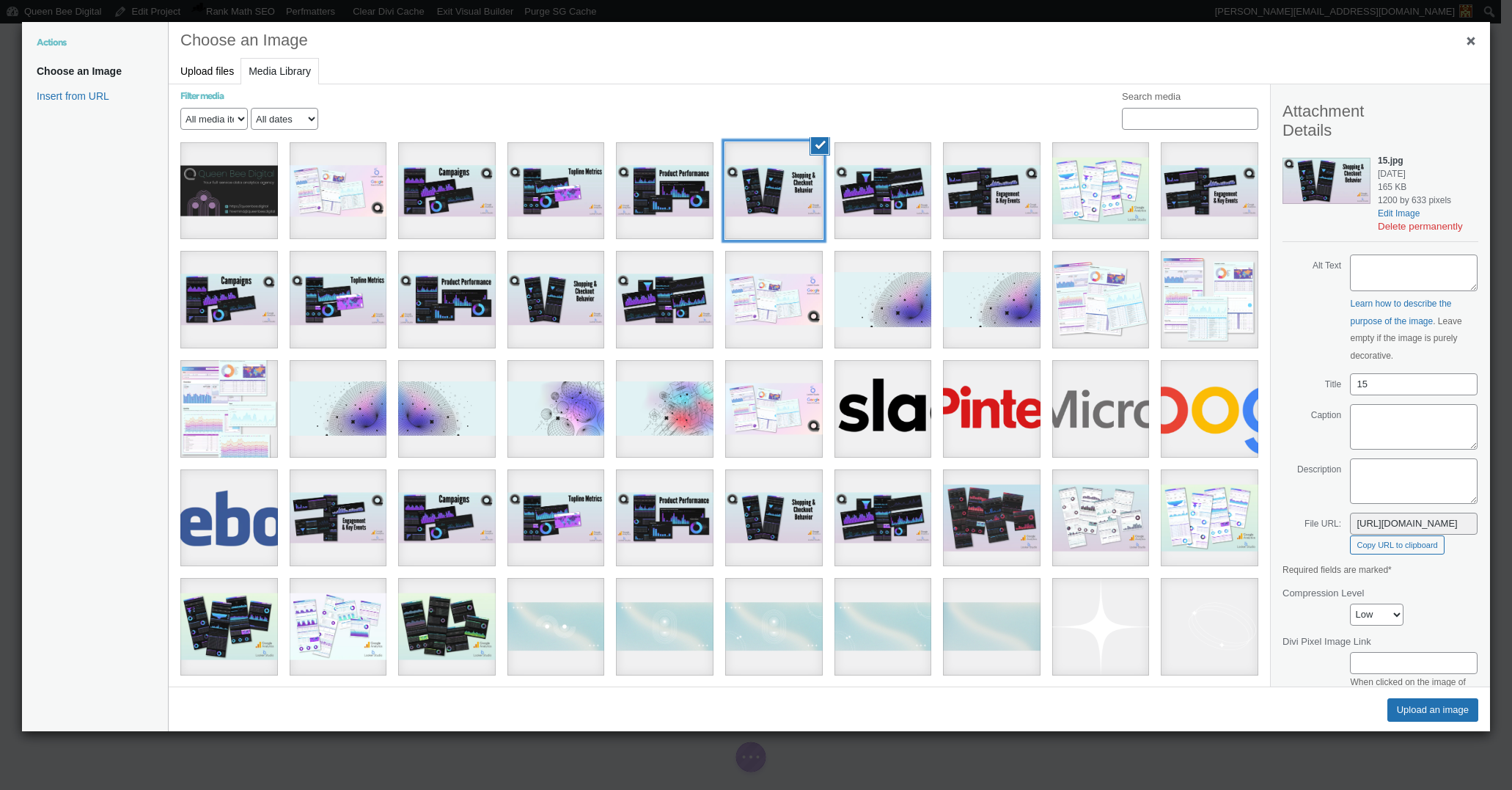
scroll to position [1422, 0]
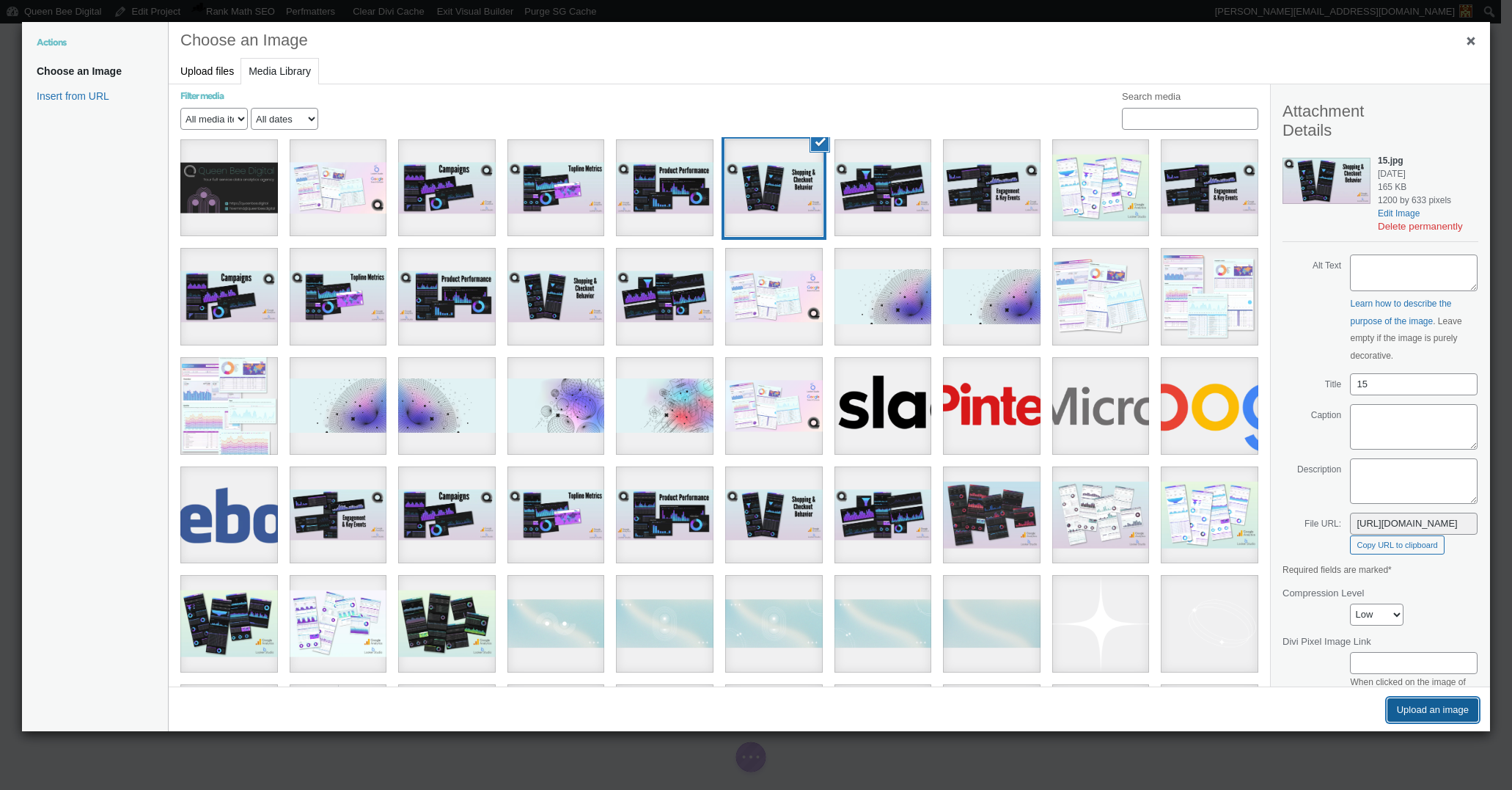
click at [1426, 704] on button "Upload an image" at bounding box center [1433, 710] width 91 height 24
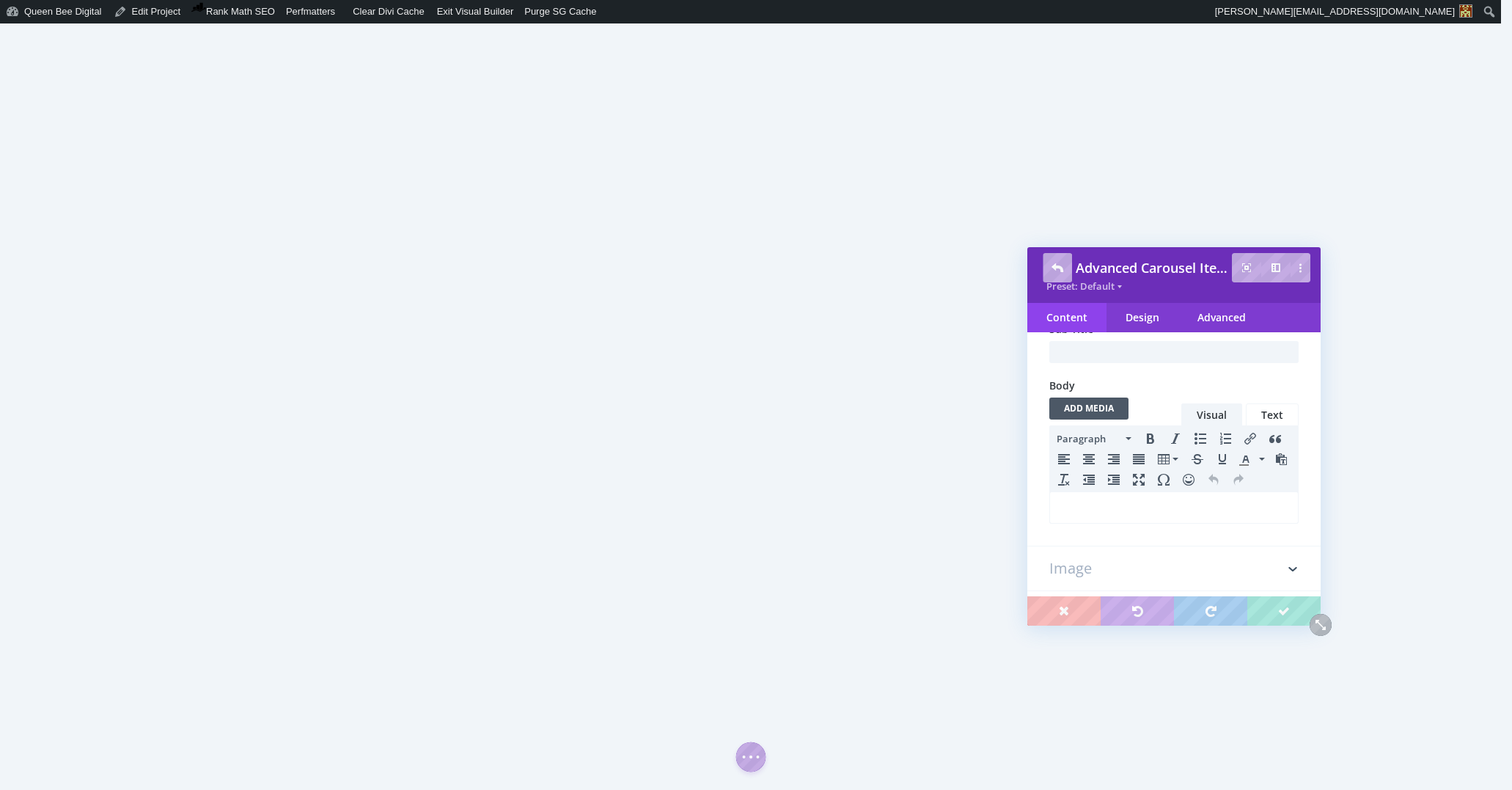
scroll to position [0, 0]
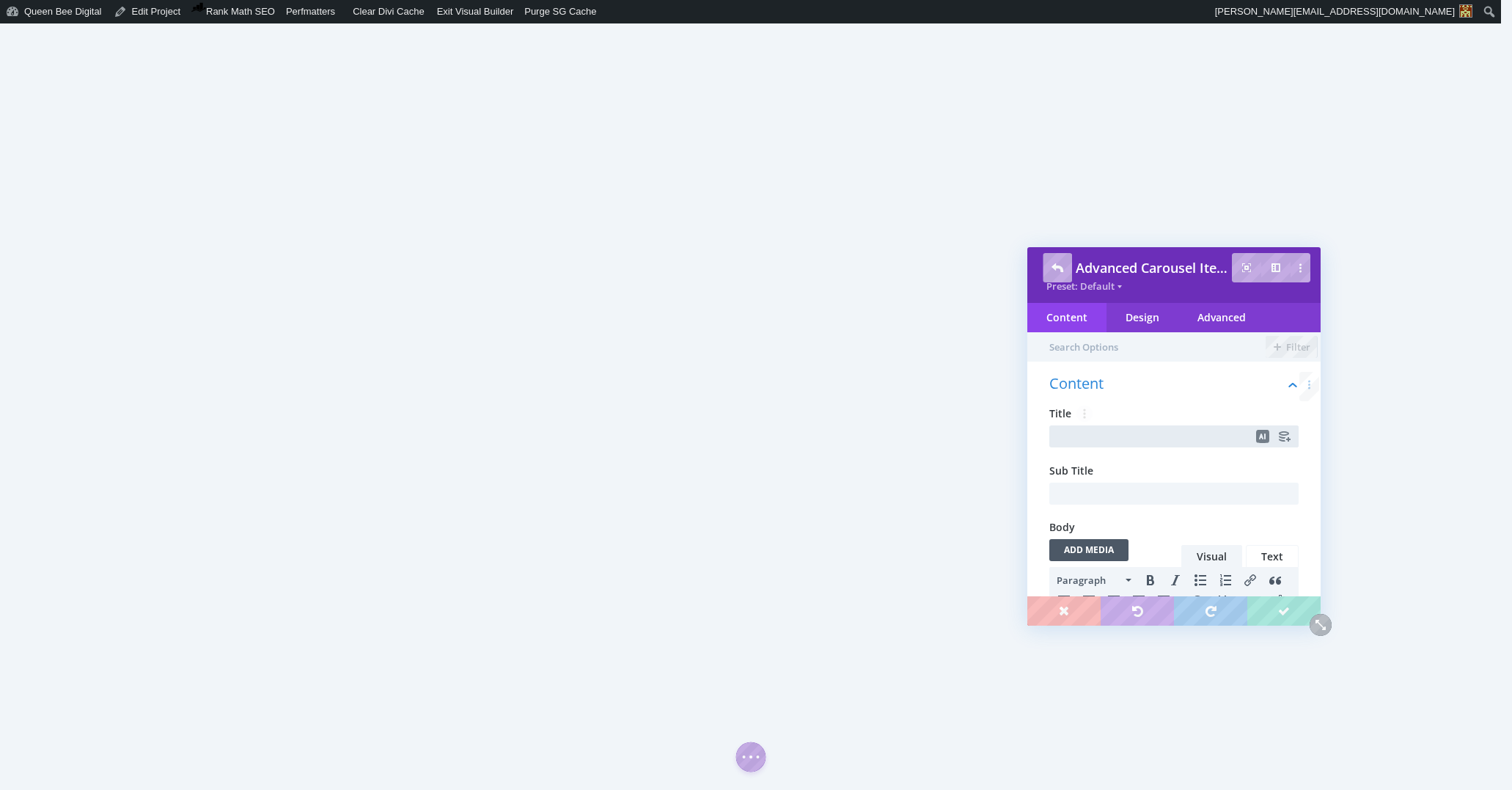
click at [1102, 433] on input "text" at bounding box center [1173, 436] width 250 height 22
type input "Google Search Console Organic Traffc Report & Keyword Discovery Tool"
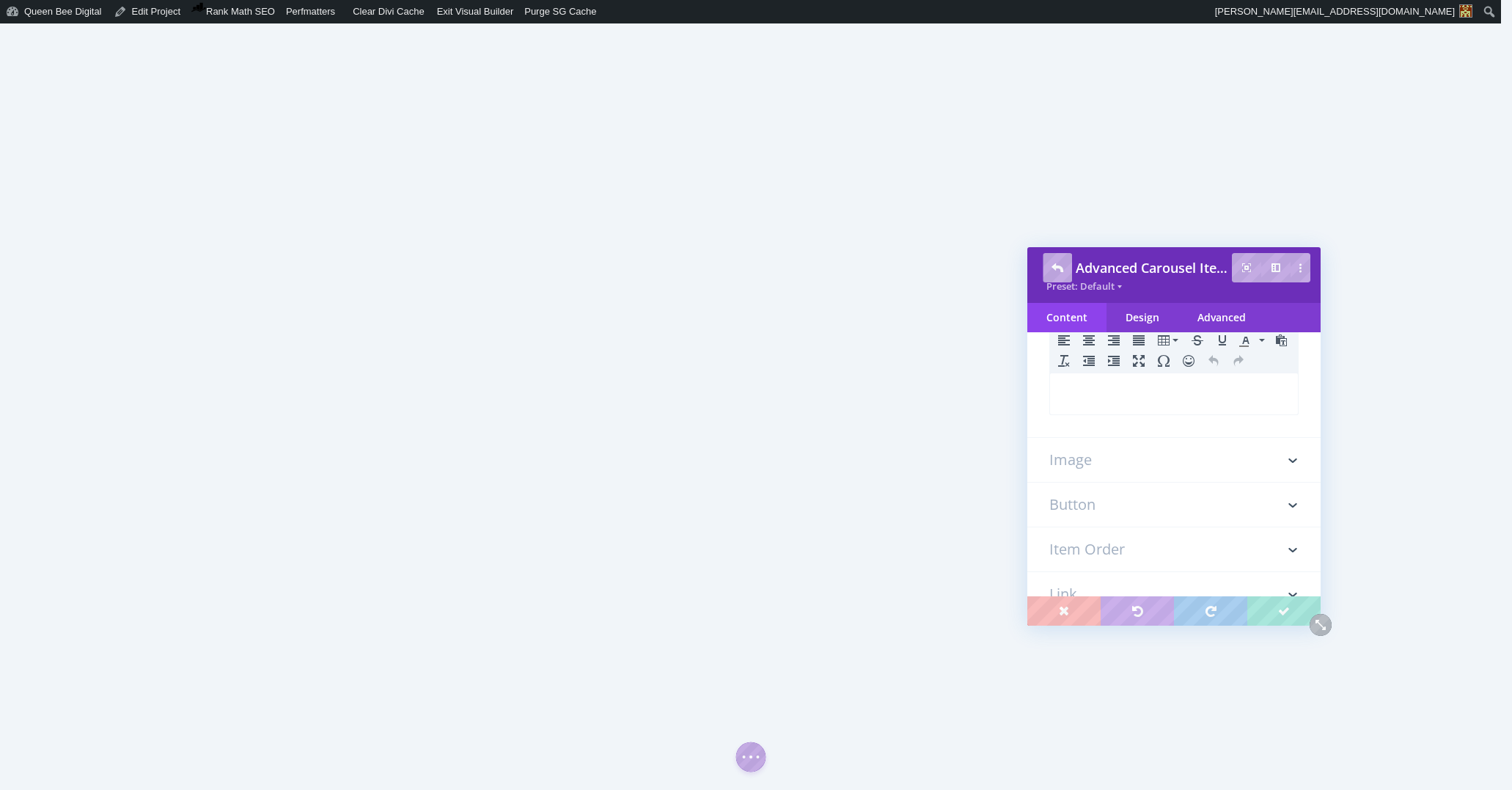
scroll to position [300, 0]
click at [1112, 428] on h3 "Image" at bounding box center [1173, 421] width 250 height 44
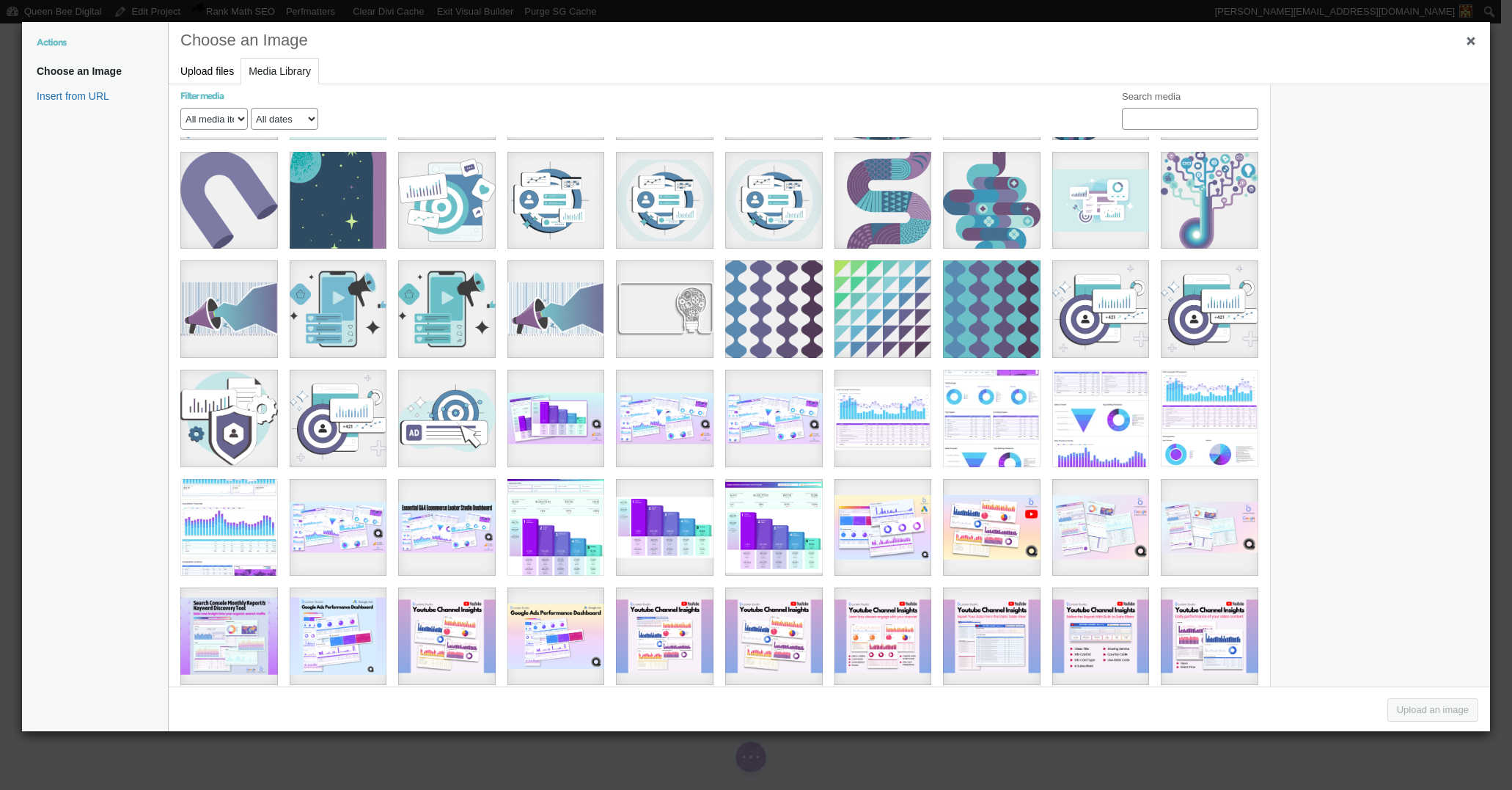
scroll to position [868, 0]
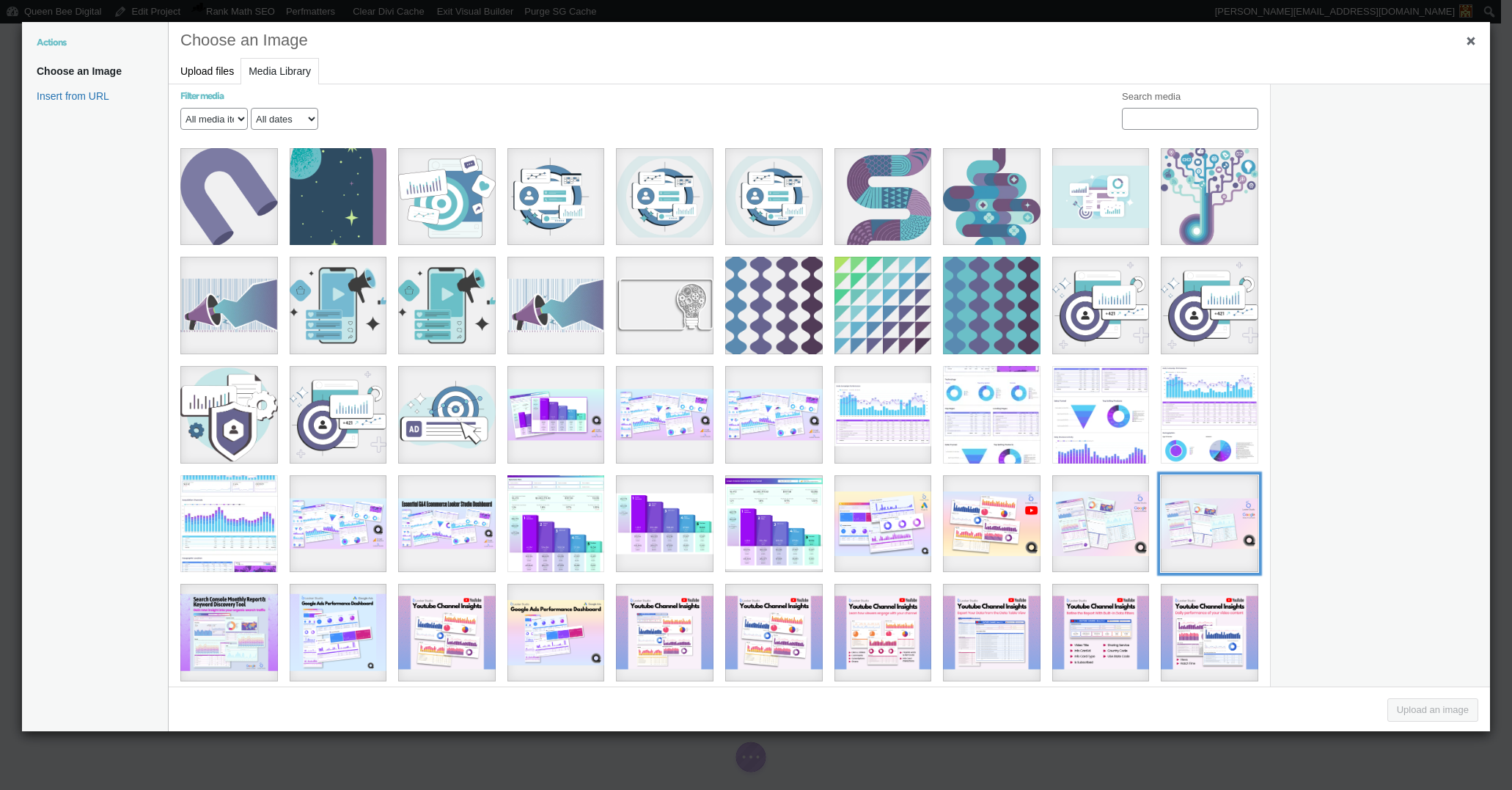
click at [1203, 510] on div "[QBD] Looker Studio Dashboard Reseale Cover Shots (956 x 504 px) (2)" at bounding box center [1210, 524] width 98 height 98
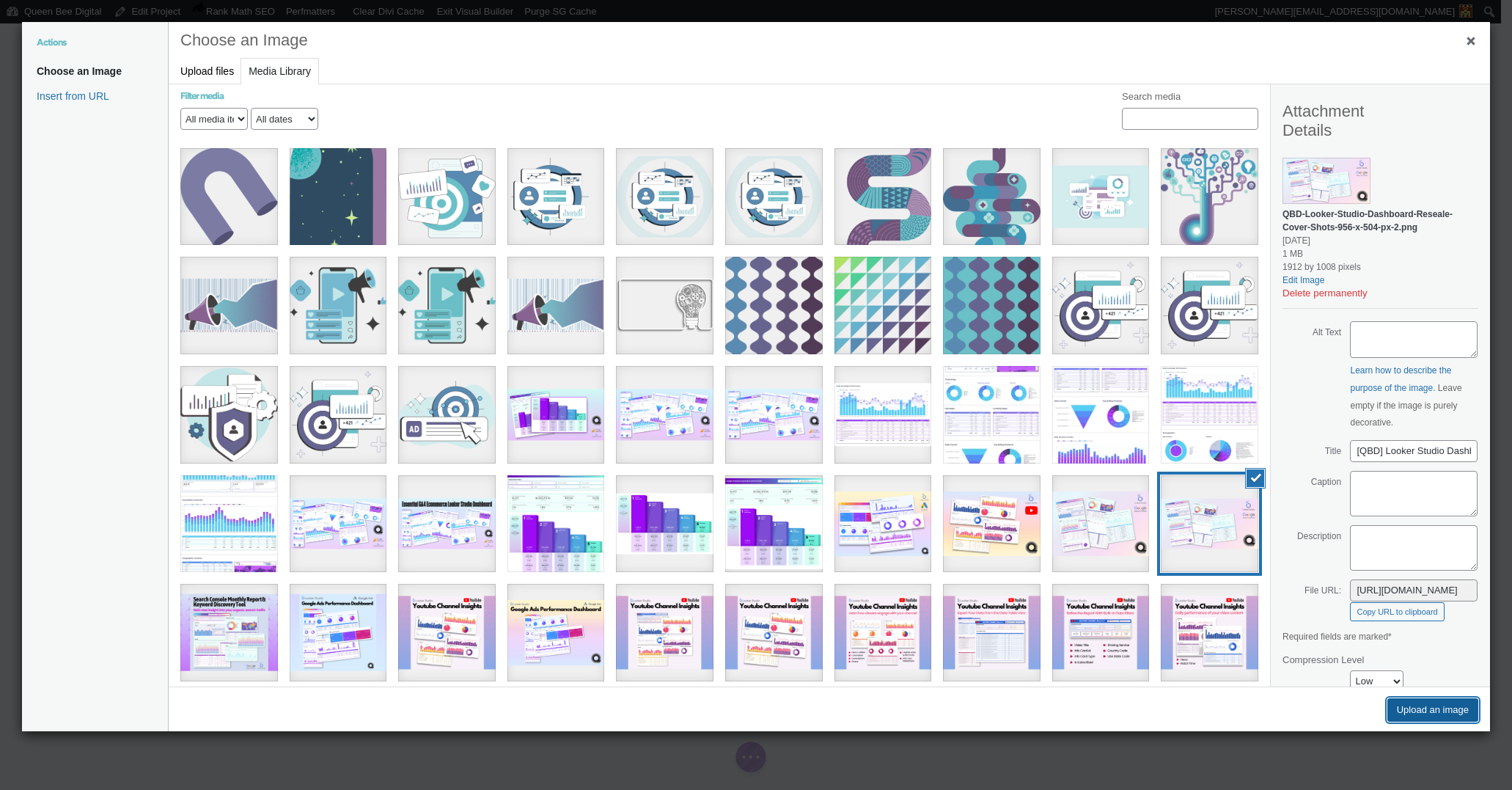
click at [1425, 708] on button "Upload an image" at bounding box center [1433, 710] width 91 height 24
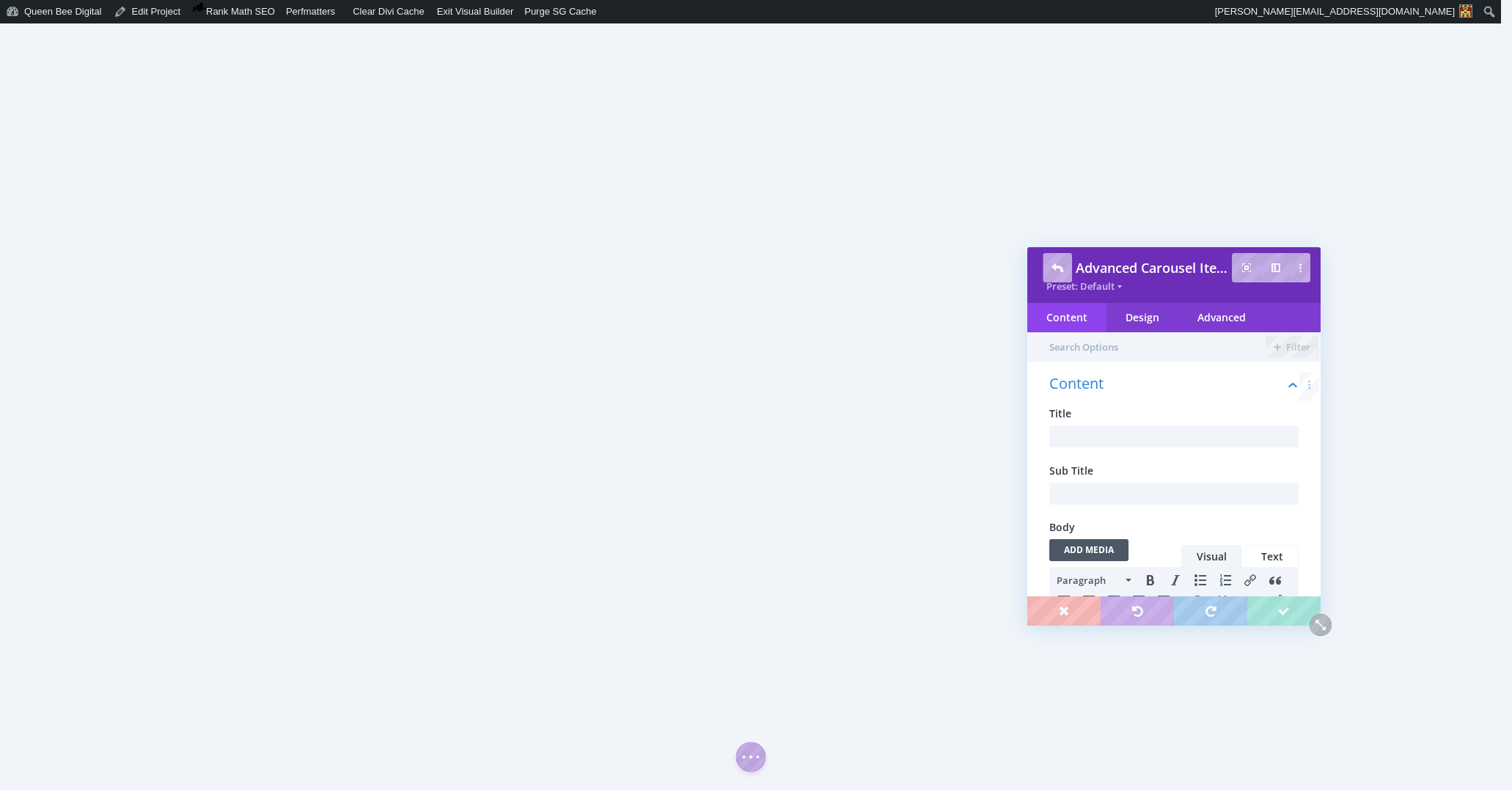
scroll to position [0, 0]
click at [1091, 430] on input "text" at bounding box center [1173, 436] width 250 height 22
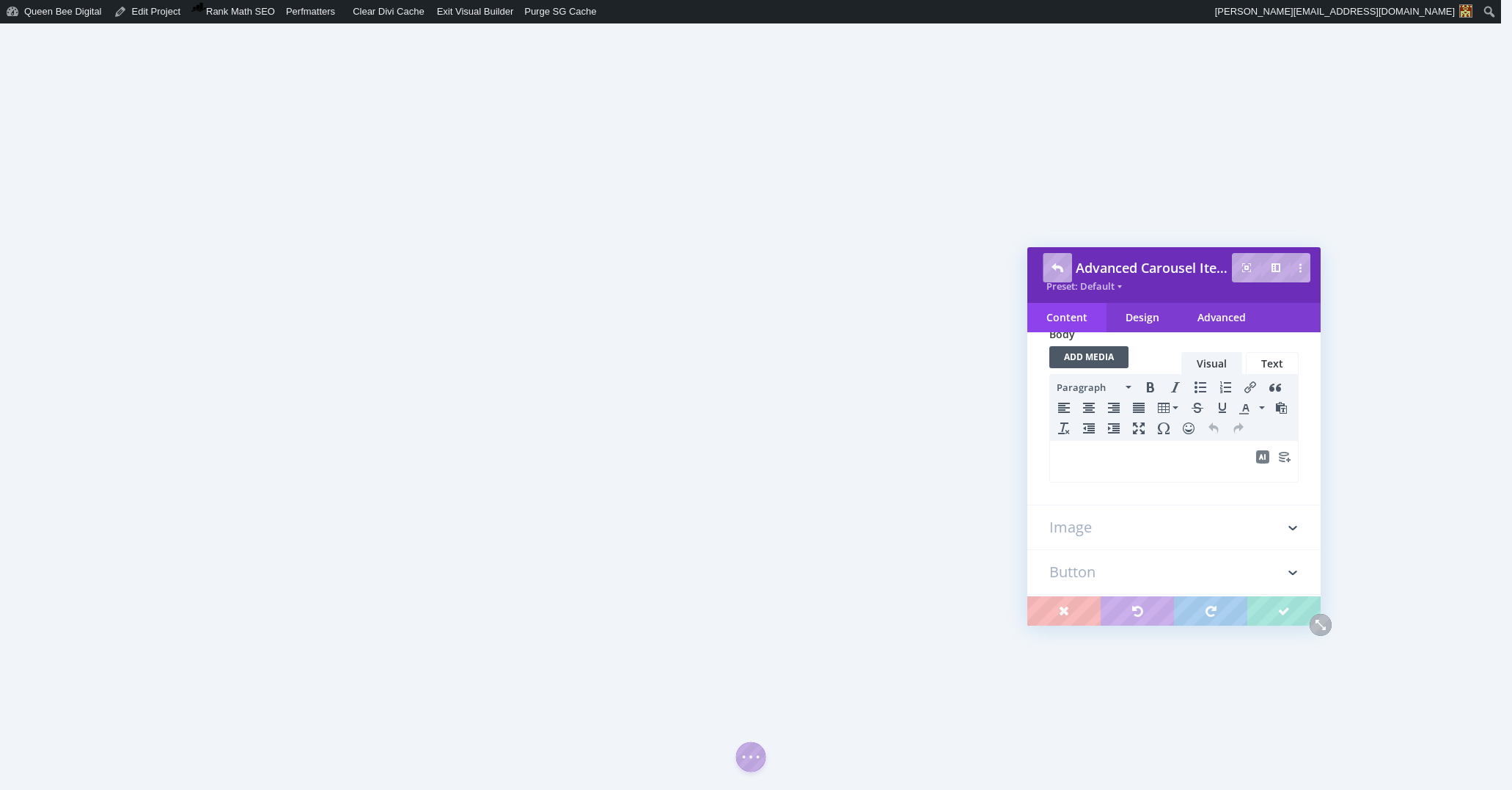
scroll to position [233, 0]
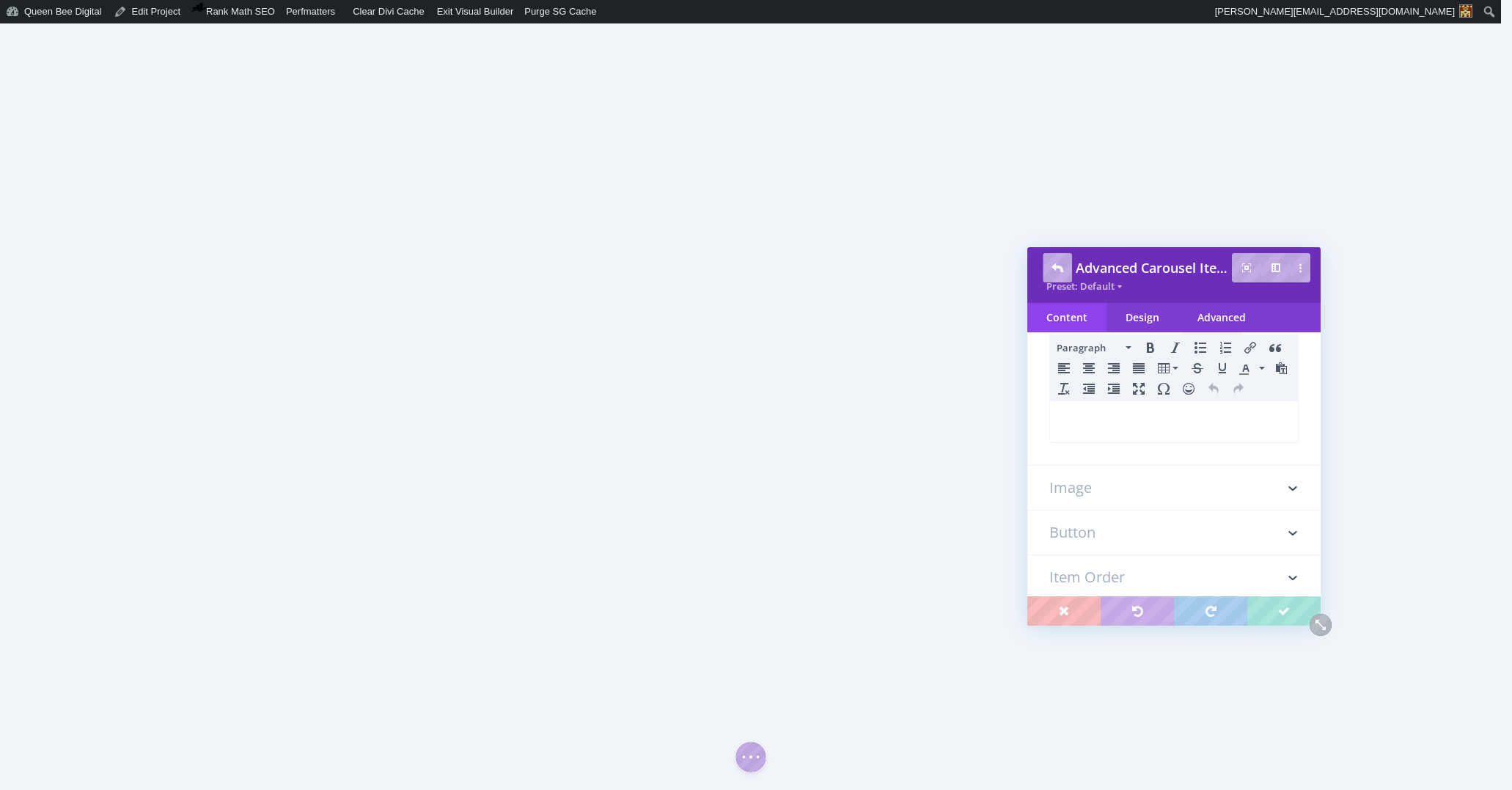
type input "5-Page Essential GA4 Dashboard For Content Sites & Blogs"
drag, startPoint x: 1113, startPoint y: 489, endPoint x: 1149, endPoint y: 472, distance: 39.8
click at [1113, 489] on h3 "Image" at bounding box center [1173, 488] width 250 height 44
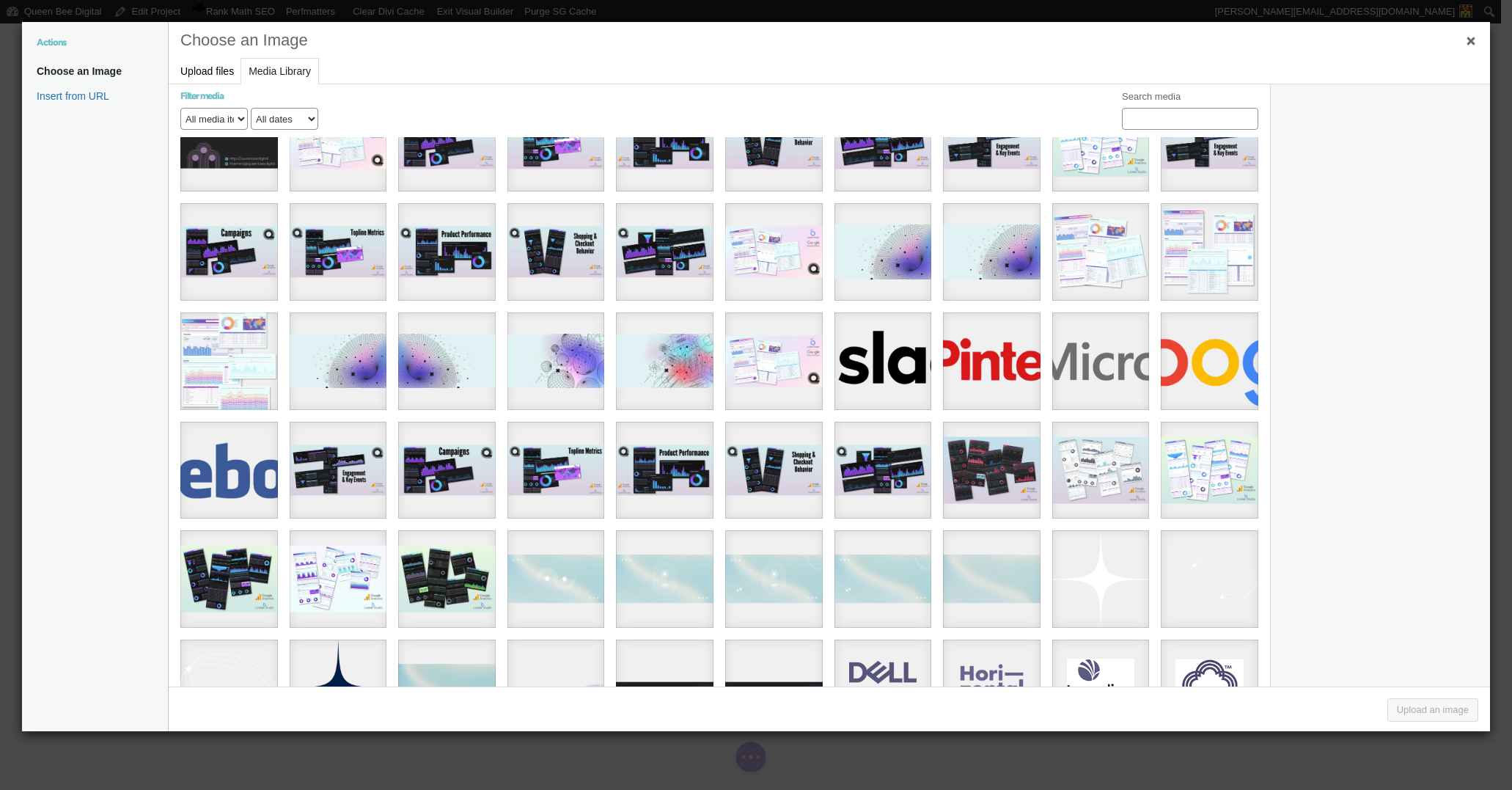
scroll to position [1486, 0]
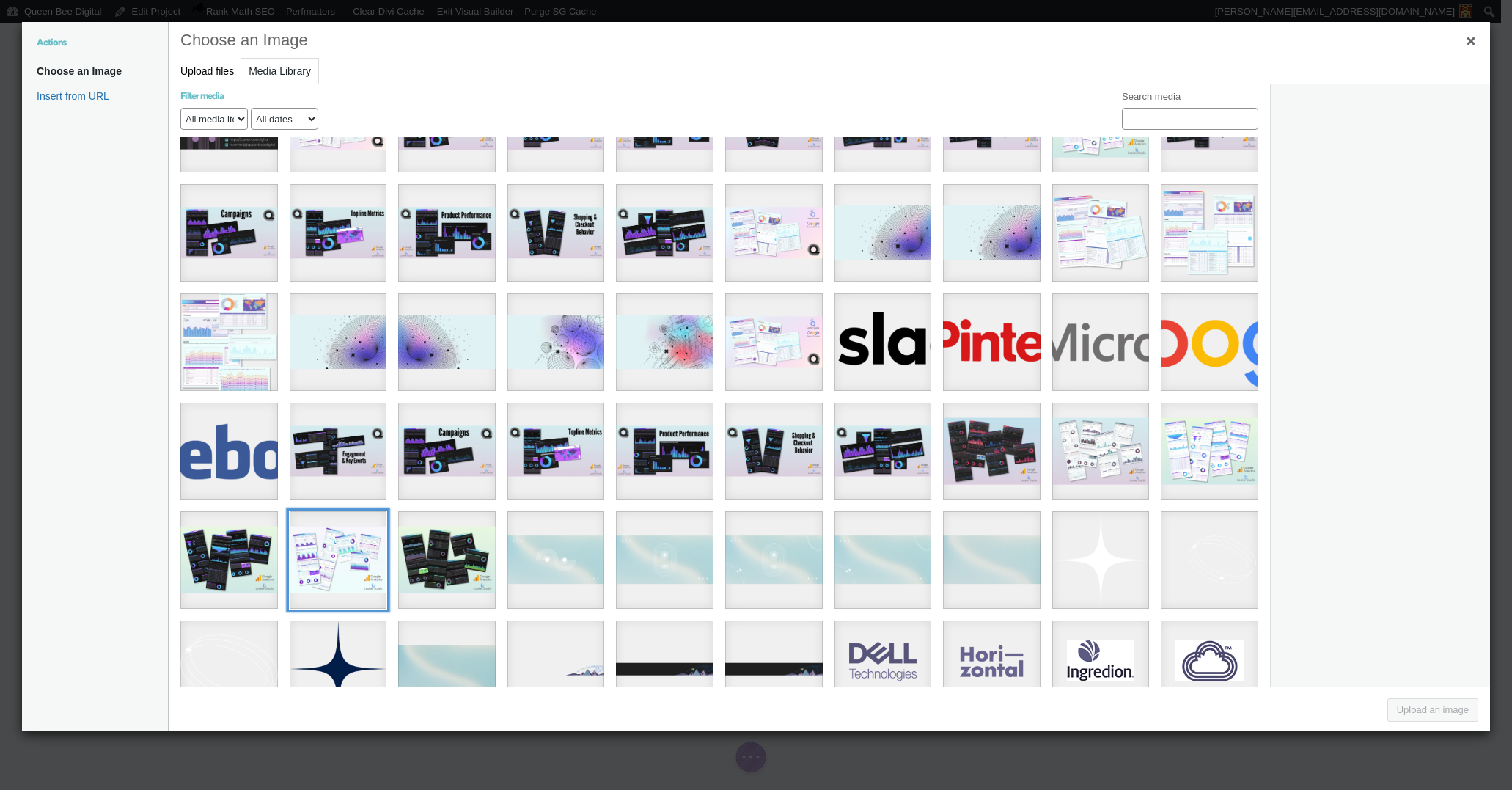
click at [324, 538] on div "C36785N (580 x 440 px) copy" at bounding box center [339, 560] width 98 height 98
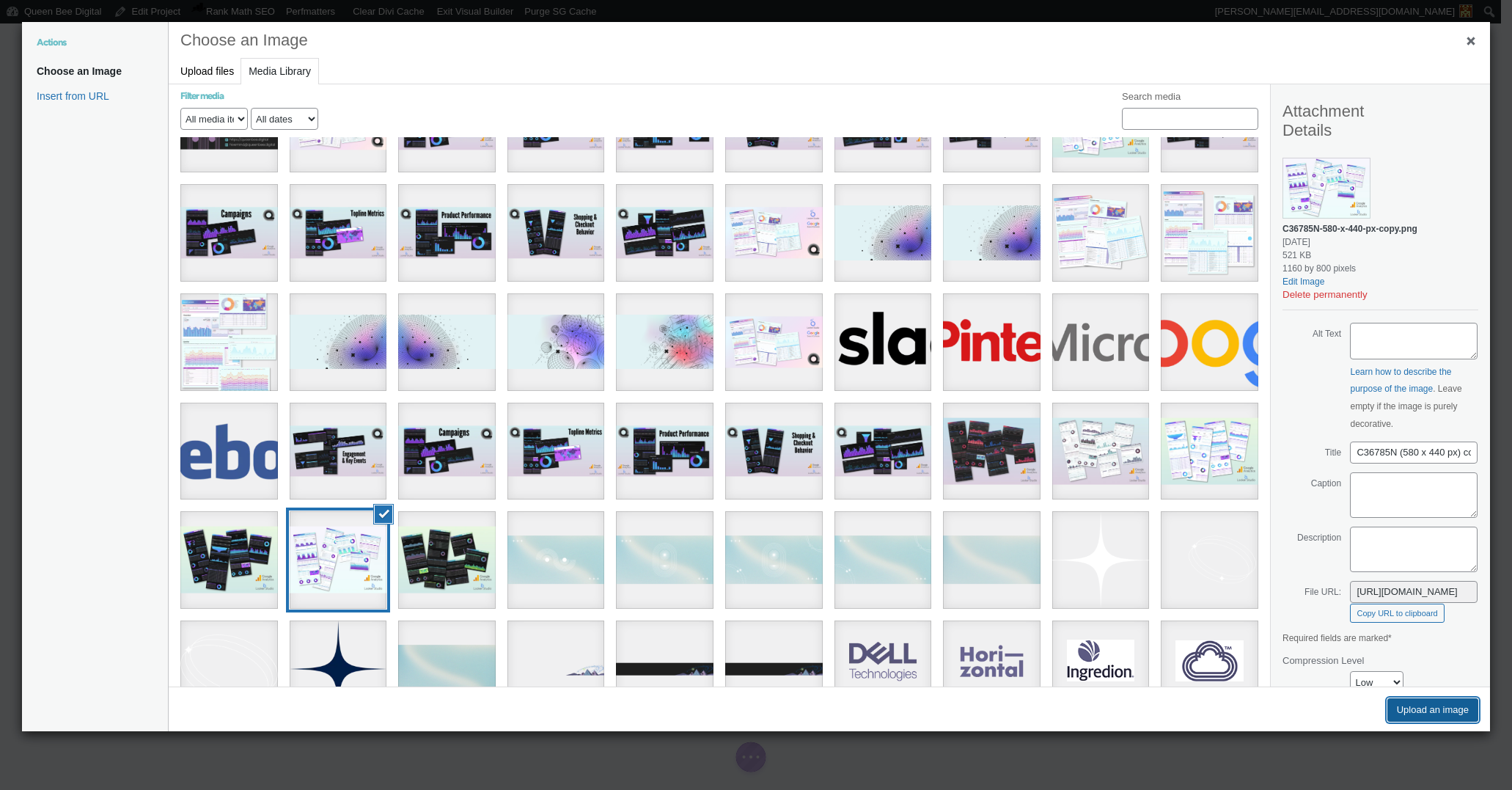
drag, startPoint x: 1447, startPoint y: 702, endPoint x: 1158, endPoint y: 416, distance: 406.6
click at [1447, 702] on button "Upload an image" at bounding box center [1433, 710] width 91 height 24
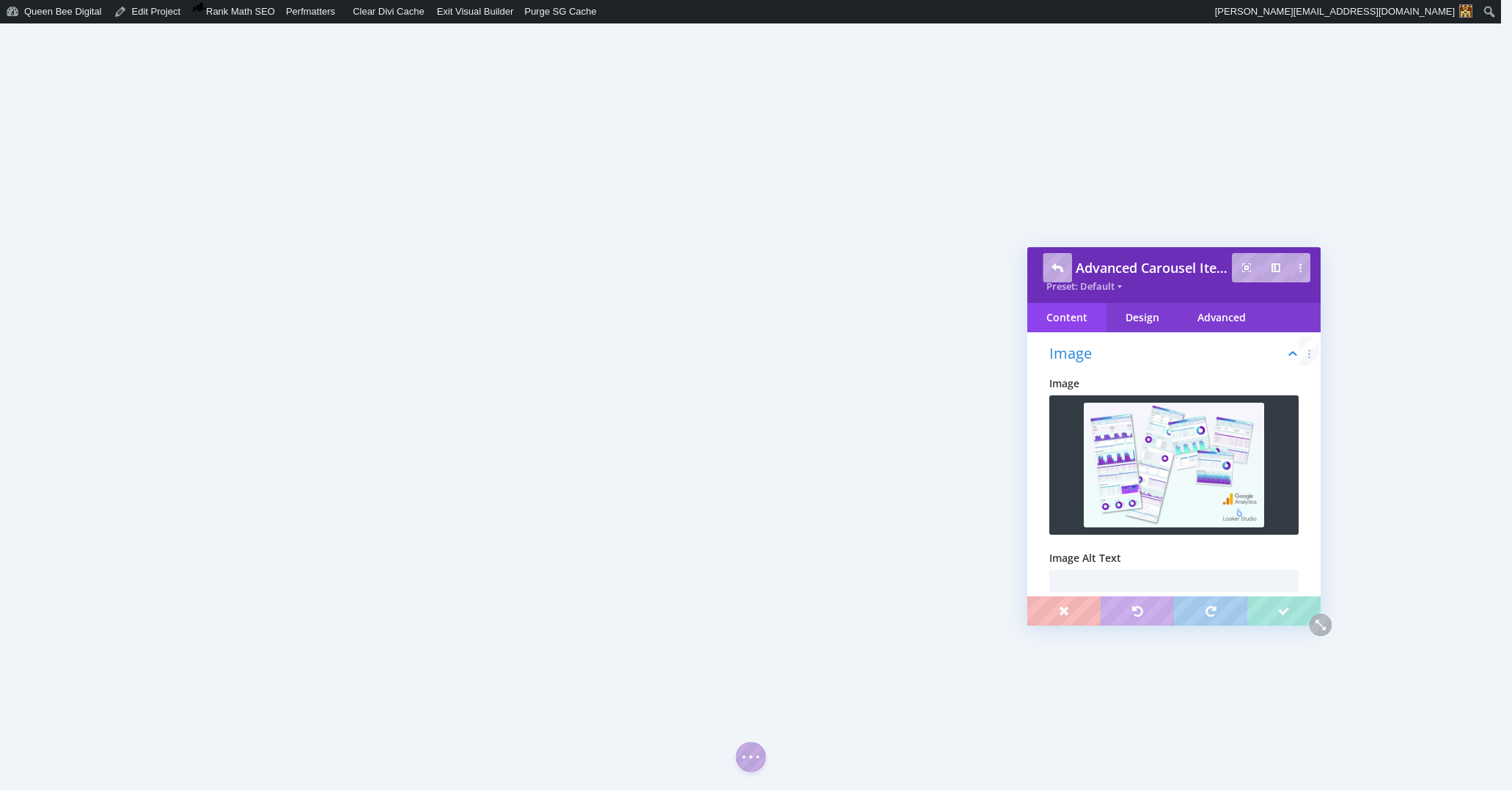
scroll to position [0, 0]
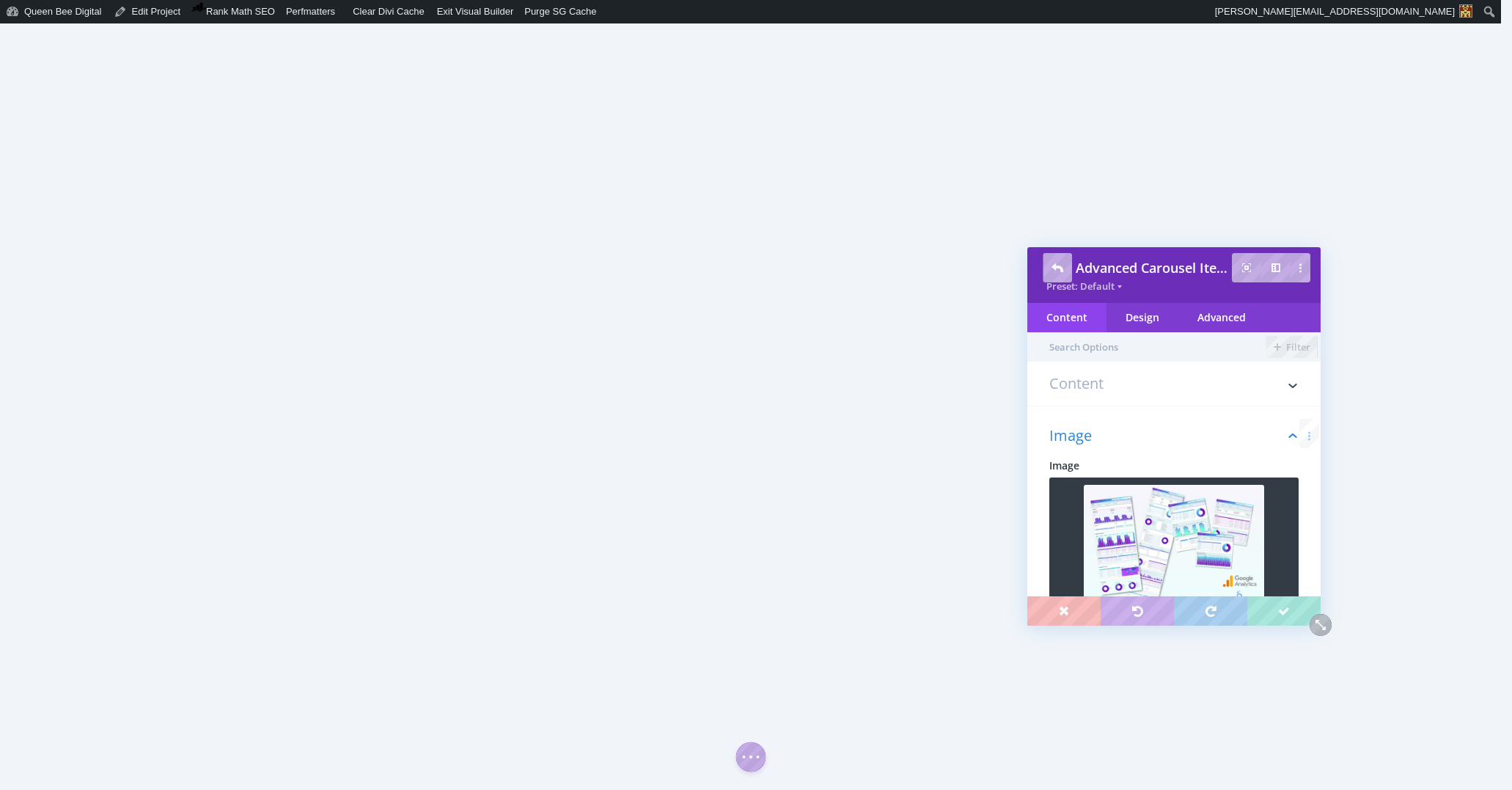
click at [1112, 382] on h3 "Content" at bounding box center [1173, 391] width 250 height 29
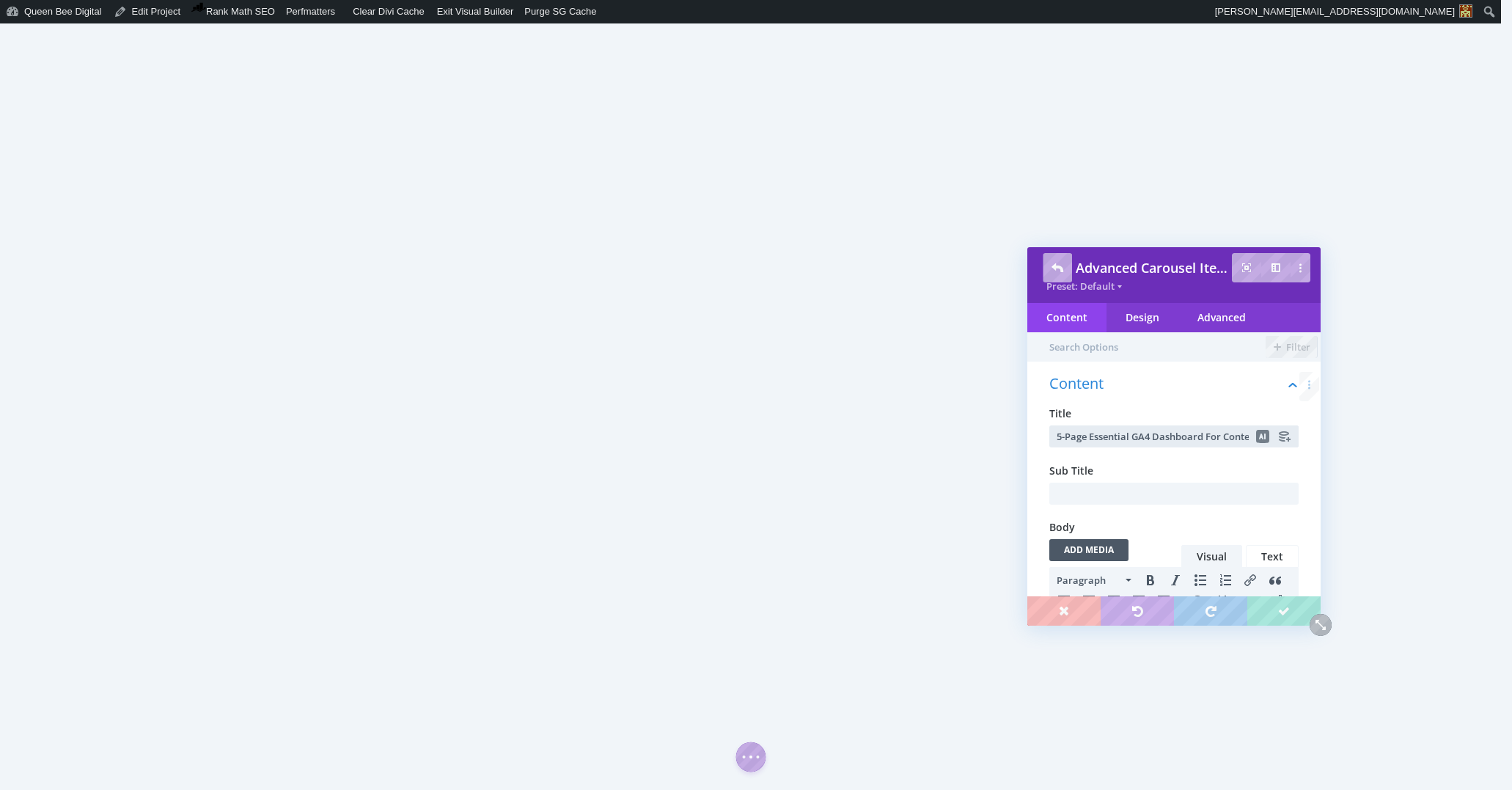
click at [1178, 436] on input "5-Page Essential GA4 Dashboard For Content Sites & Blogs" at bounding box center [1173, 436] width 250 height 22
click at [1103, 429] on input "text" at bounding box center [1173, 436] width 250 height 22
paste input "5-Page Essential GA4 Dashboard For Content Sites & Blogs"
type input "5-Page Essential GA4 Dashboard For Content Sites & Blogs - Dark Theme"
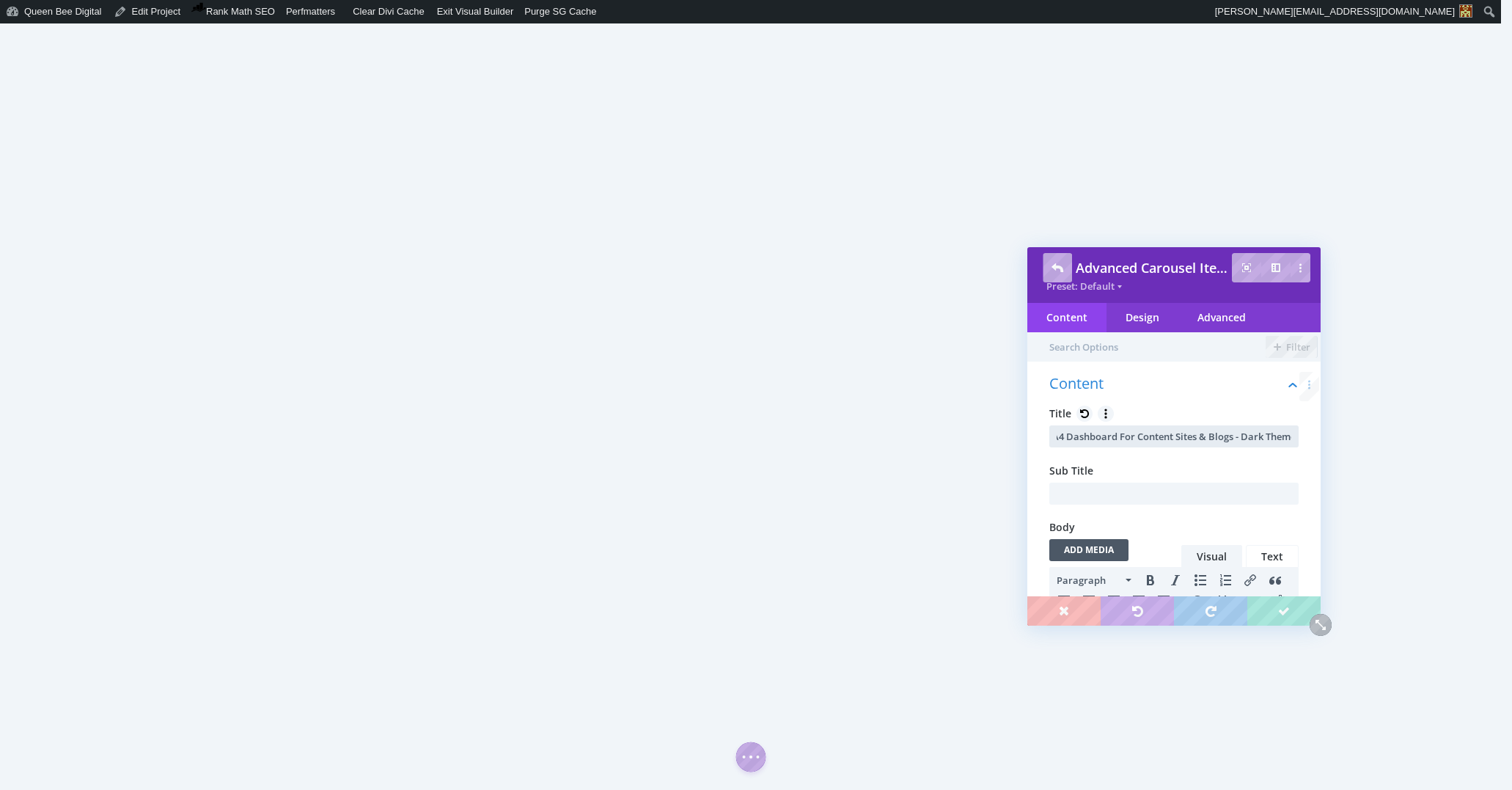
scroll to position [313, 0]
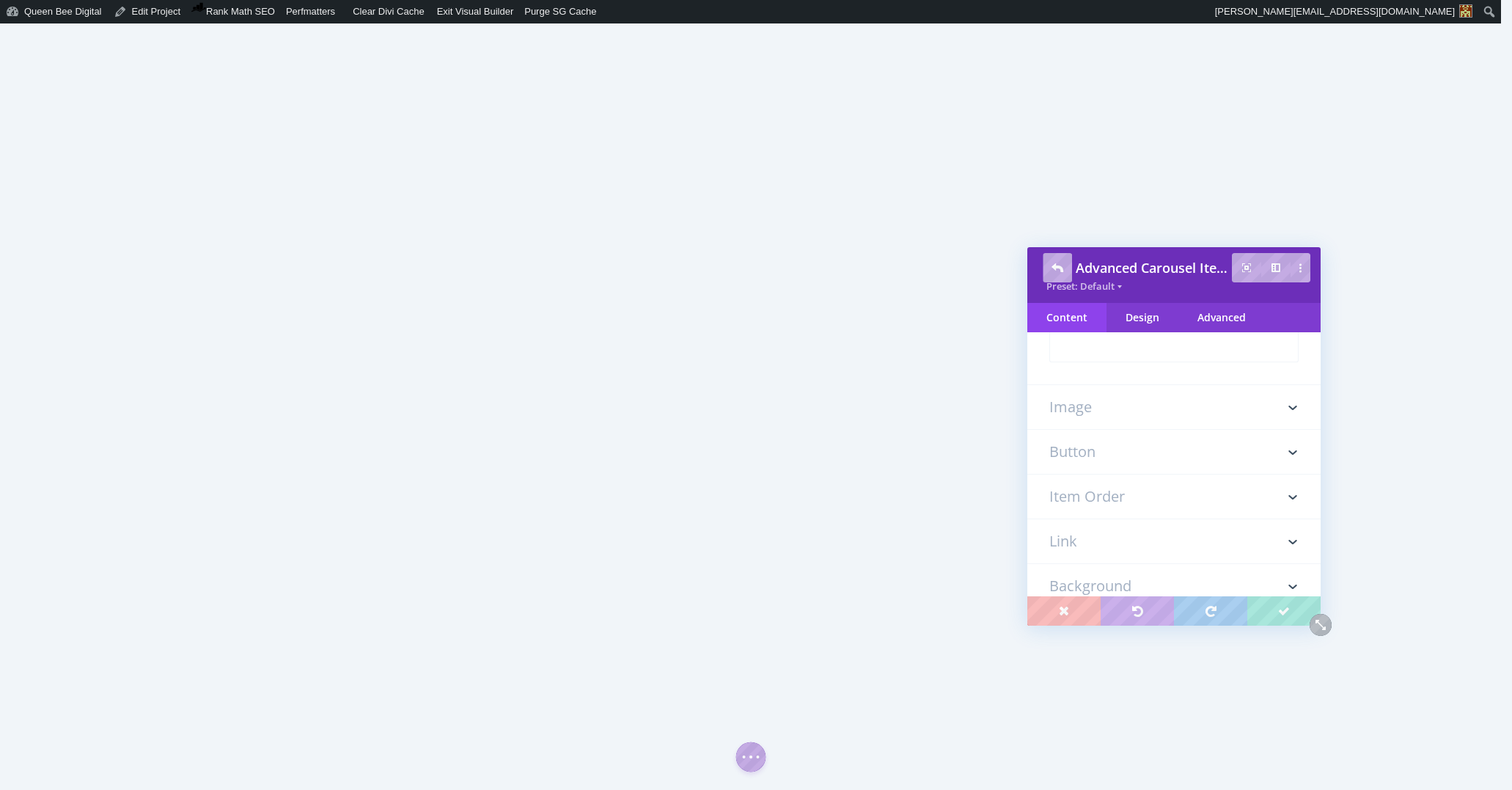
click at [1136, 399] on h3 "Image" at bounding box center [1173, 407] width 250 height 44
click at [1166, 443] on div "Add Image" at bounding box center [1173, 465] width 250 height 139
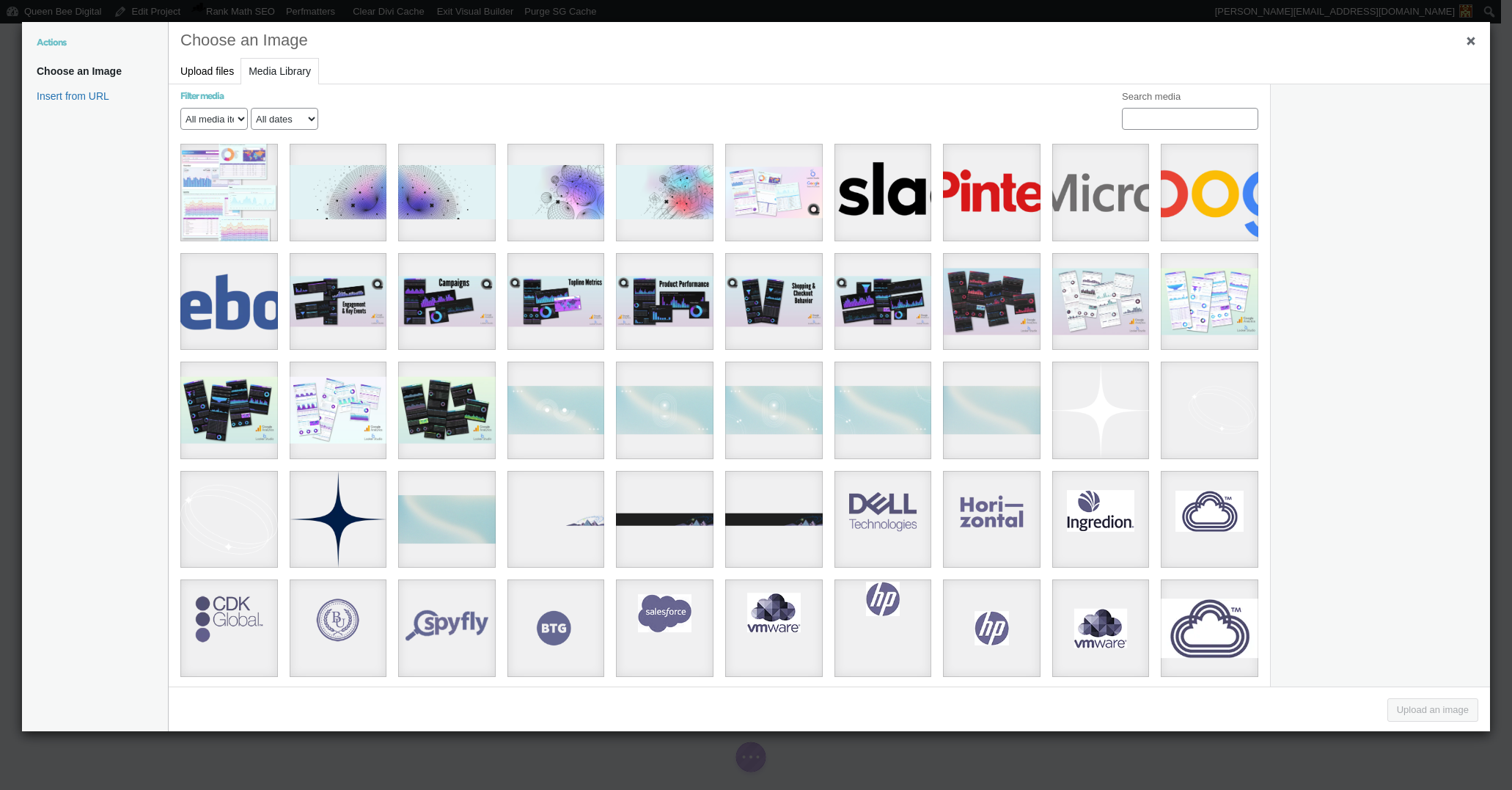
scroll to position [1638, 0]
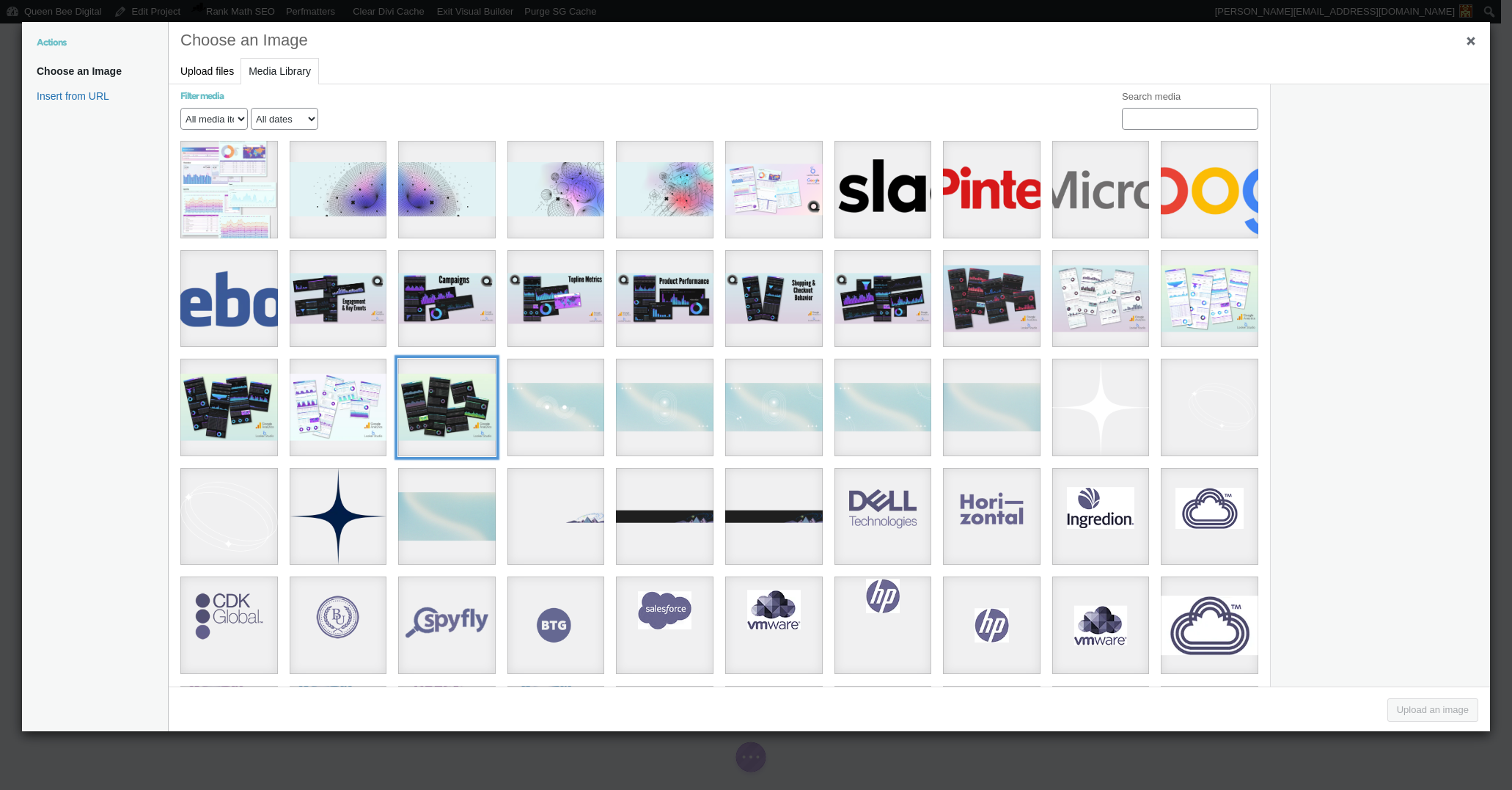
click at [451, 376] on div "C36785N (580 x 440 px) (4)" at bounding box center [447, 407] width 98 height 98
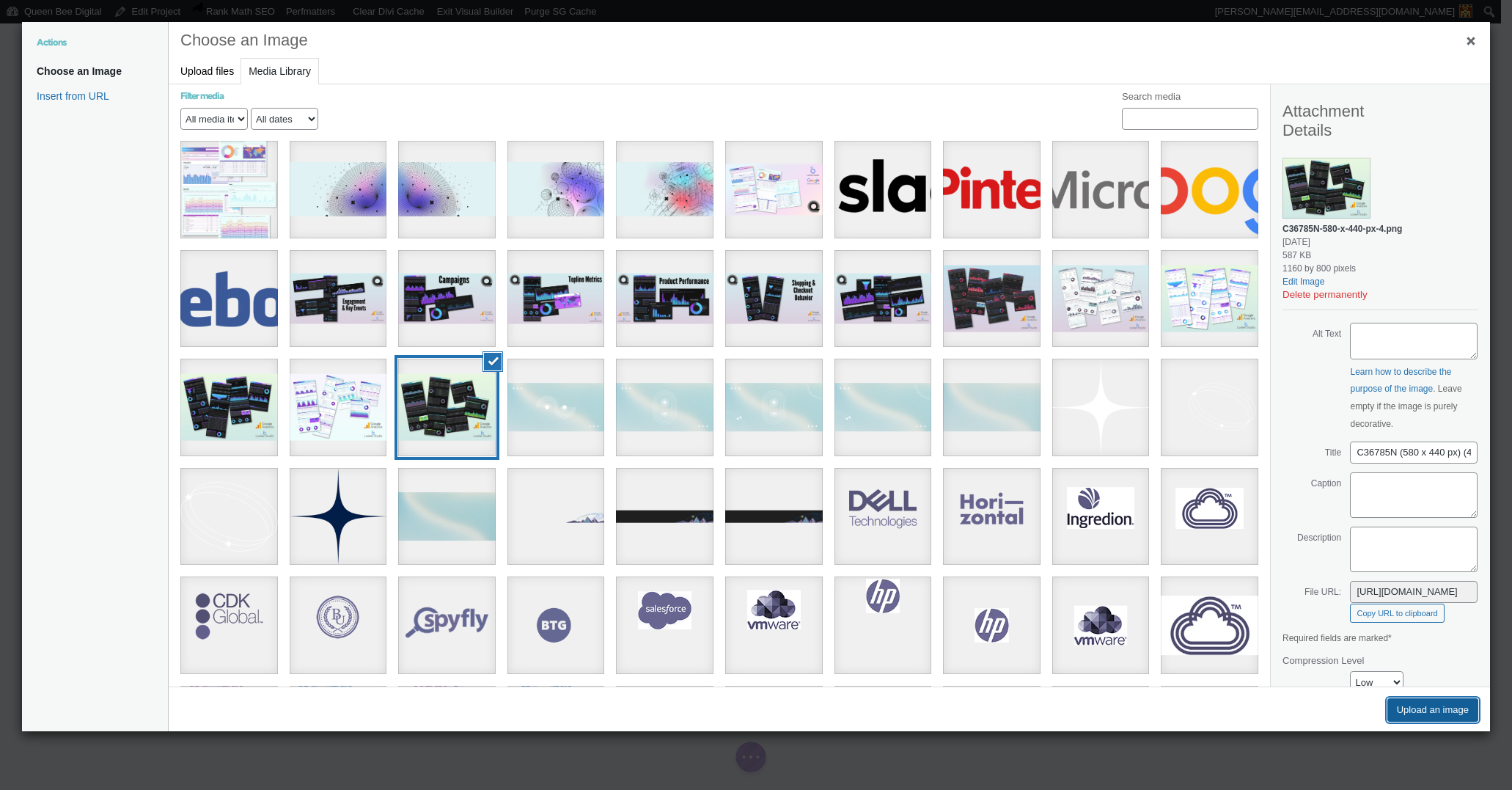
click at [1438, 716] on button "Upload an image" at bounding box center [1433, 710] width 91 height 24
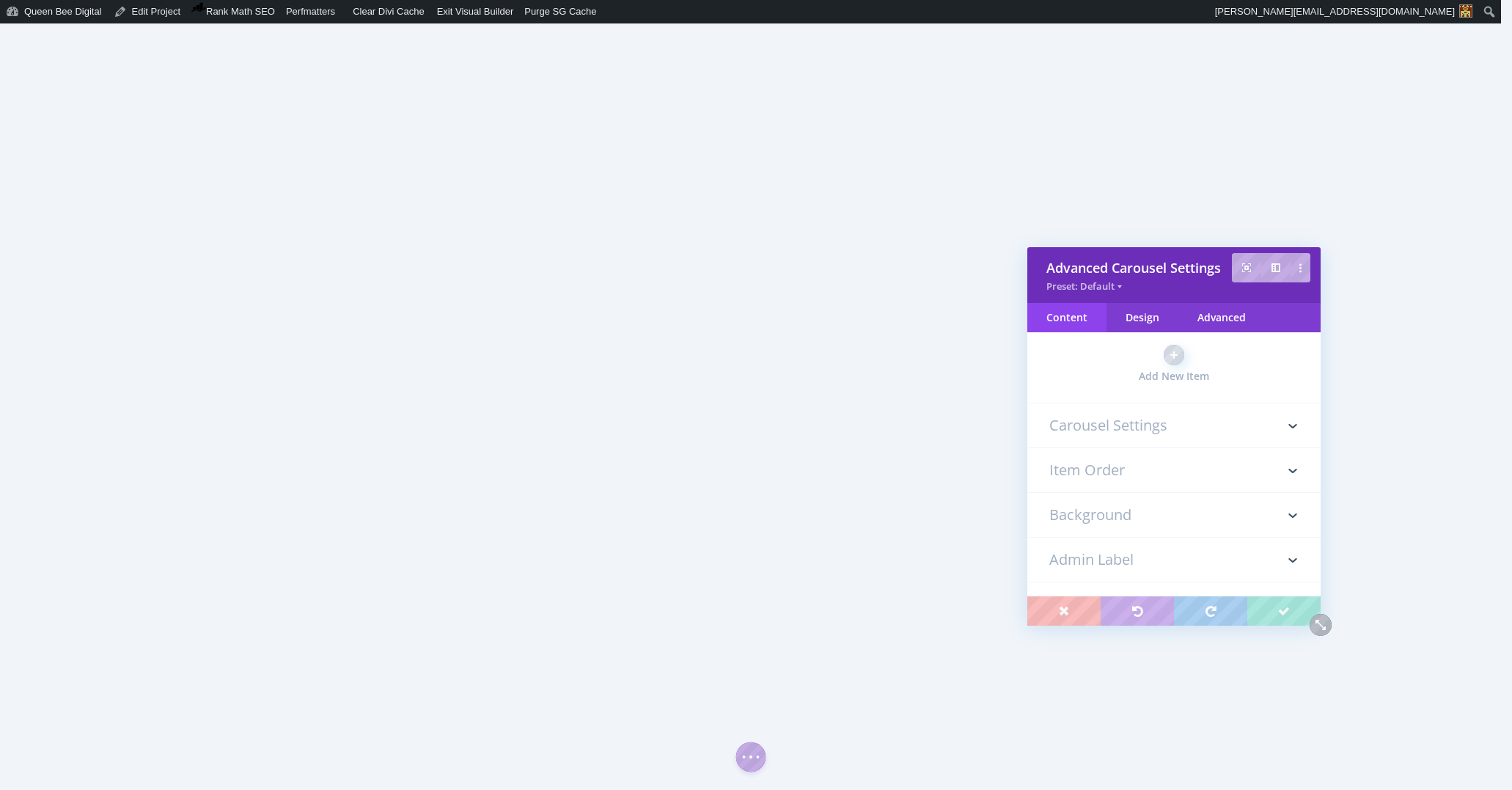
scroll to position [533, 0]
click at [1086, 24] on input "text" at bounding box center [1173, 12] width 250 height 22
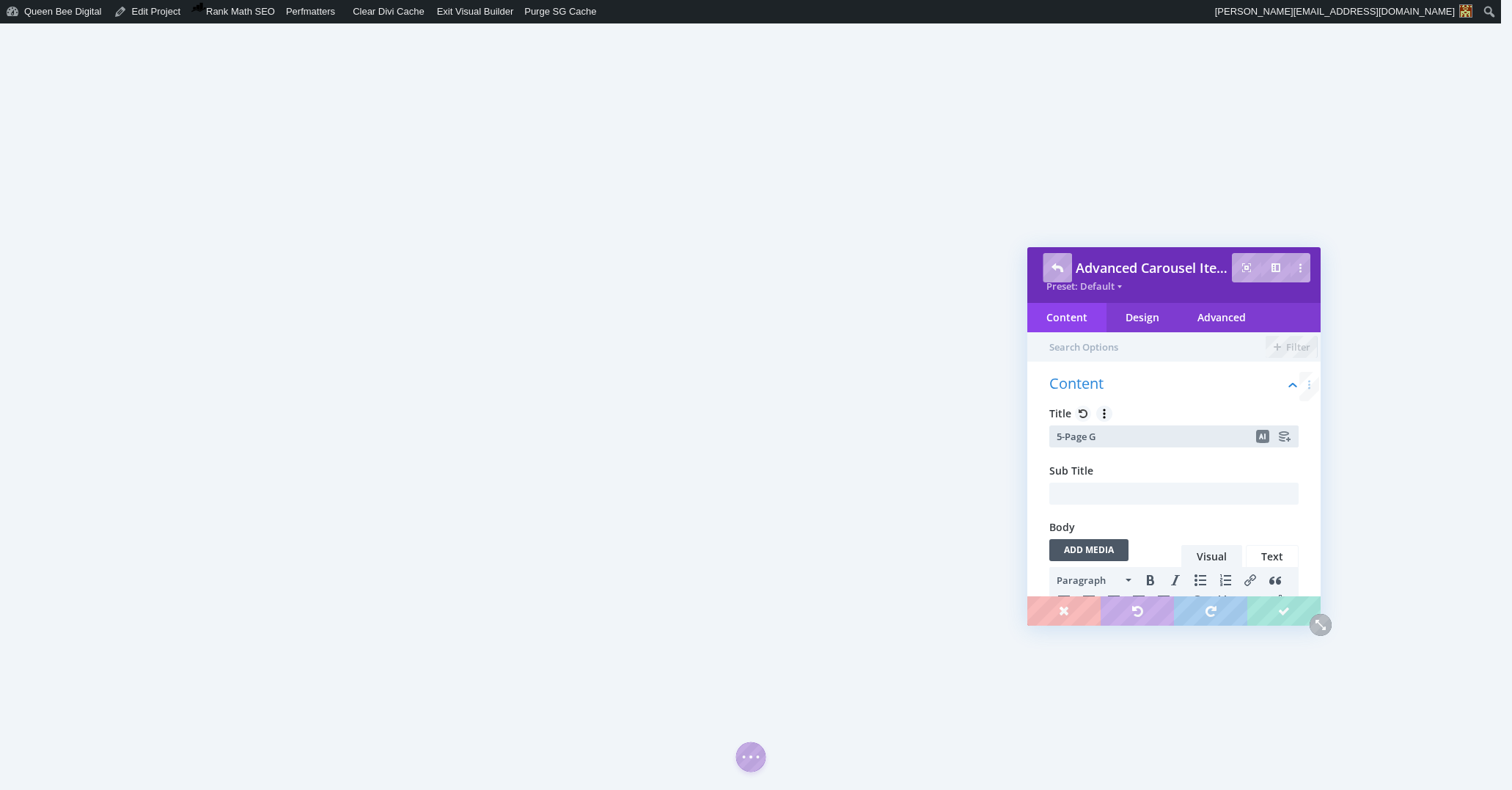
scroll to position [0, 0]
drag, startPoint x: 1090, startPoint y: 435, endPoint x: 1143, endPoint y: 434, distance: 53.0
click at [1090, 435] on input "5-Page Annual Report For" at bounding box center [1173, 436] width 250 height 22
type input "5-Page GA4 Annual Report For Content Websites & Blogs"
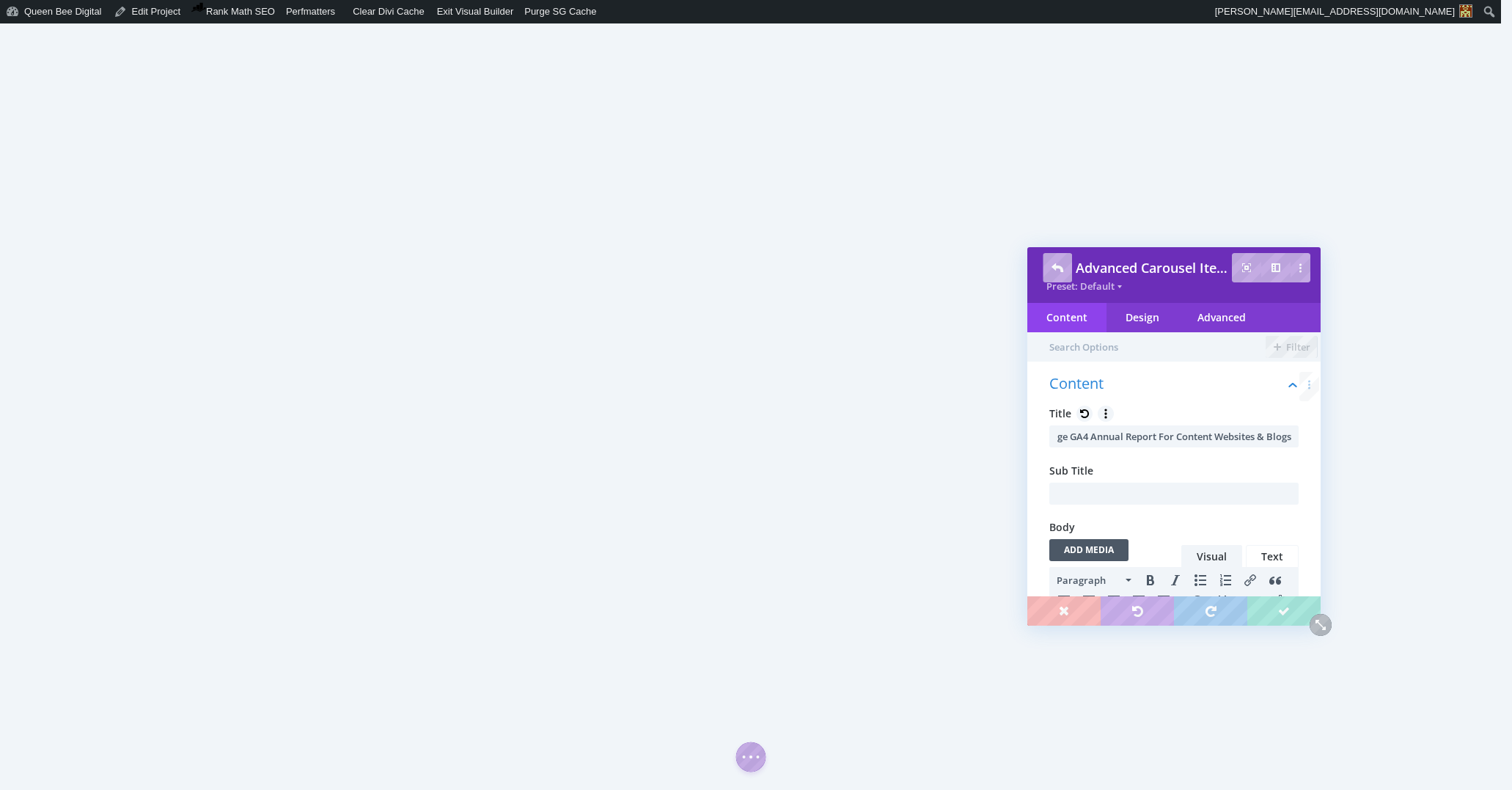
click at [1093, 698] on h3 "Image" at bounding box center [1173, 720] width 250 height 44
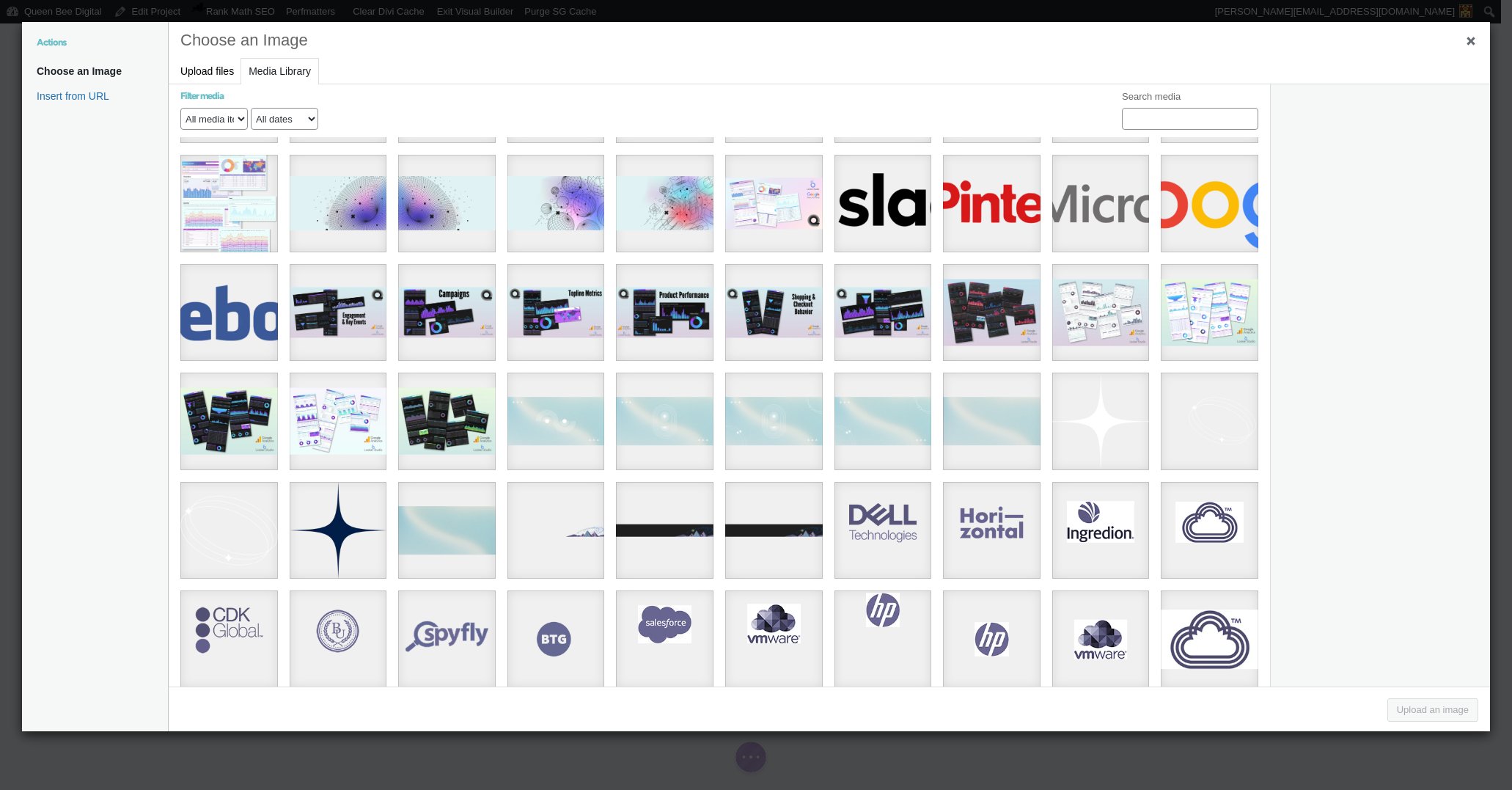
scroll to position [1666, 0]
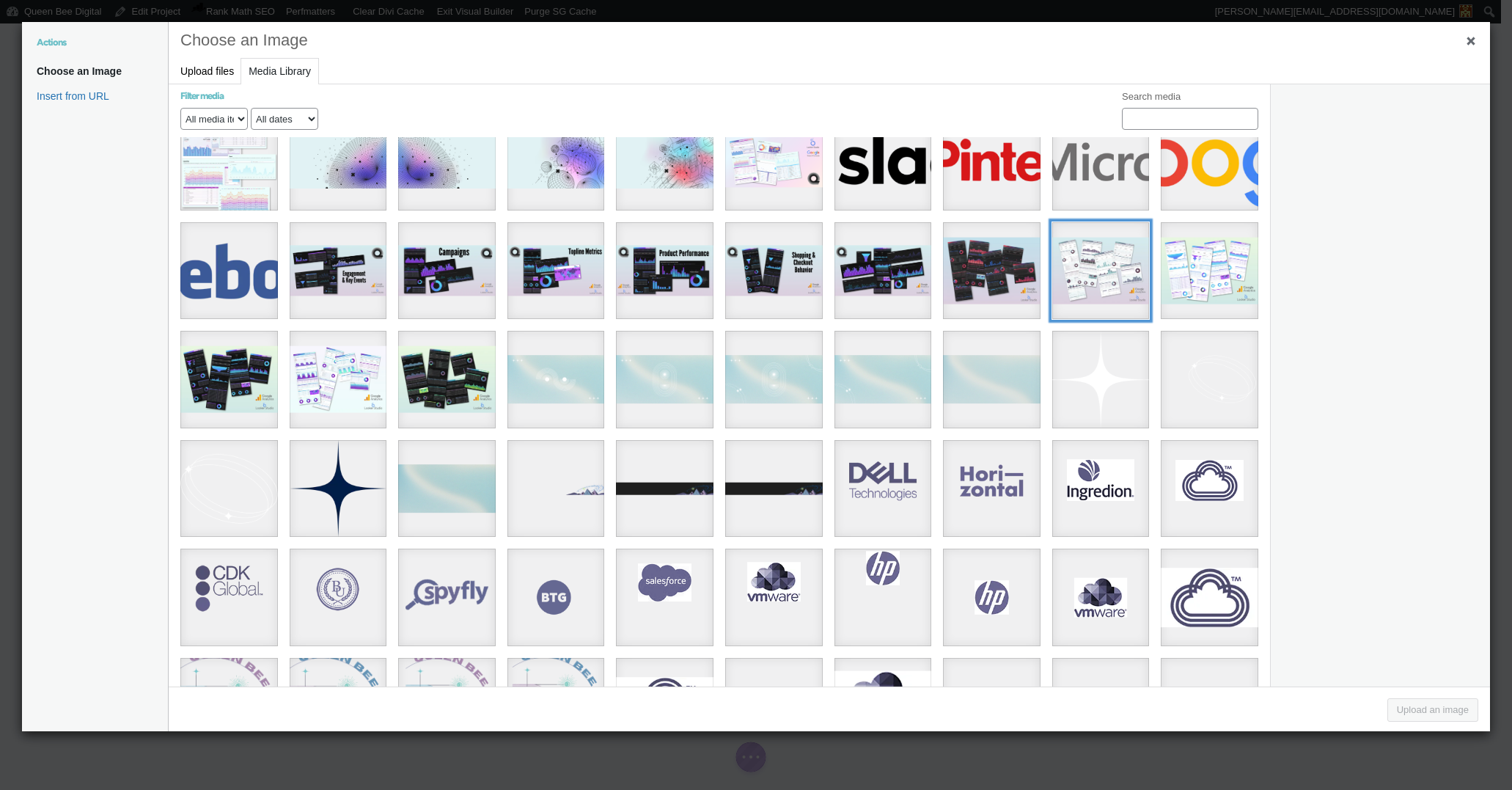
click at [1094, 241] on div "10" at bounding box center [1100, 271] width 98 height 98
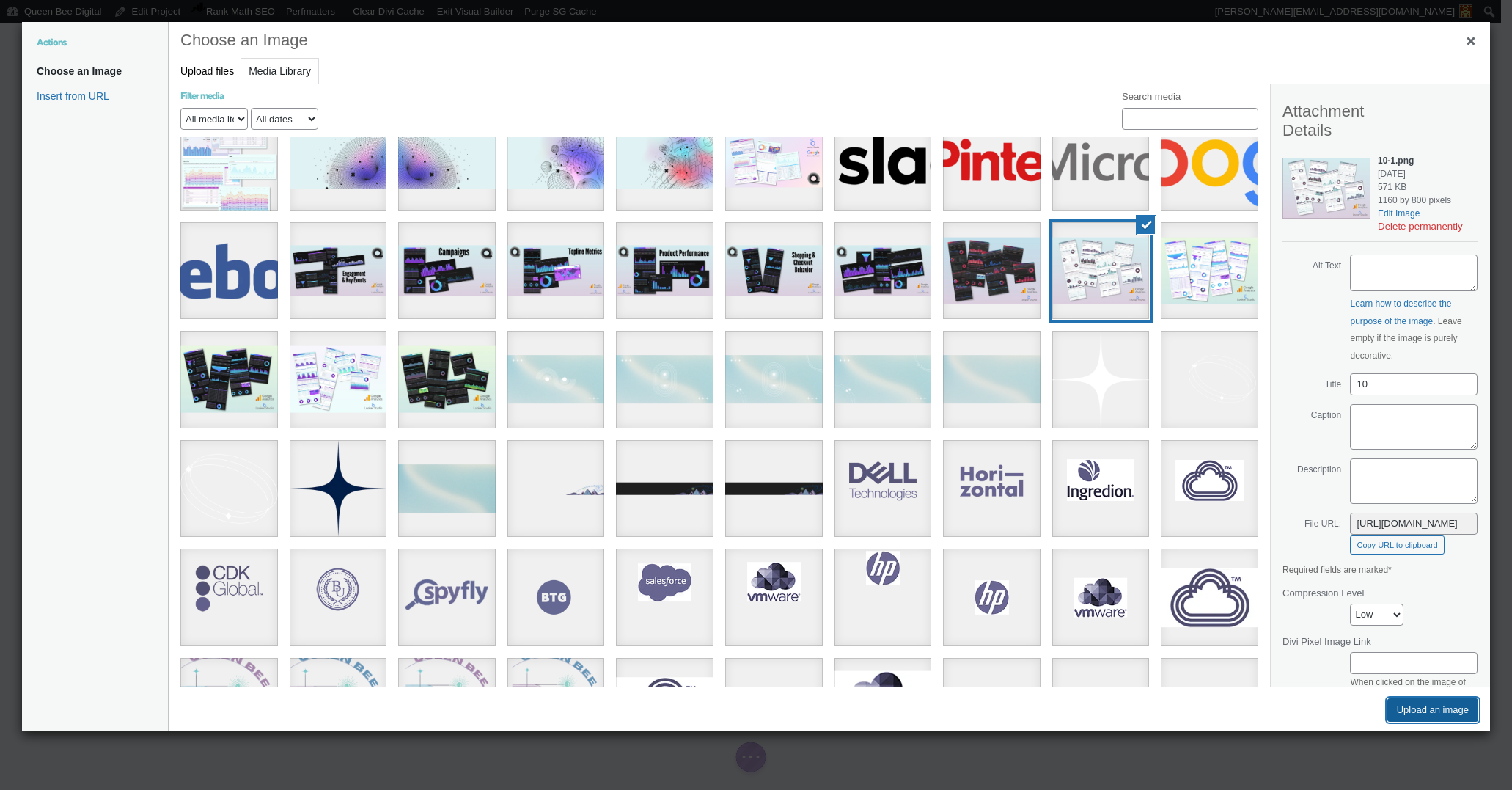
click at [1445, 707] on button "Upload an image" at bounding box center [1433, 710] width 91 height 24
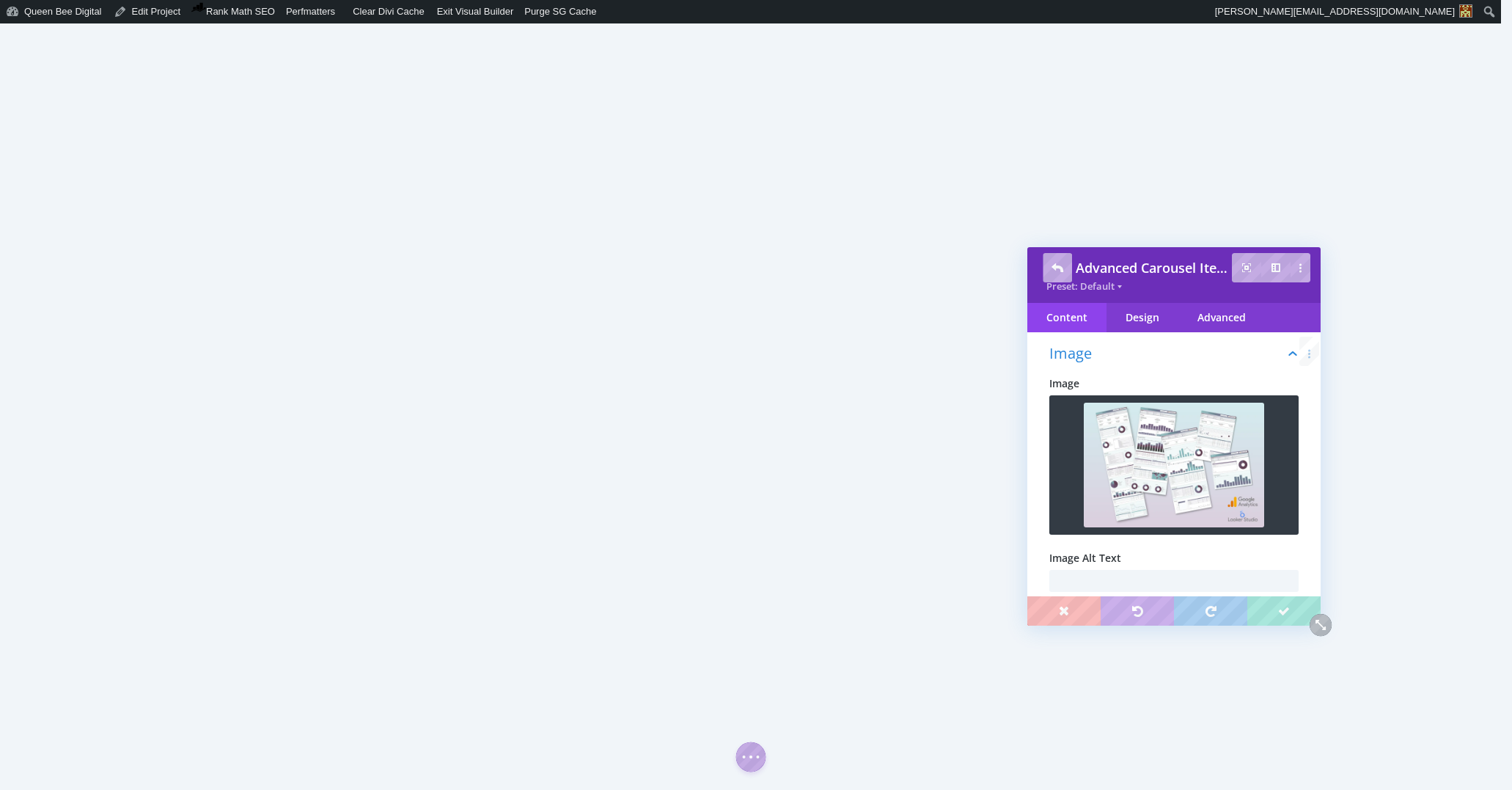
click at [1123, 324] on h3 "Content" at bounding box center [1173, 309] width 250 height 29
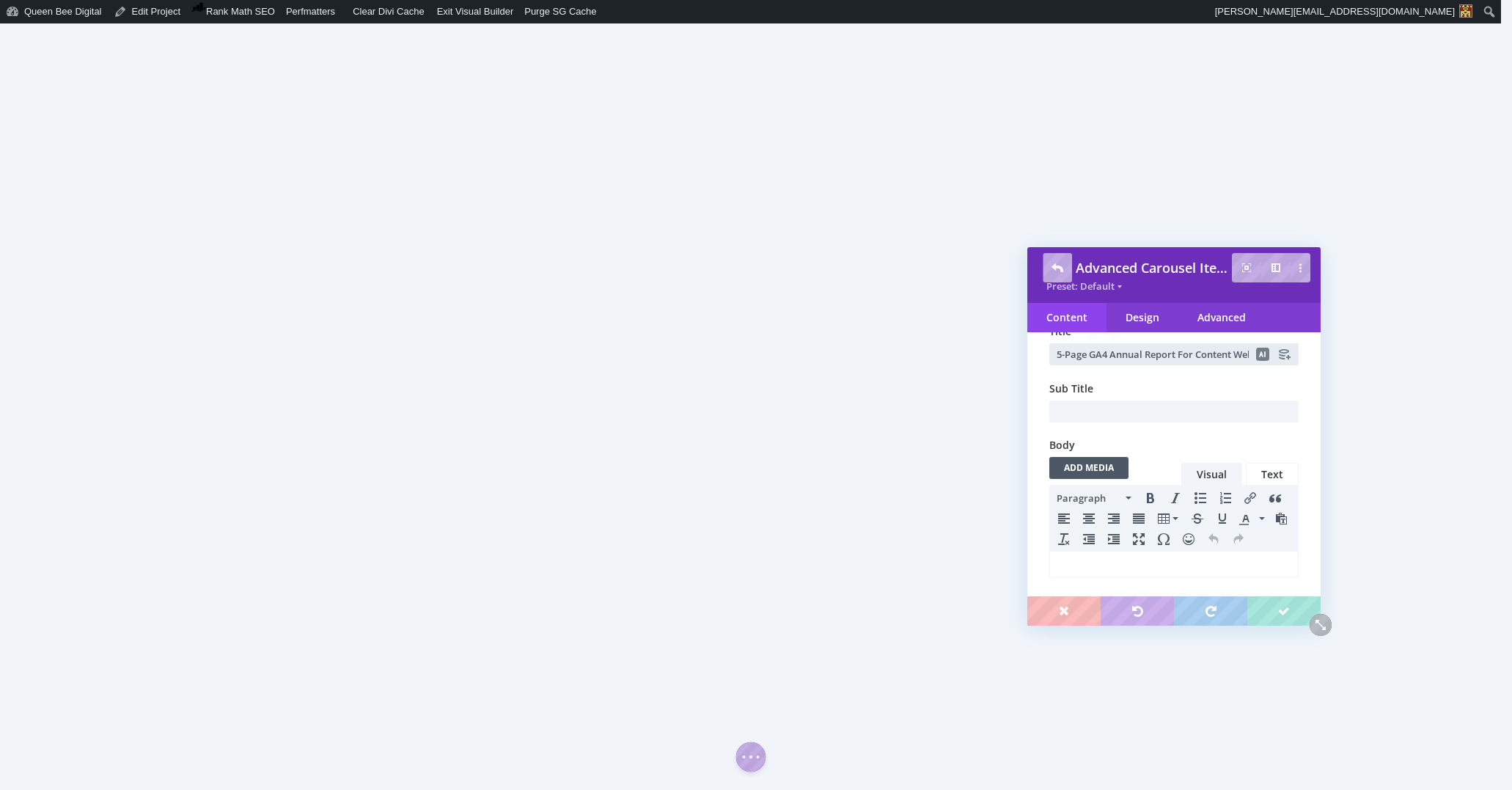
click at [1150, 365] on input "5-Page GA4 Annual Report For Content Websites & Blogs" at bounding box center [1173, 354] width 250 height 22
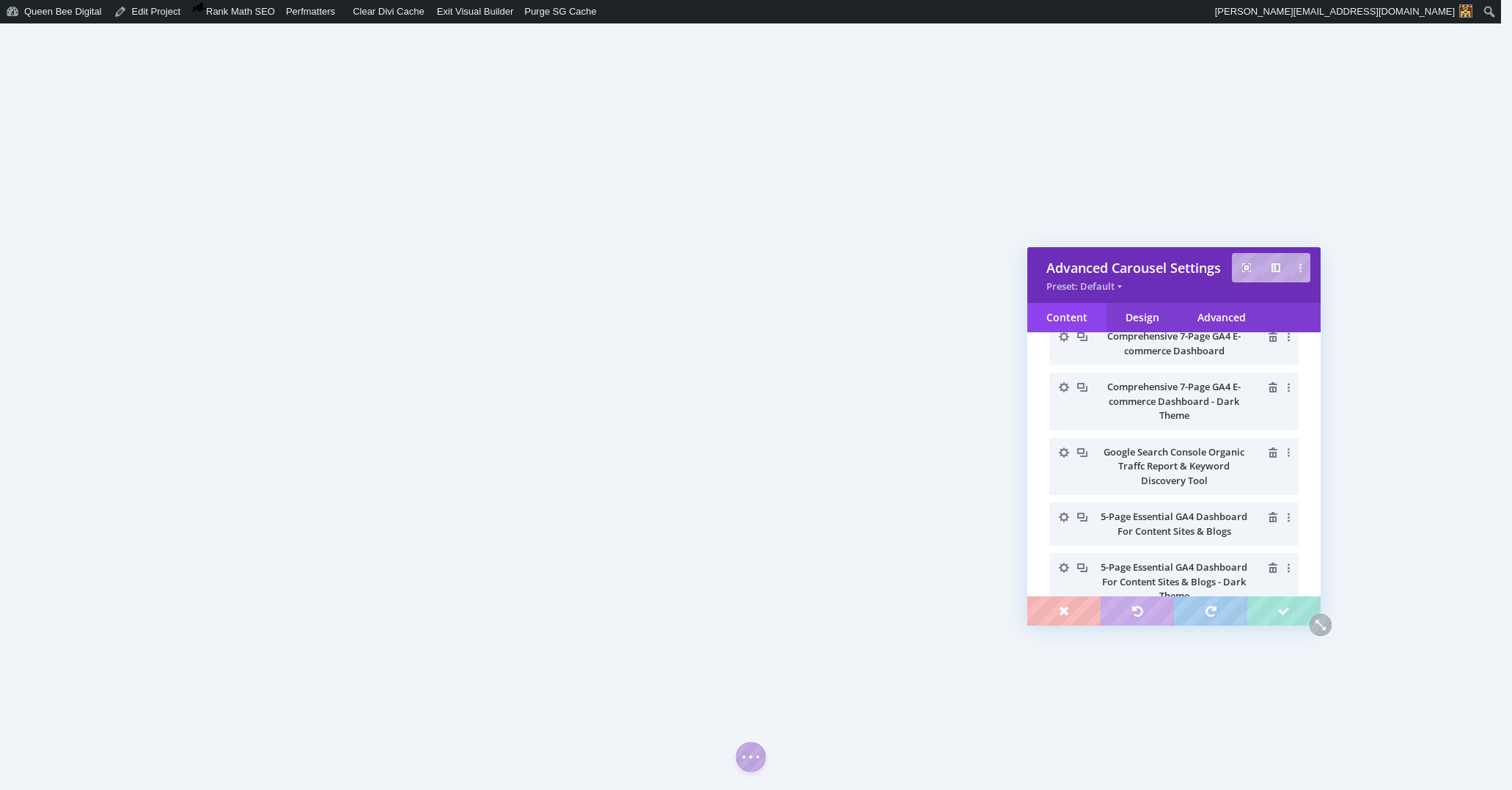
scroll to position [399, 0]
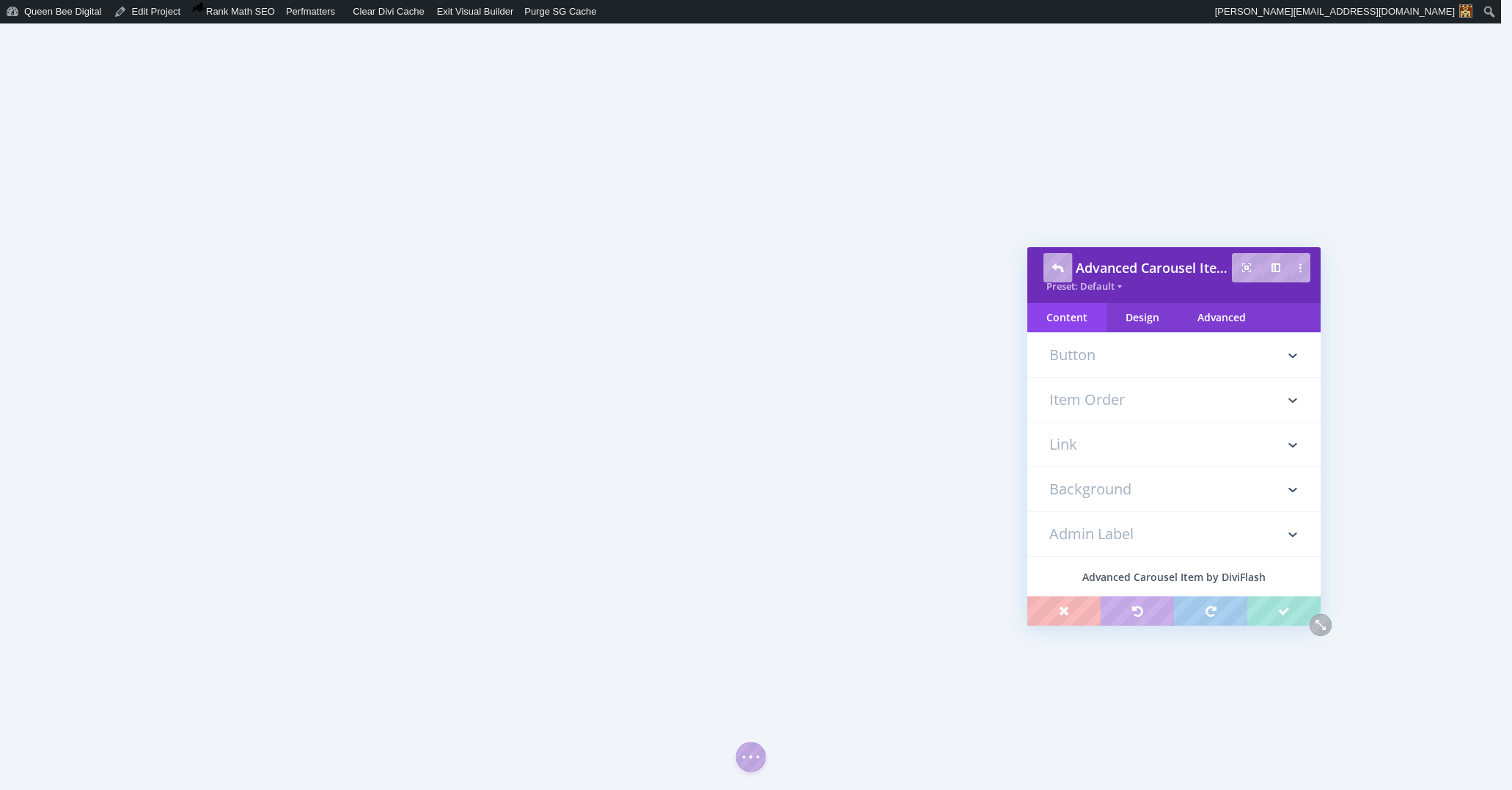
click at [1091, 48] on input "text" at bounding box center [1173, 36] width 250 height 22
paste input "5-Page GA4 Annual Report For Content Websites & Blogs"
type input "5-Page GA4 Annual Report For Content Websites & Blogs - Dark Theme"
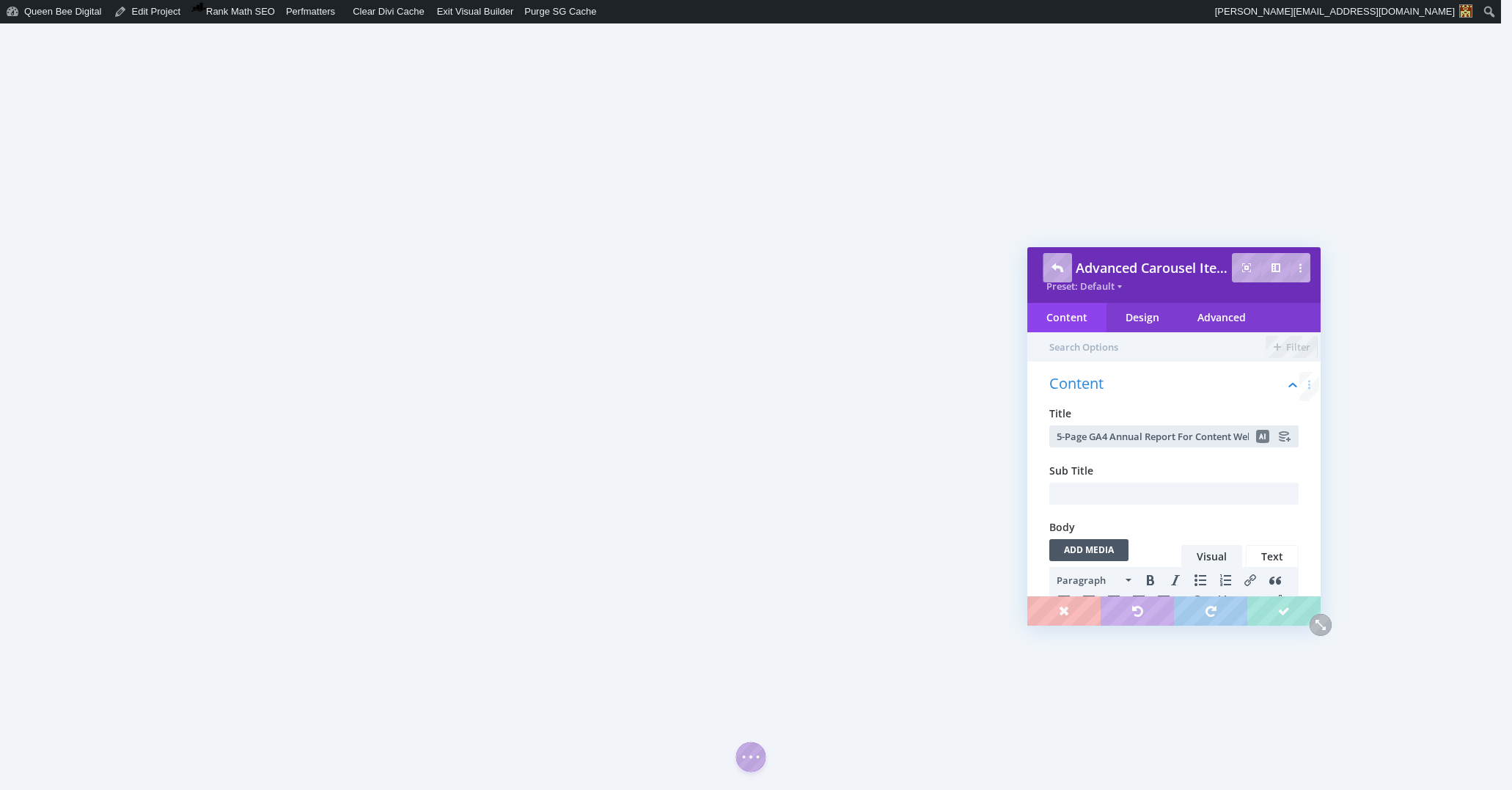
scroll to position [0, 93]
click at [1121, 698] on h3 "Image" at bounding box center [1173, 720] width 250 height 44
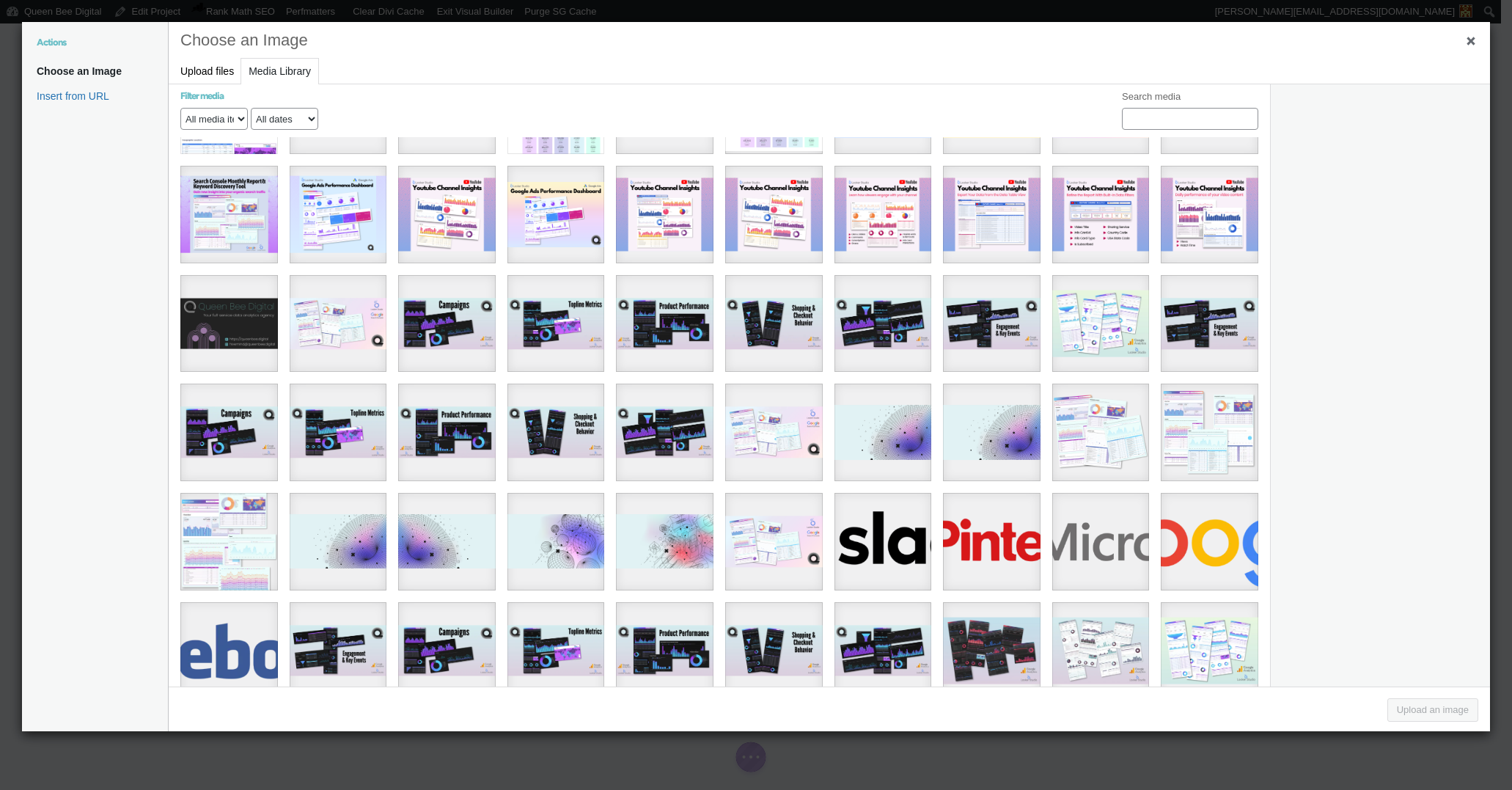
scroll to position [1290, 0]
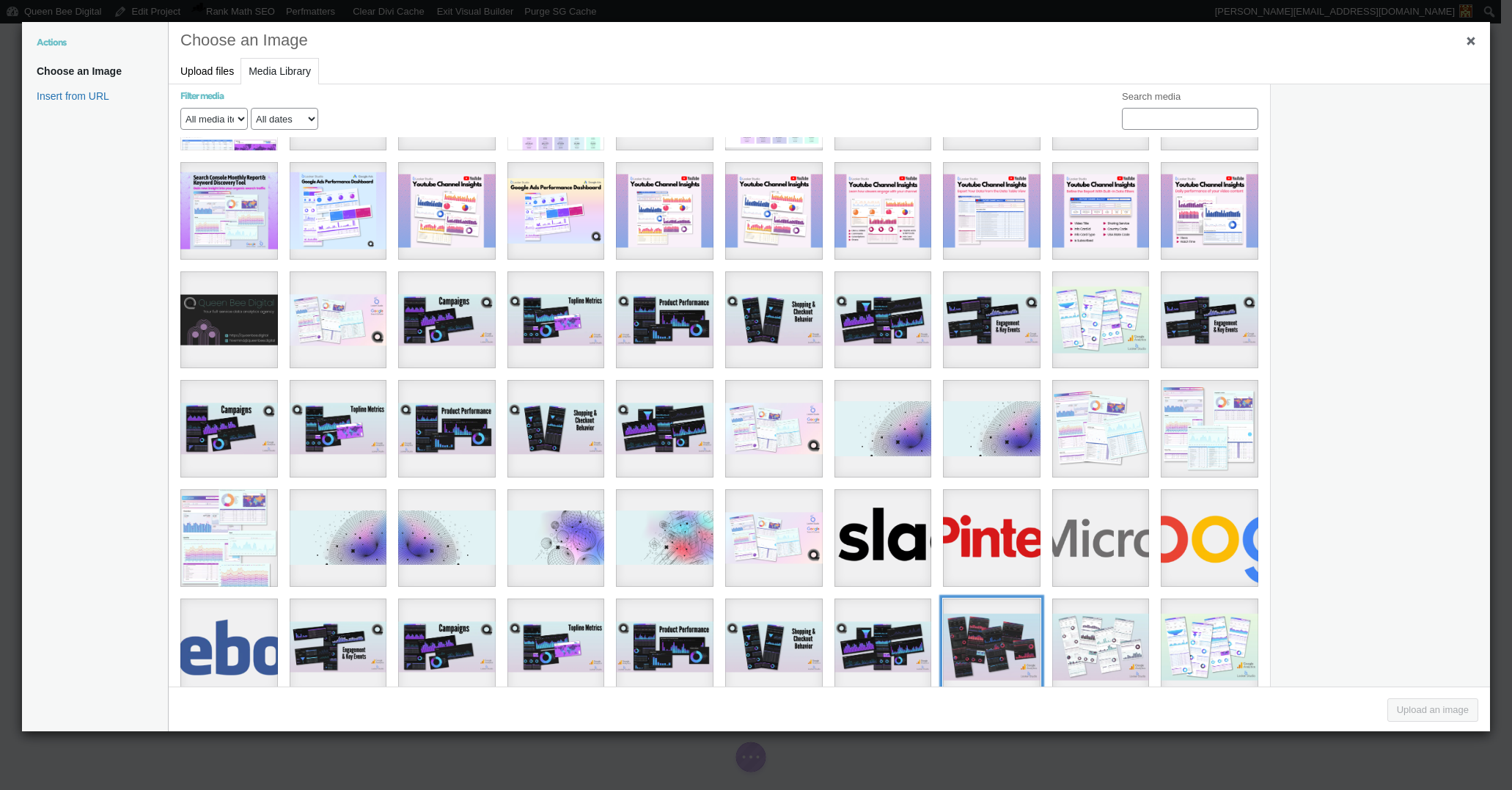
click at [996, 630] on div "12" at bounding box center [992, 647] width 98 height 98
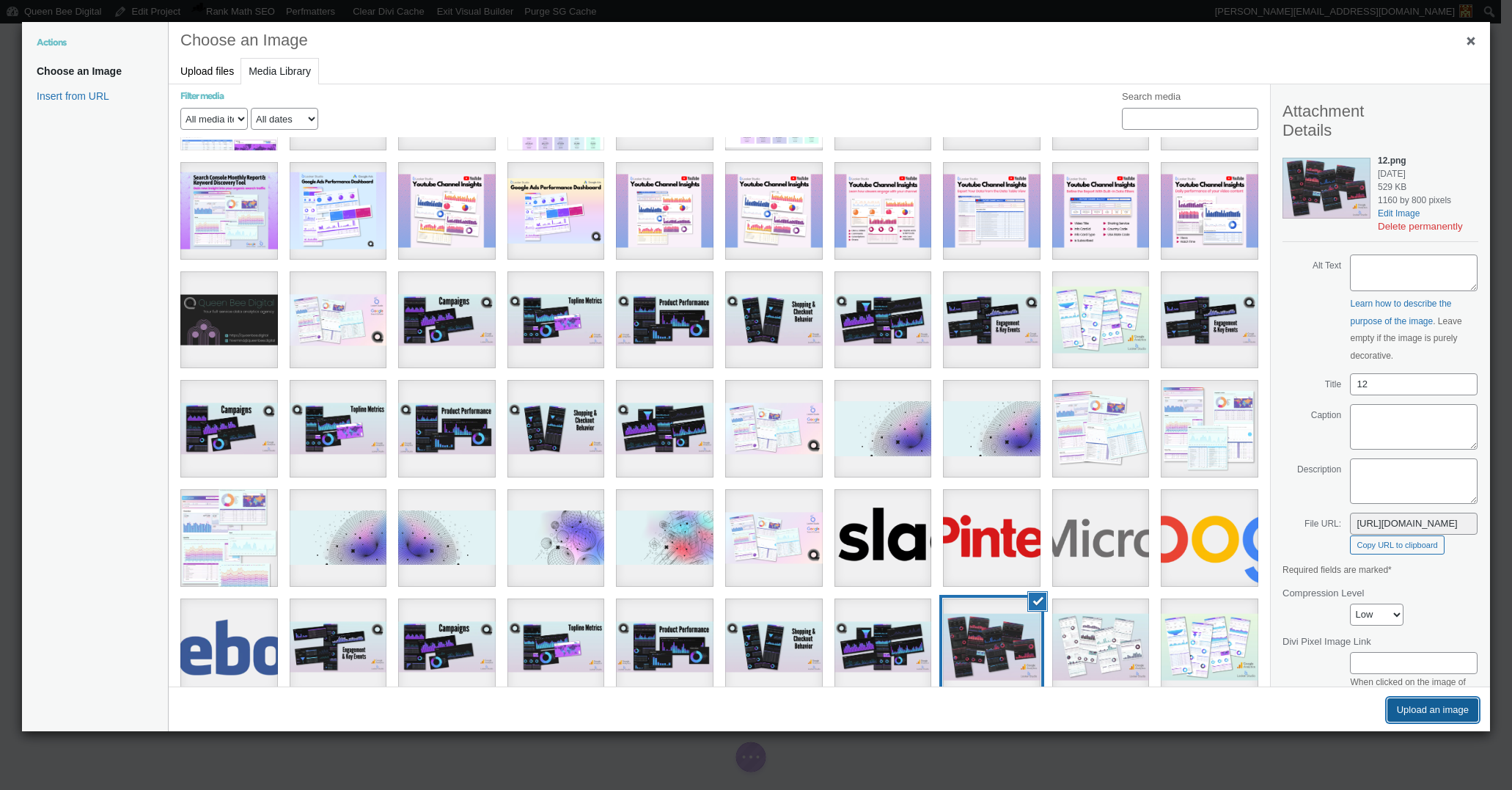
click at [1431, 712] on button "Upload an image" at bounding box center [1433, 710] width 91 height 24
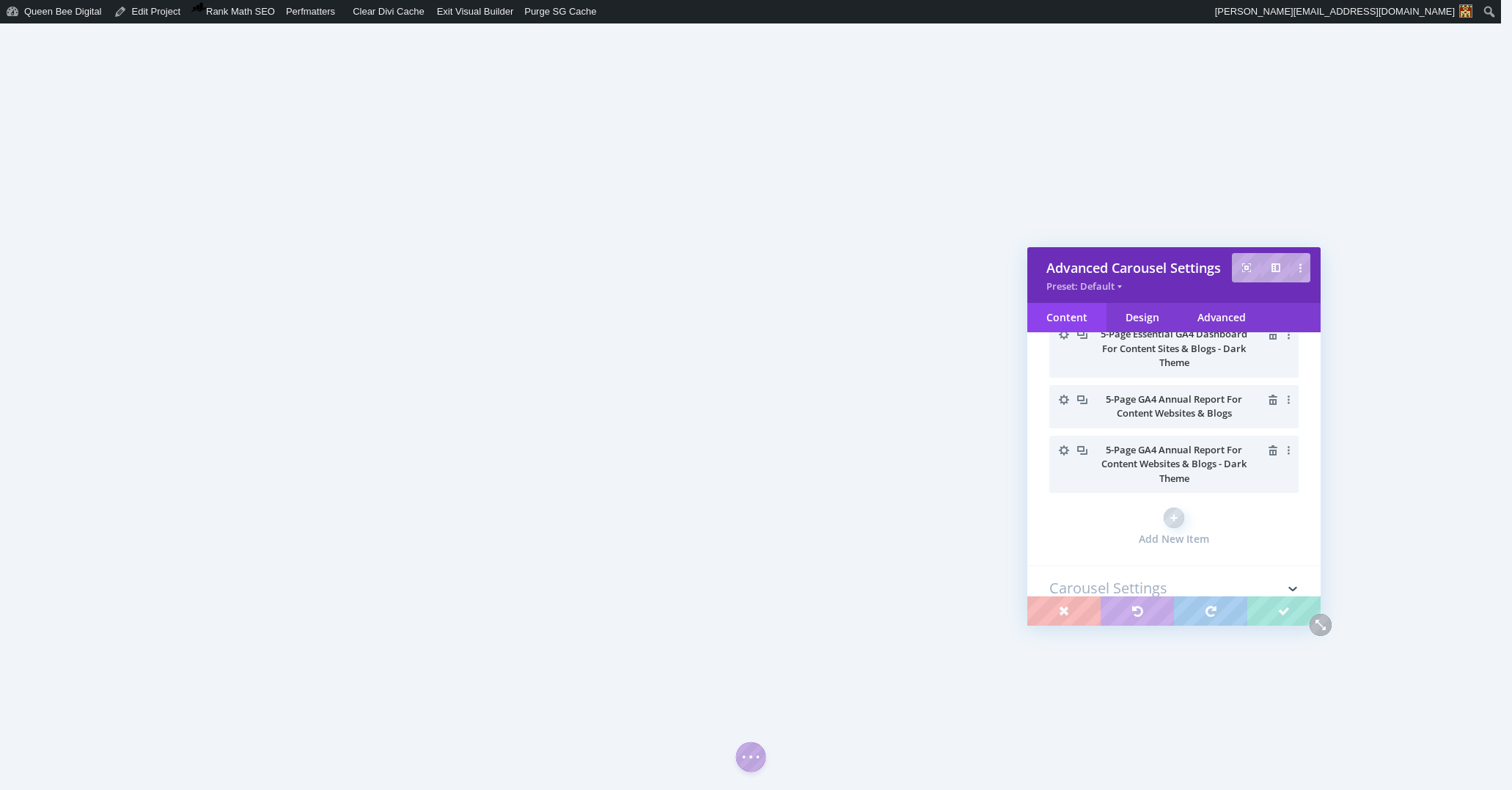
scroll to position [496, 0]
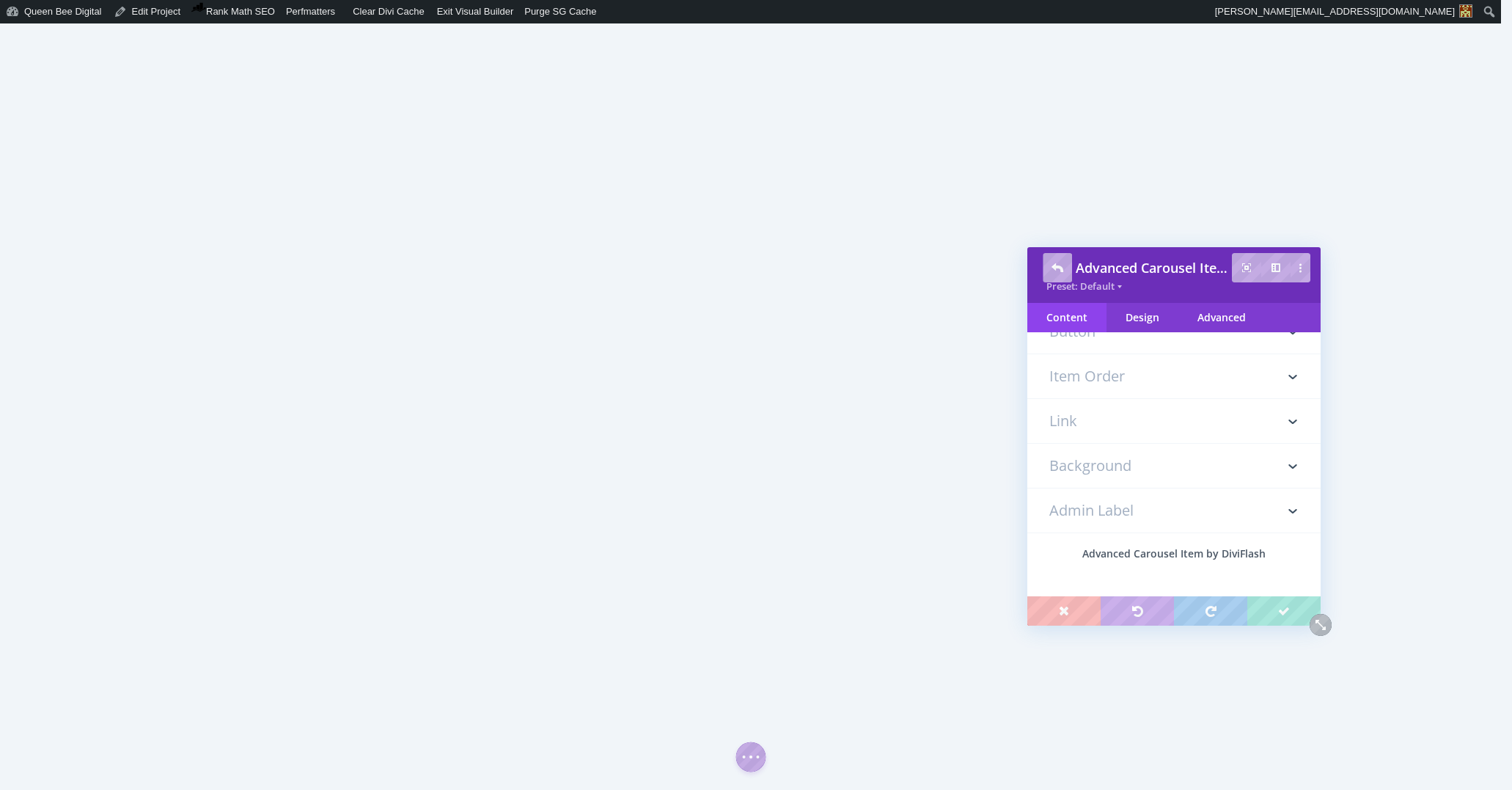
click at [1109, 24] on input "text" at bounding box center [1173, 12] width 250 height 22
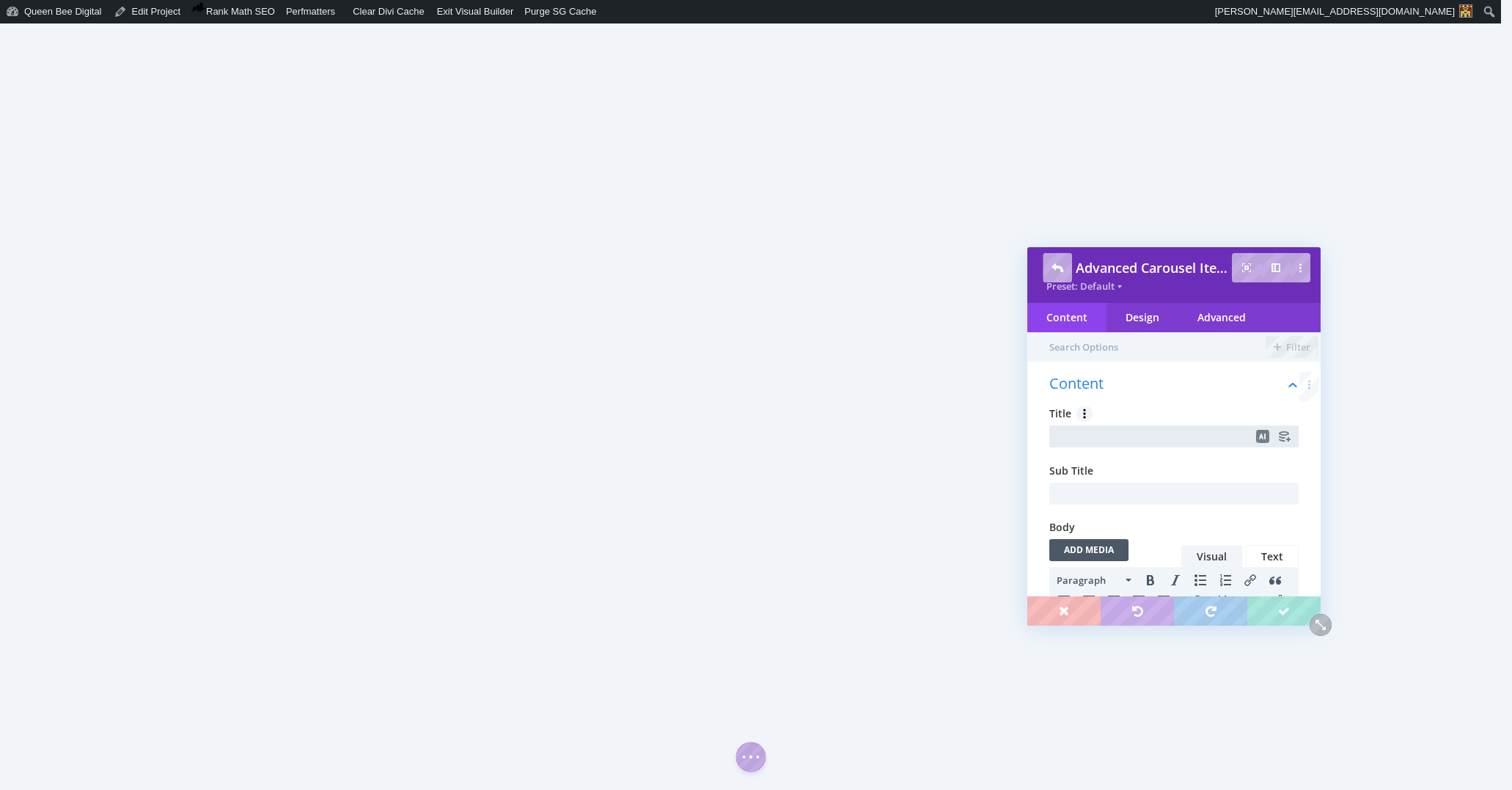
scroll to position [0, 0]
type input "Looker Studio Dashboard Templates By QBD"
click at [1107, 698] on h3 "Image" at bounding box center [1173, 720] width 250 height 44
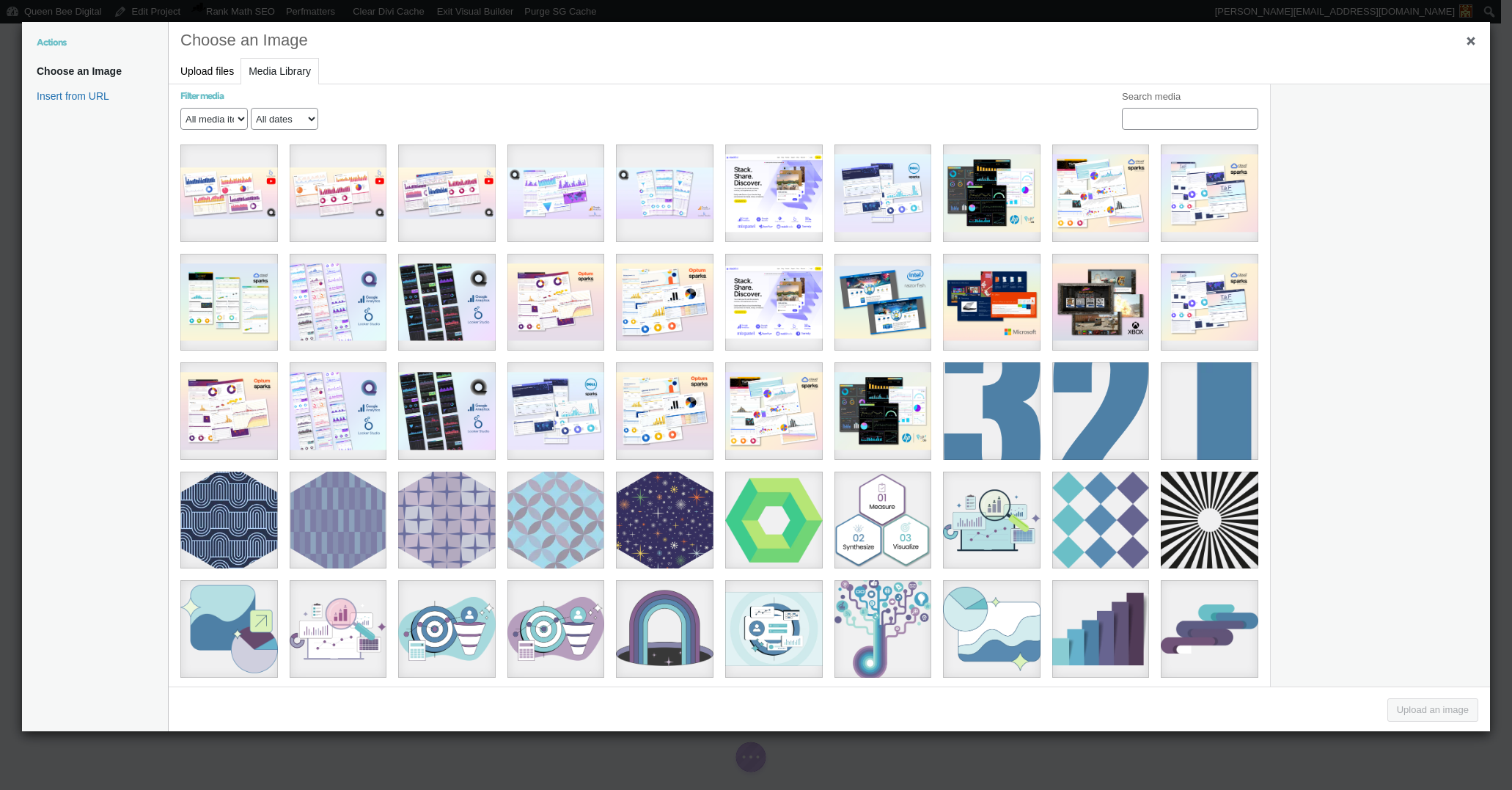
scroll to position [82, 0]
click at [442, 294] on div "12" at bounding box center [447, 302] width 98 height 98
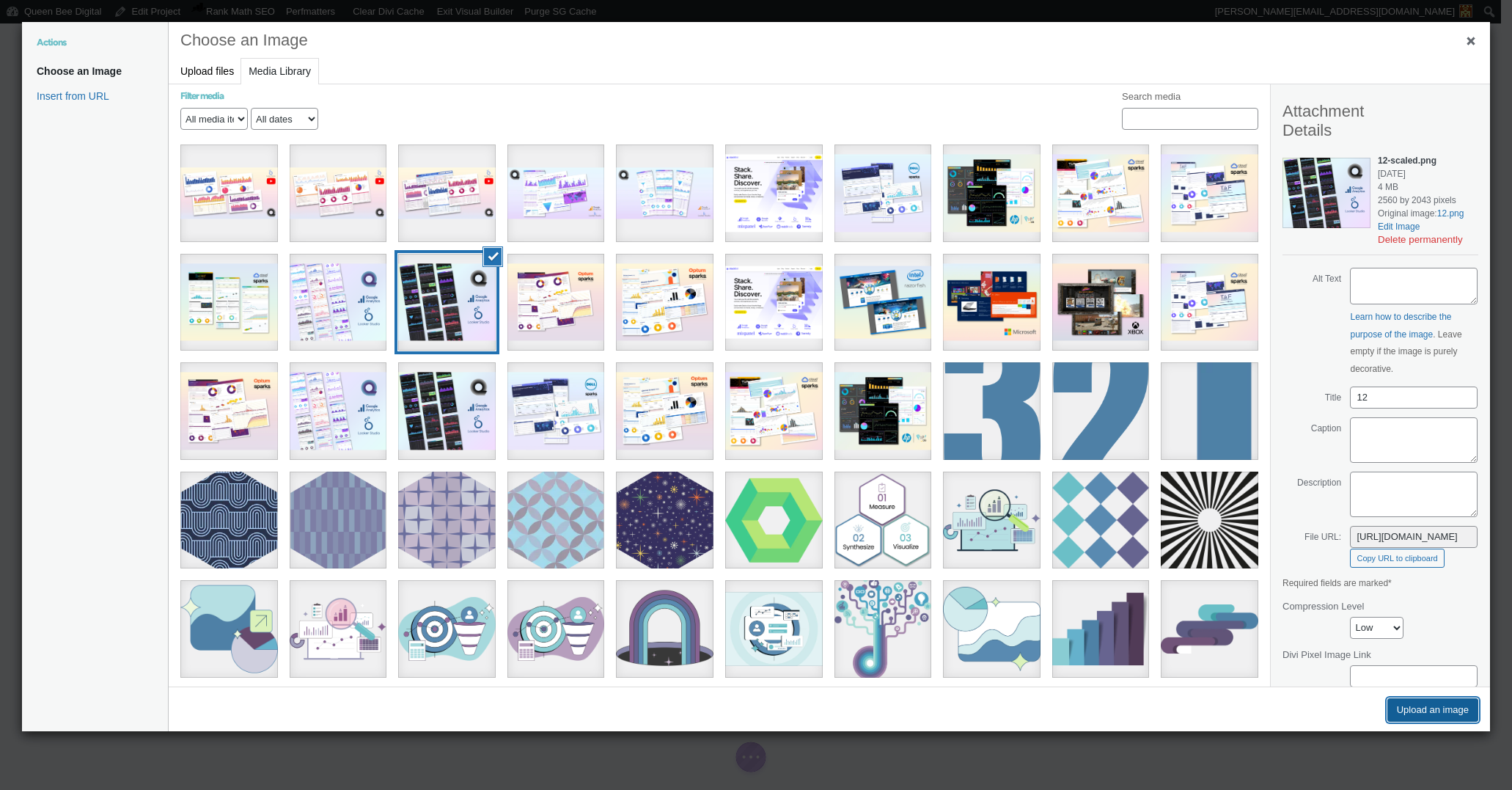
click at [1429, 714] on button "Upload an image" at bounding box center [1433, 710] width 91 height 24
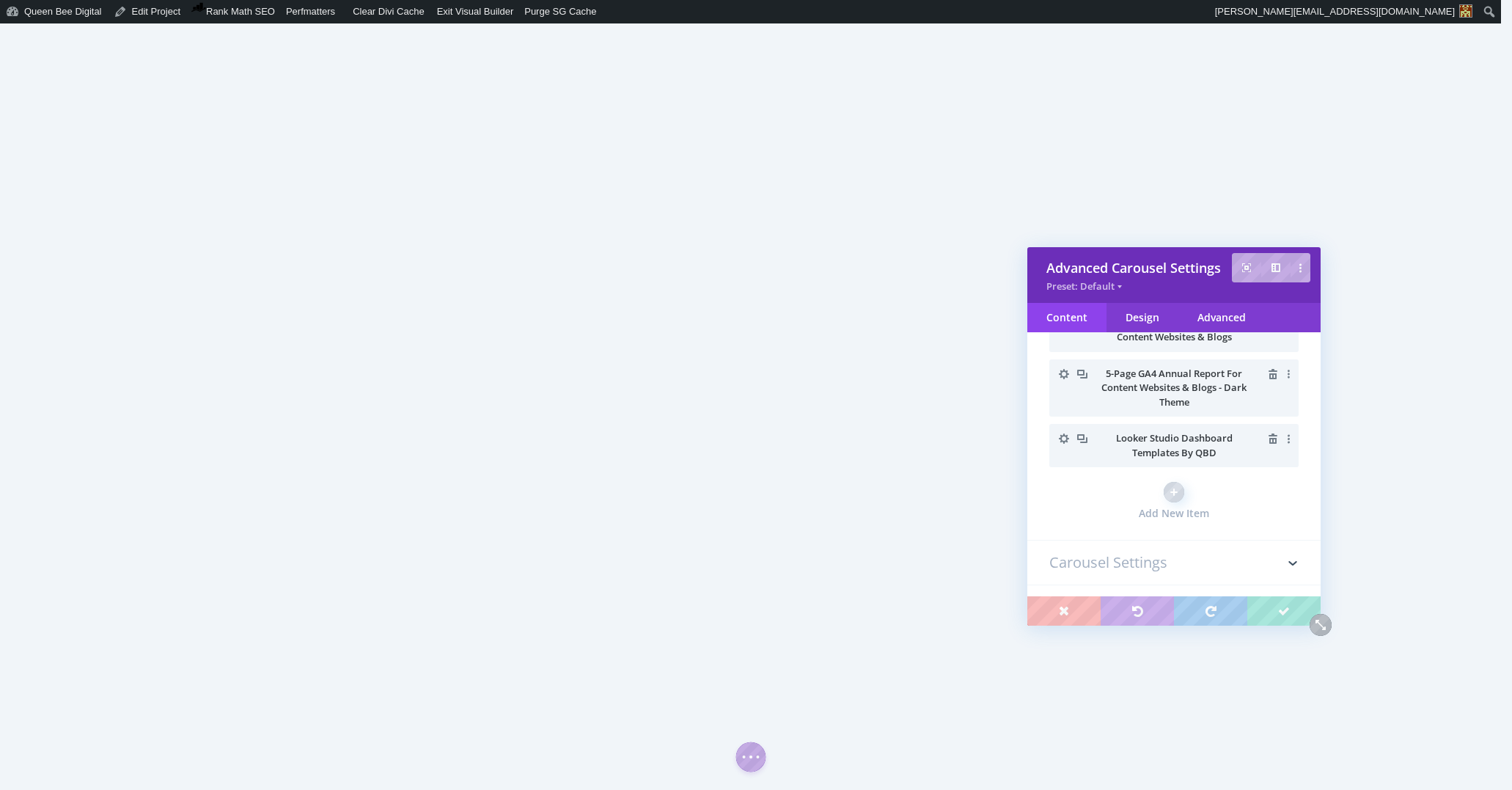
scroll to position [564, 0]
click at [1270, 434] on icon "button" at bounding box center [1273, 434] width 9 height 11
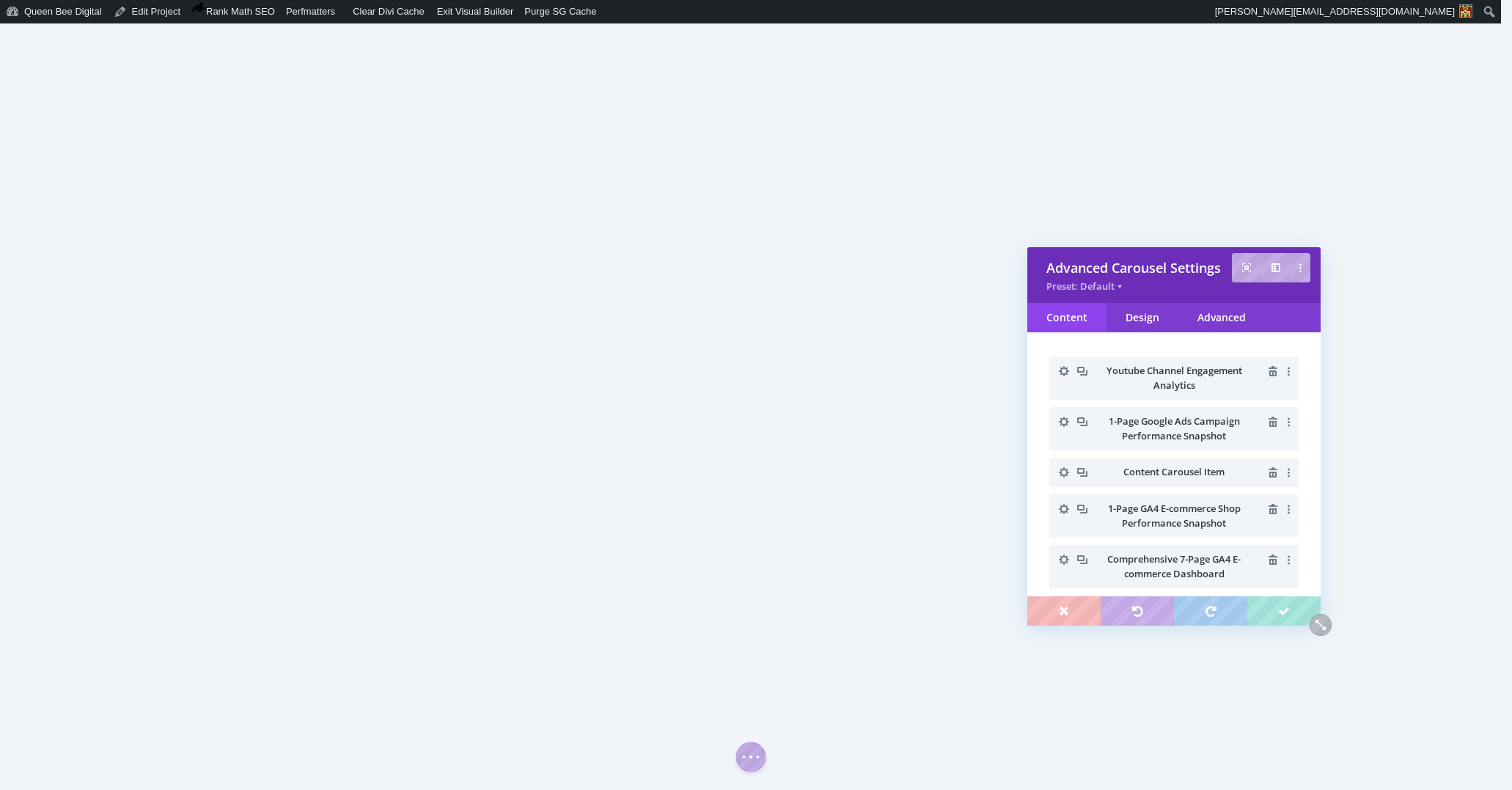
scroll to position [0, 0]
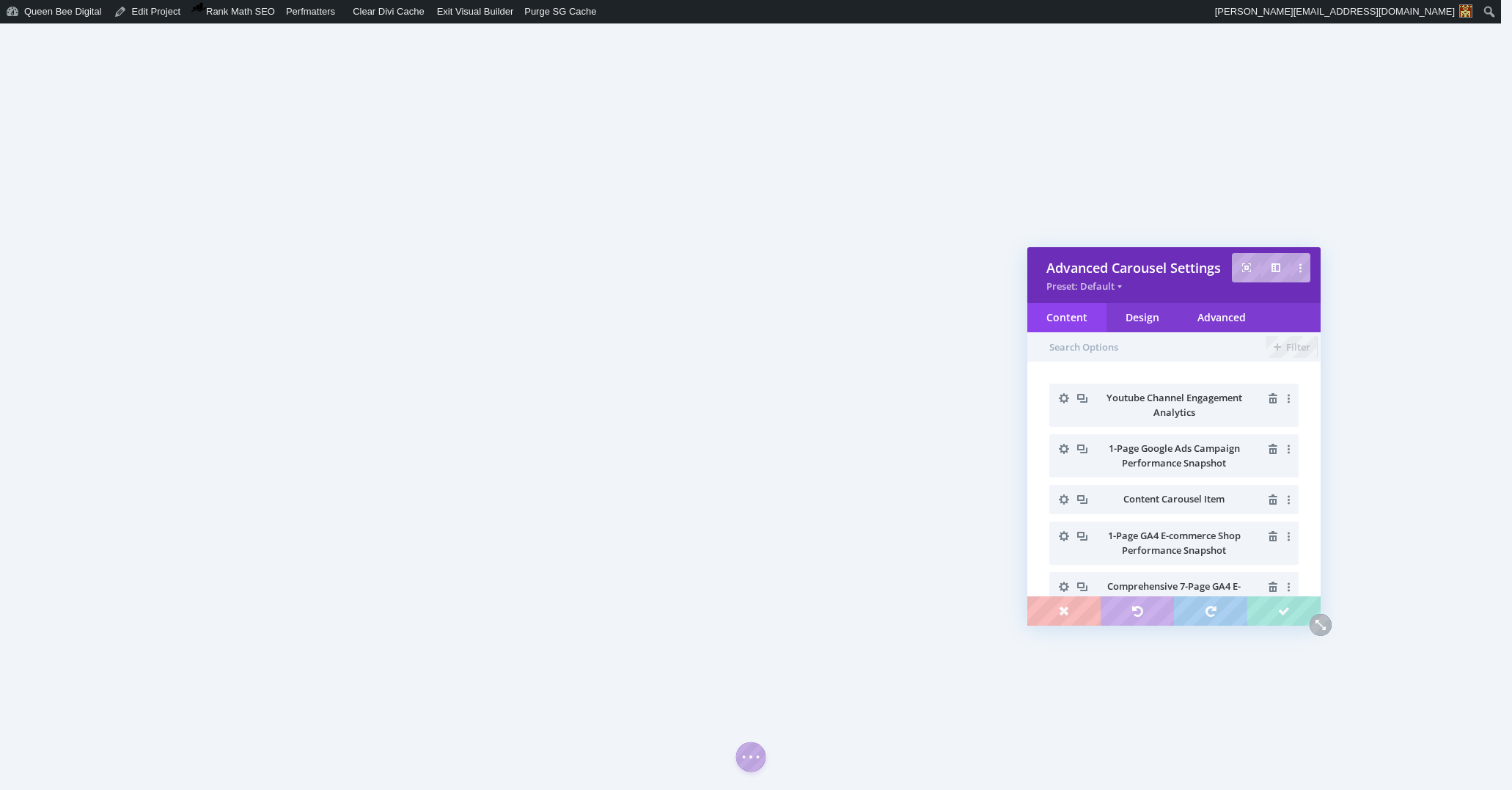
click at [1063, 498] on icon "button" at bounding box center [1063, 499] width 20 height 20
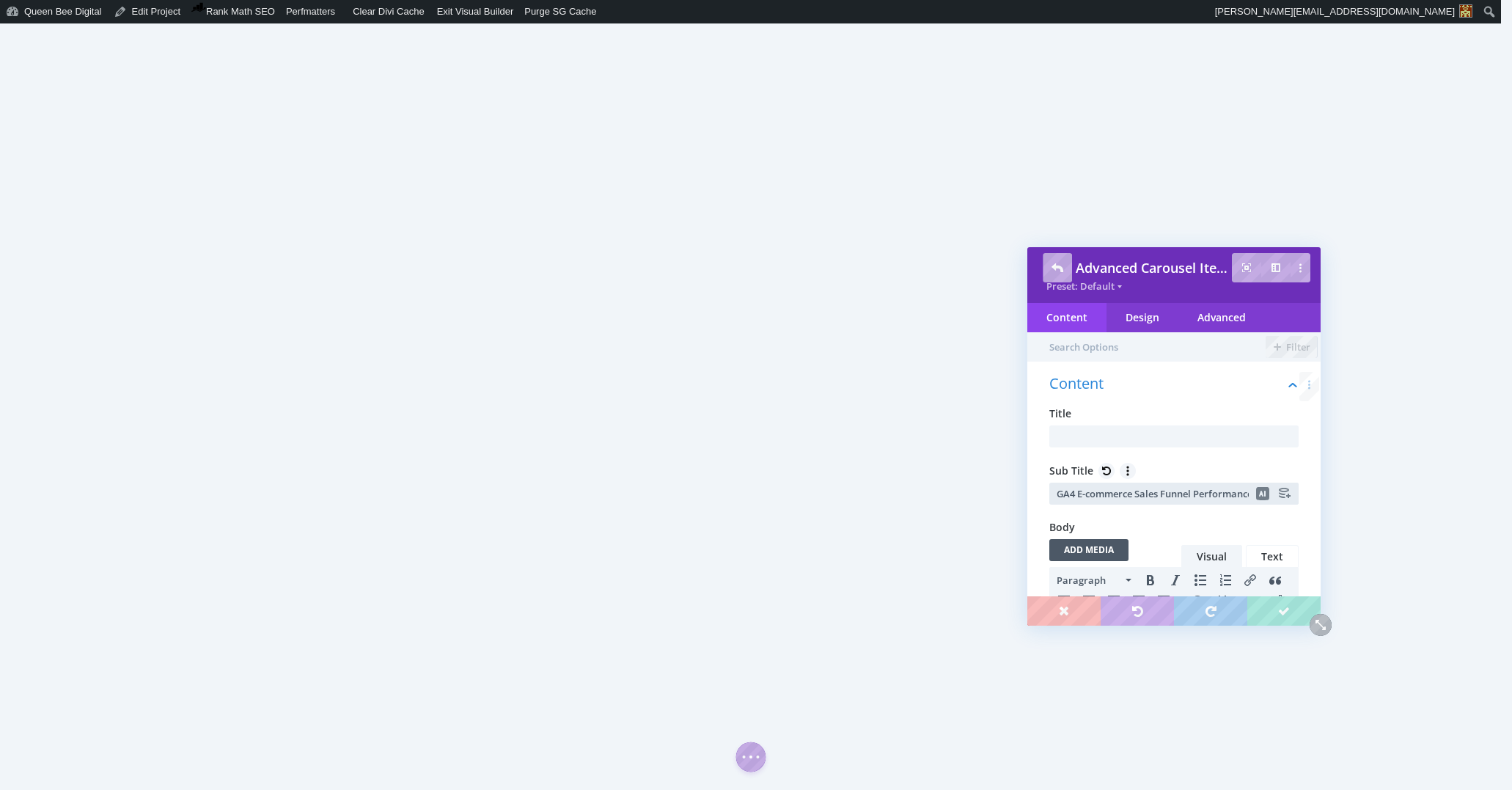
click at [1092, 498] on input "GA4 E-commerce Sales Funnel Performance" at bounding box center [1173, 493] width 250 height 22
click at [1106, 435] on input "text" at bounding box center [1173, 436] width 250 height 22
paste input "GA4 E-commerce Sales Funnel Performance"
type input "GA4 E-commerce Sales Funnel Performance"
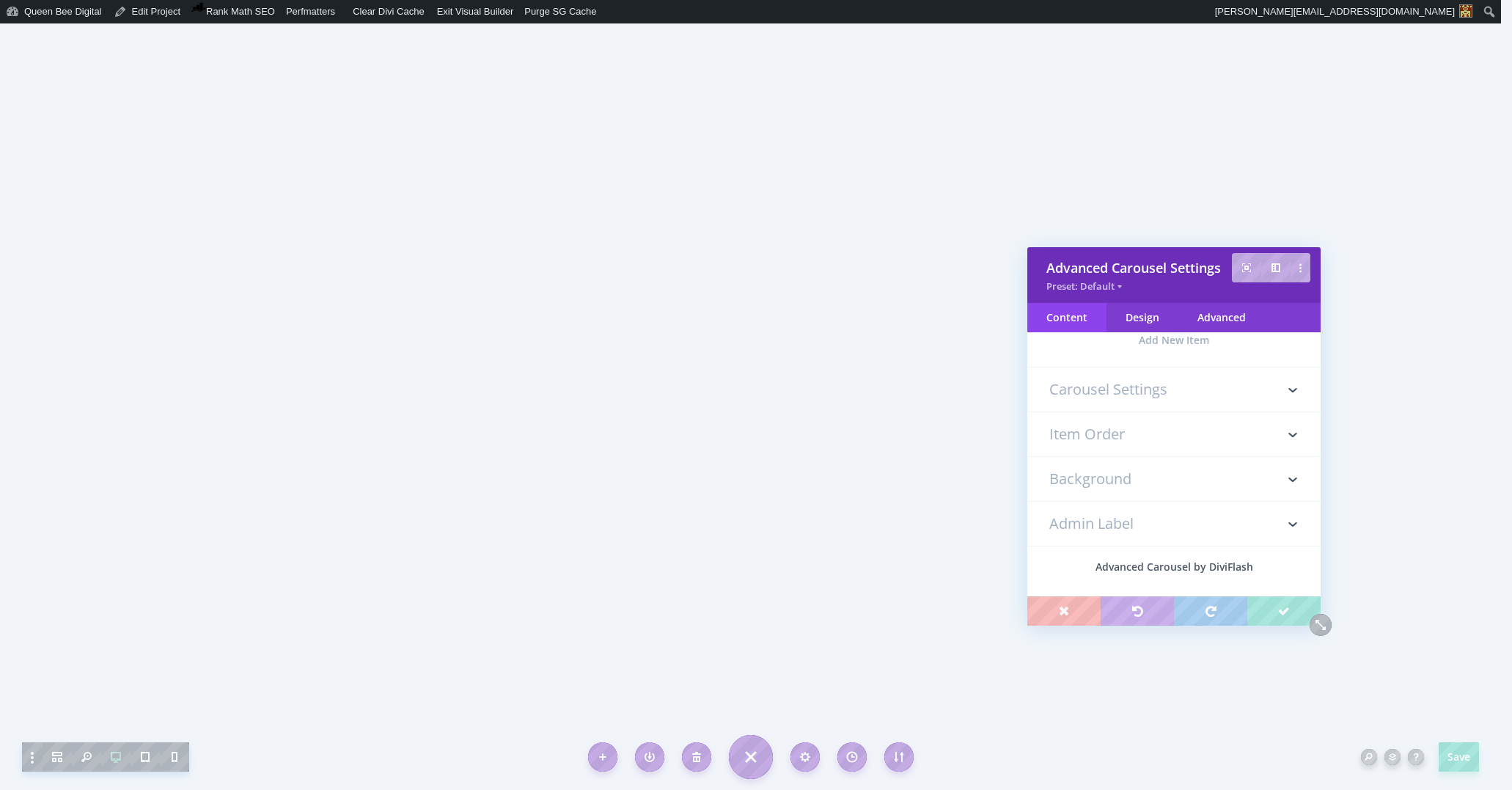
scroll to position [709, 0]
click at [1126, 369] on h3 "Carousel Settings" at bounding box center [1173, 376] width 250 height 44
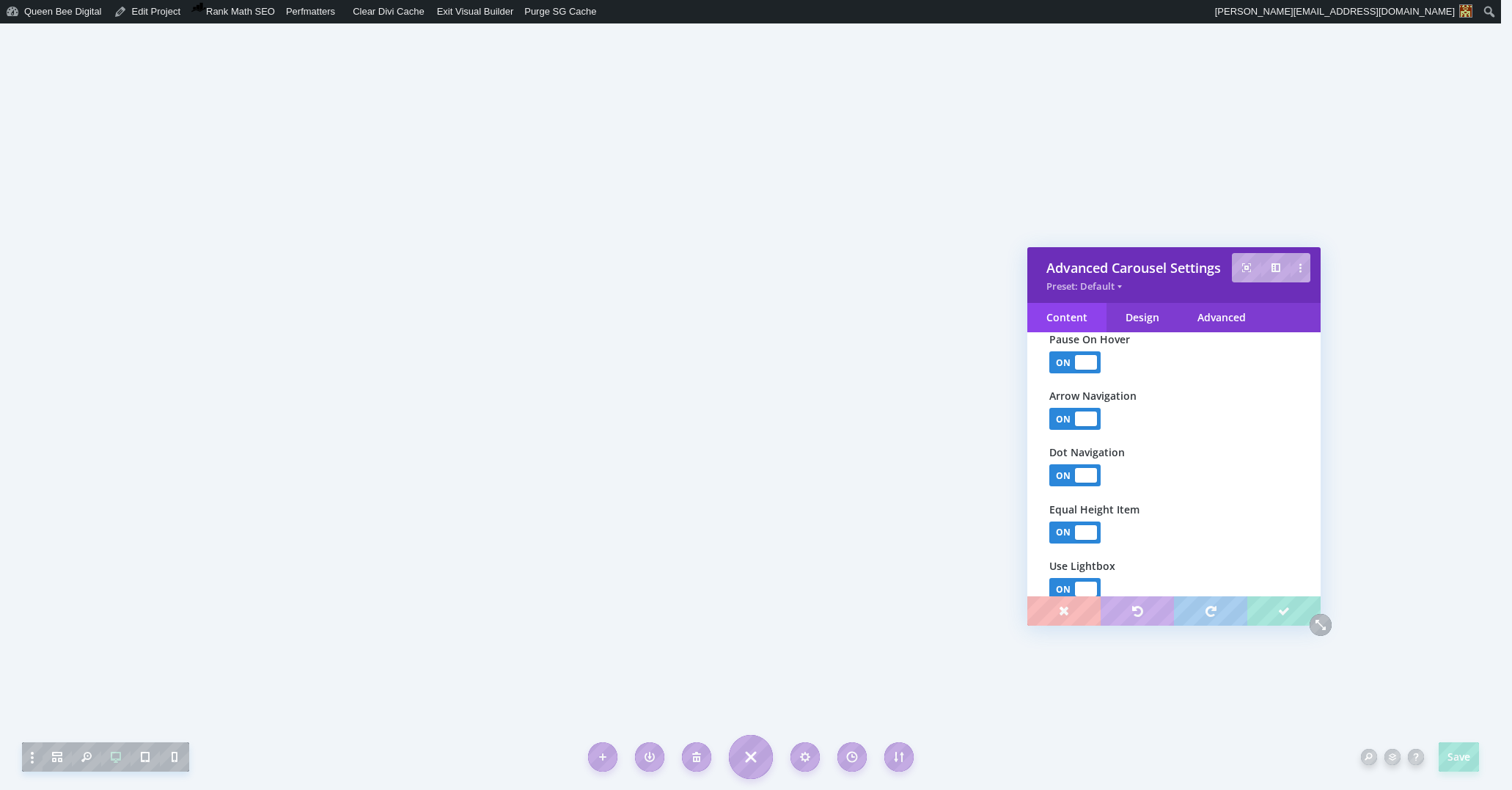
scroll to position [1356, 0]
click at [1087, 545] on div at bounding box center [1085, 540] width 22 height 15
